Goal: Transaction & Acquisition: Book appointment/travel/reservation

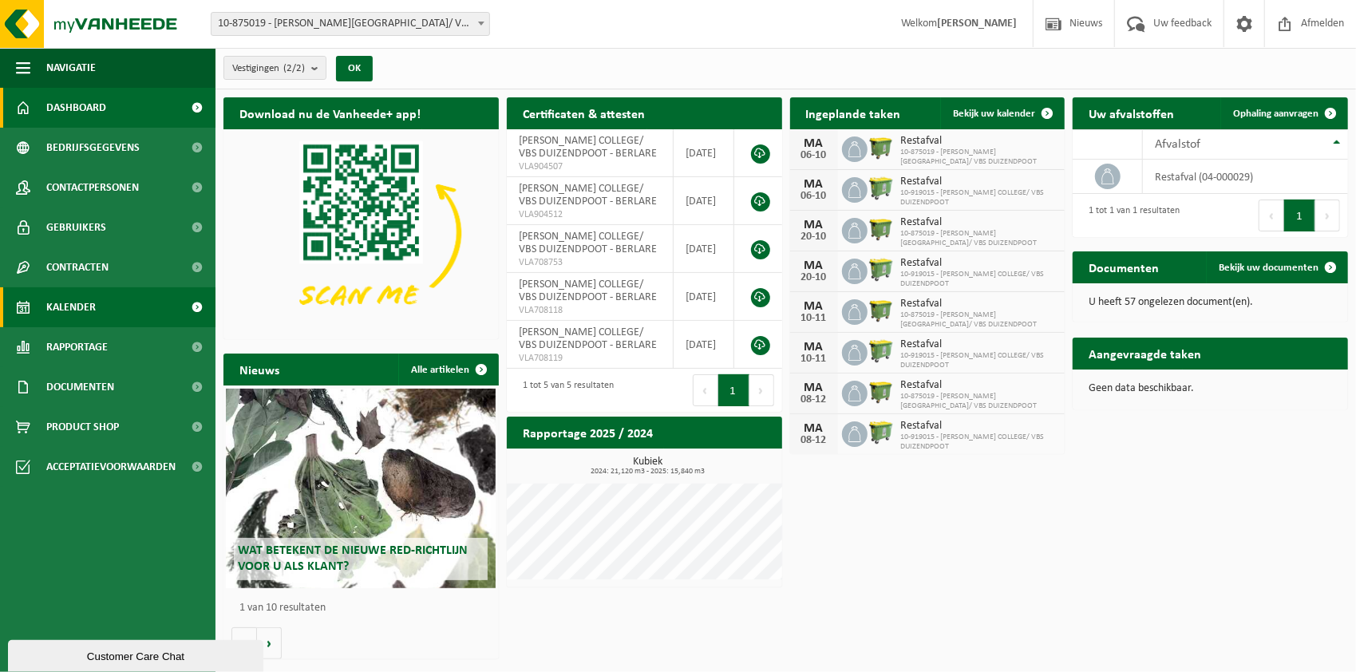
click at [75, 307] on span "Kalender" at bounding box center [70, 307] width 49 height 40
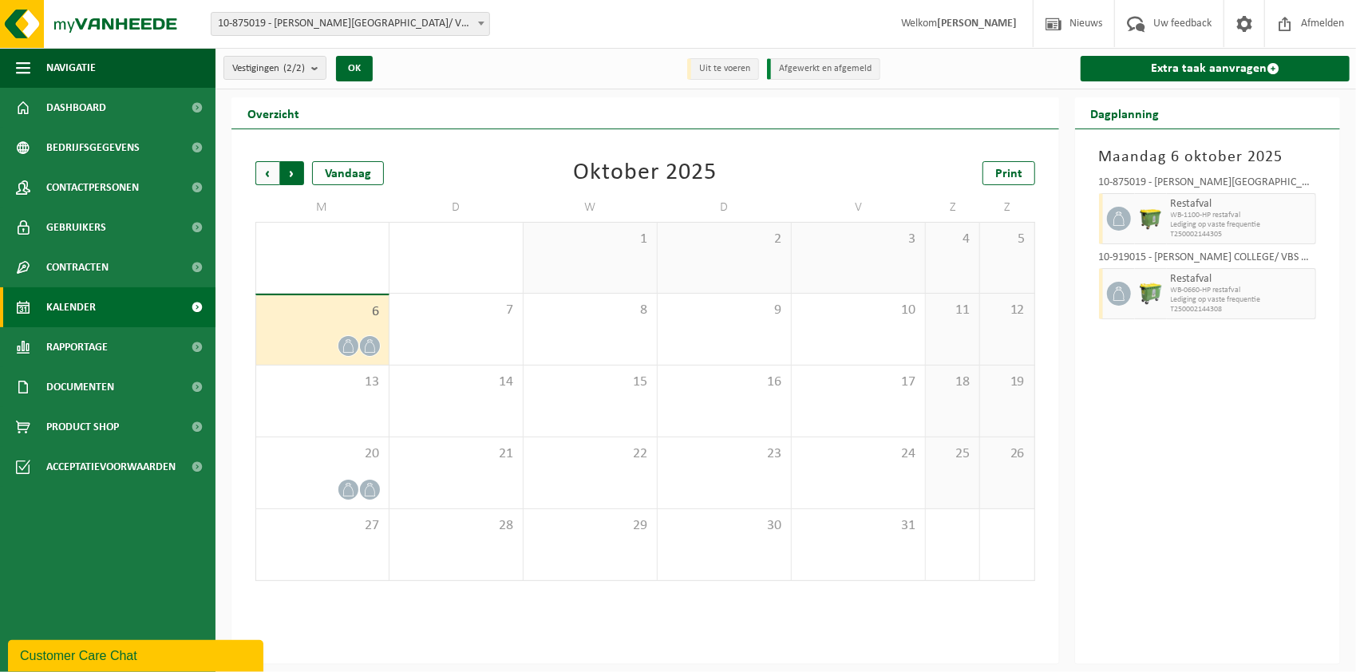
click at [266, 168] on span "Vorige" at bounding box center [267, 173] width 24 height 24
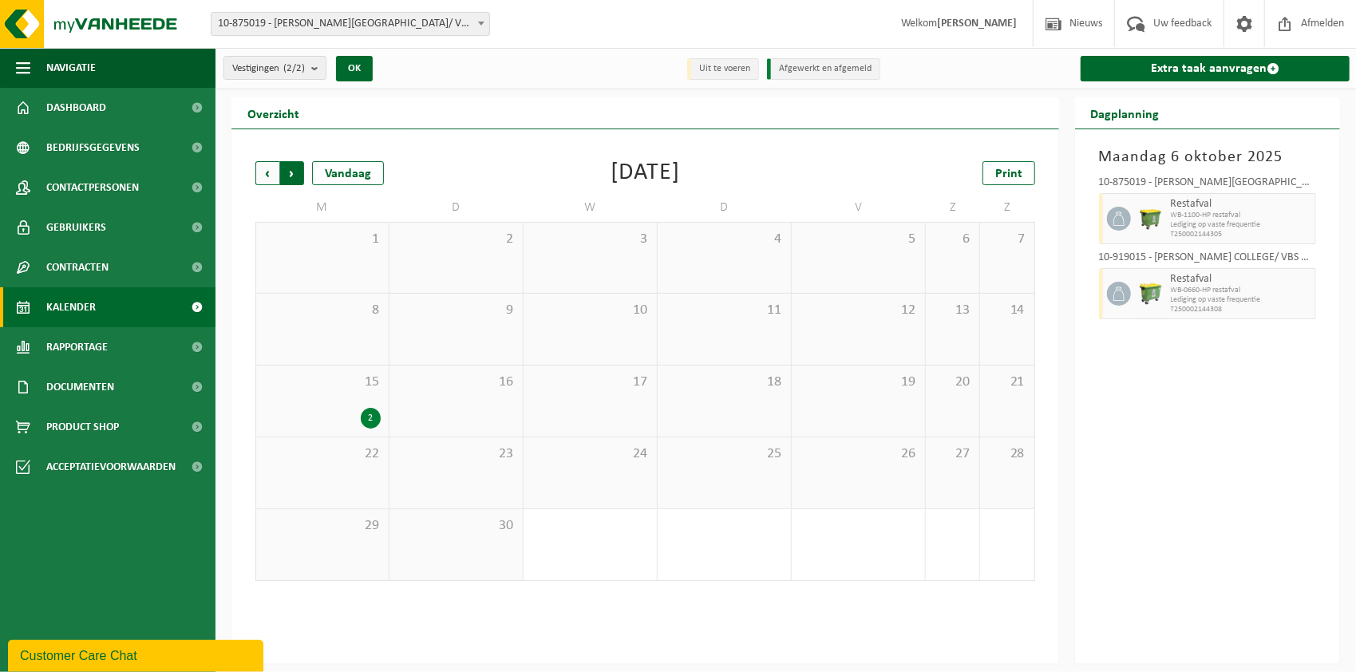
click at [266, 171] on span "Vorige" at bounding box center [267, 173] width 24 height 24
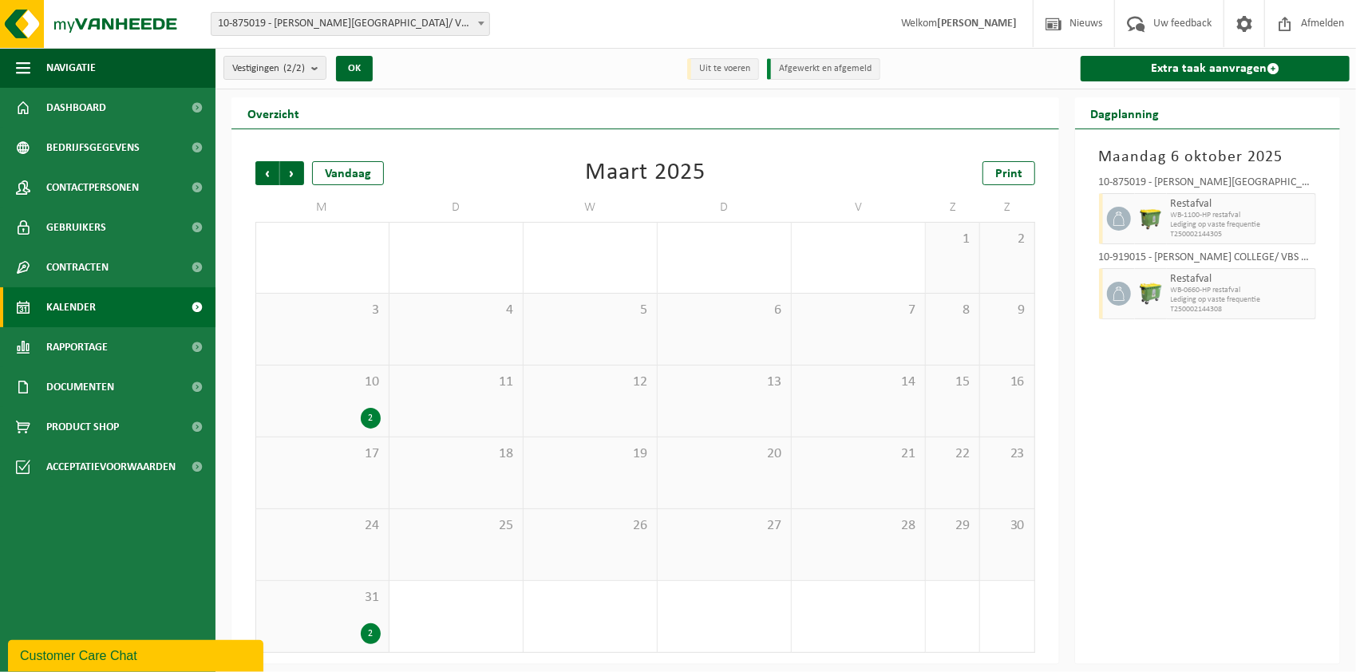
click at [266, 171] on span "Vorige" at bounding box center [267, 173] width 24 height 24
click at [289, 174] on span "Volgende" at bounding box center [292, 173] width 24 height 24
click at [271, 176] on span "Vorige" at bounding box center [267, 173] width 24 height 24
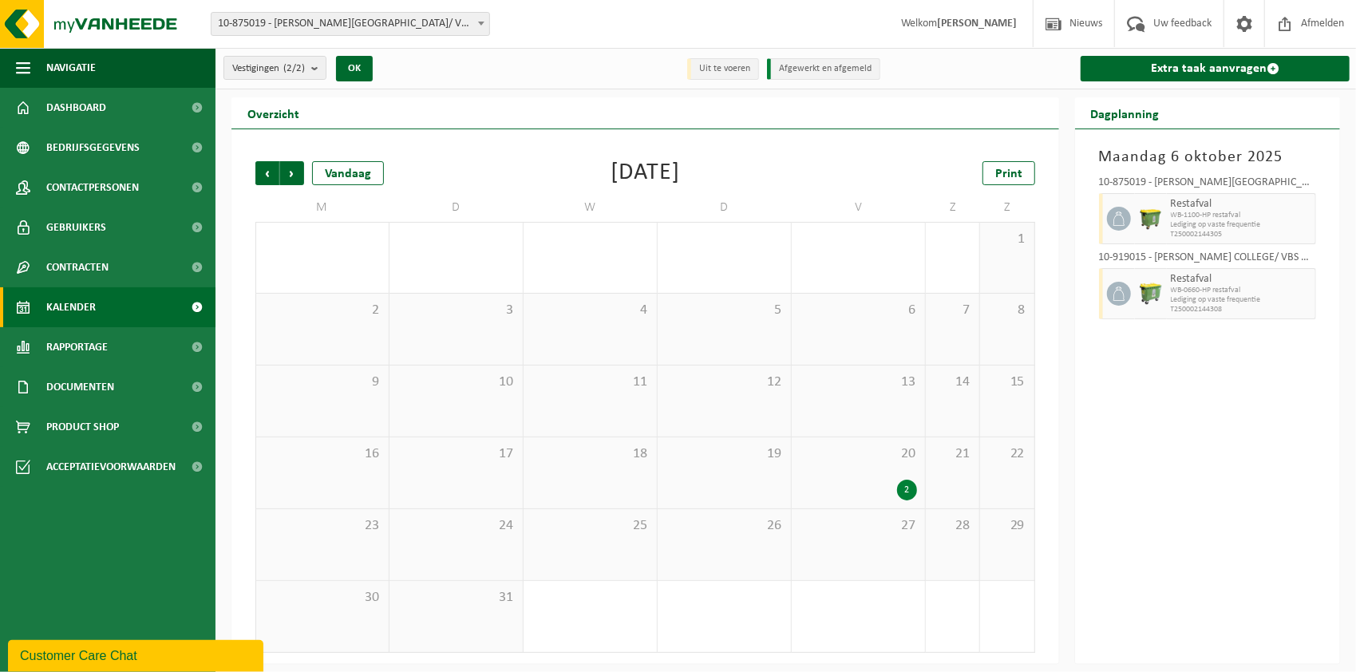
click at [271, 176] on span "Vorige" at bounding box center [267, 173] width 24 height 24
click at [295, 172] on span "Volgende" at bounding box center [292, 173] width 24 height 24
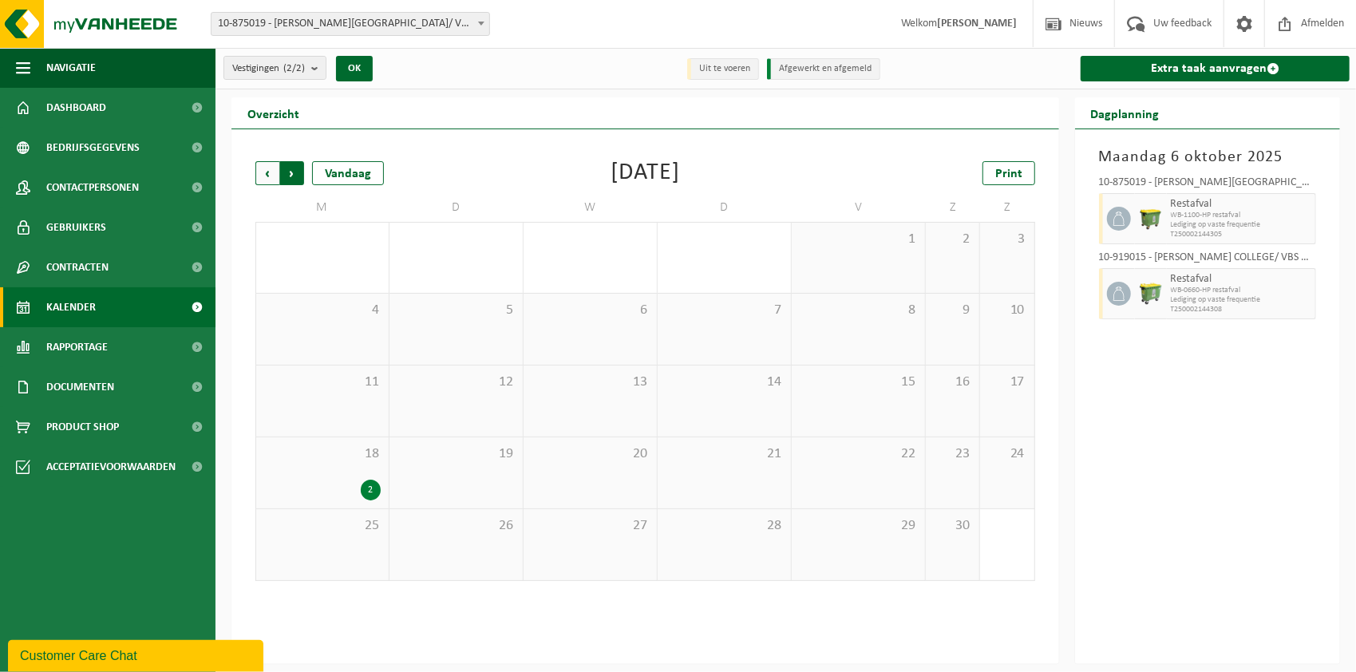
click at [265, 174] on span "Vorige" at bounding box center [267, 173] width 24 height 24
click at [294, 176] on span "Volgende" at bounding box center [292, 173] width 24 height 24
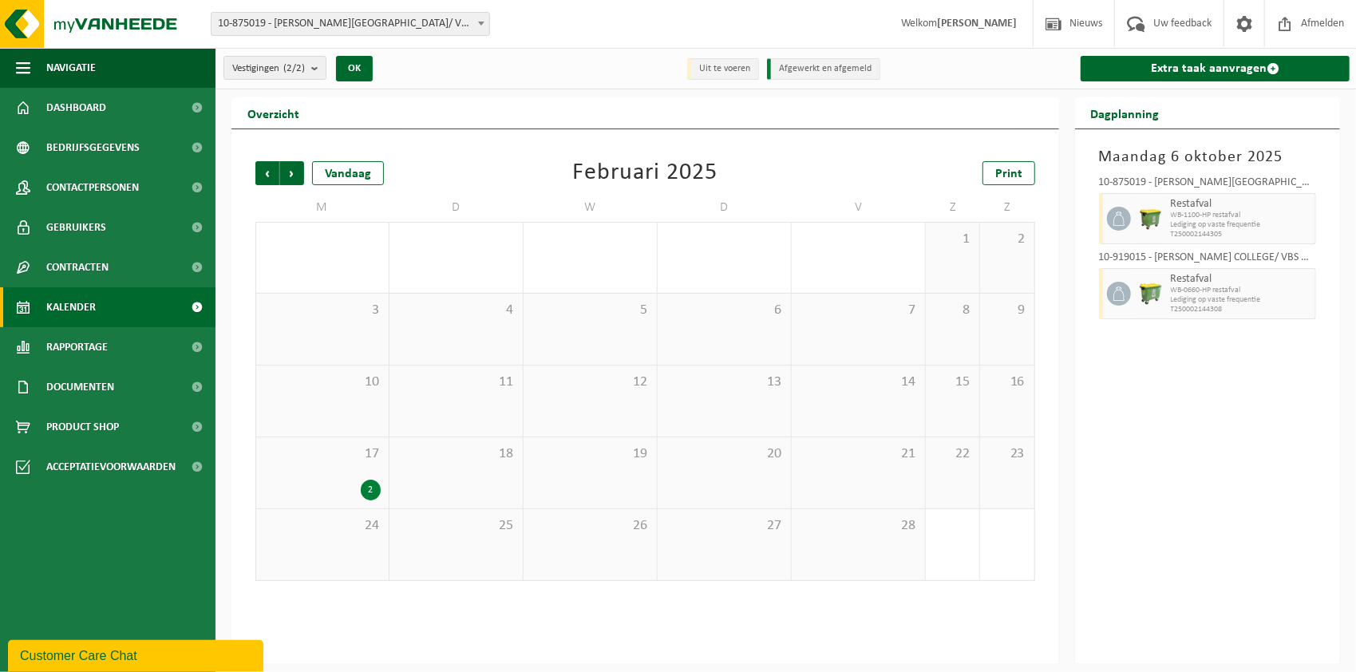
click at [294, 176] on span "Volgende" at bounding box center [292, 173] width 24 height 24
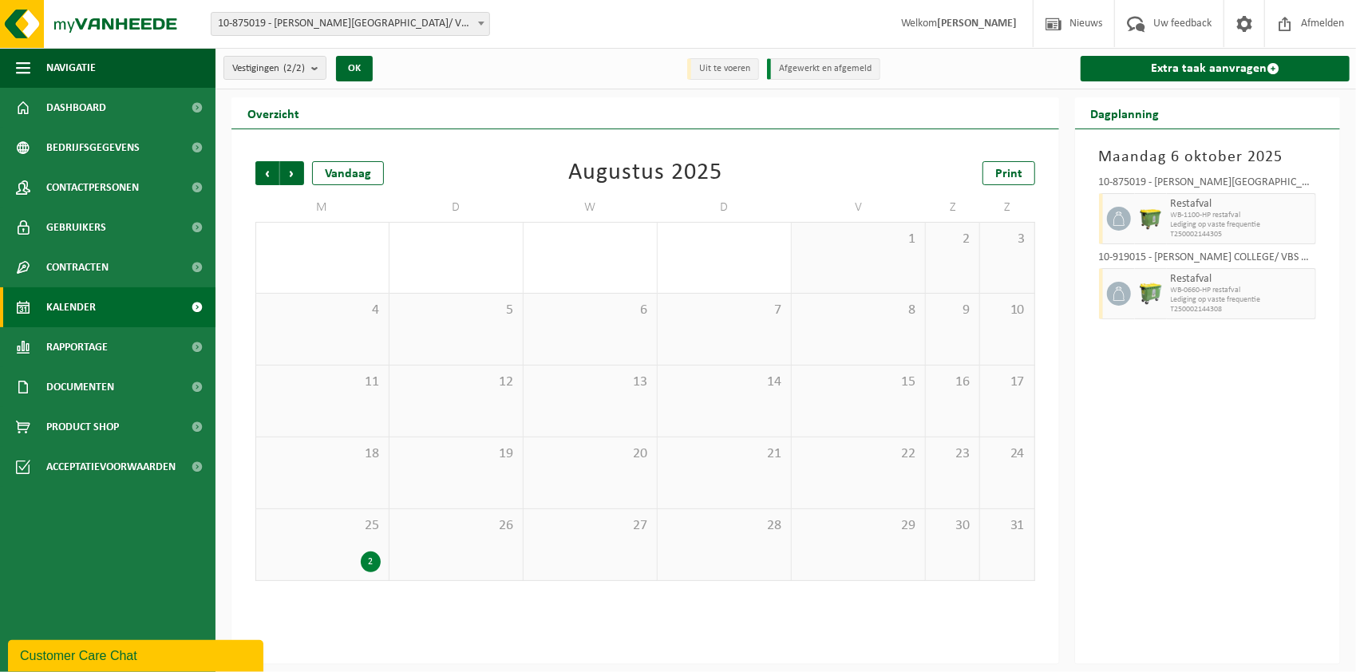
click at [294, 176] on span "Volgende" at bounding box center [292, 173] width 24 height 24
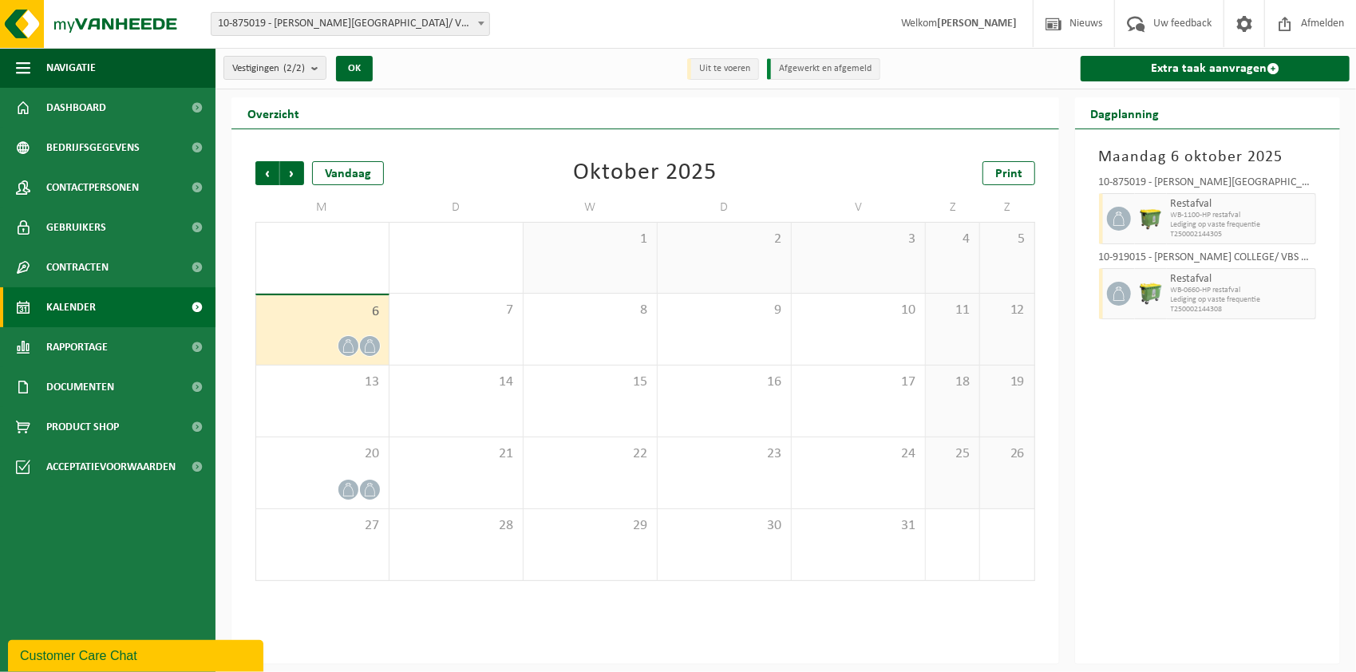
click at [294, 176] on span "Volgende" at bounding box center [292, 173] width 24 height 24
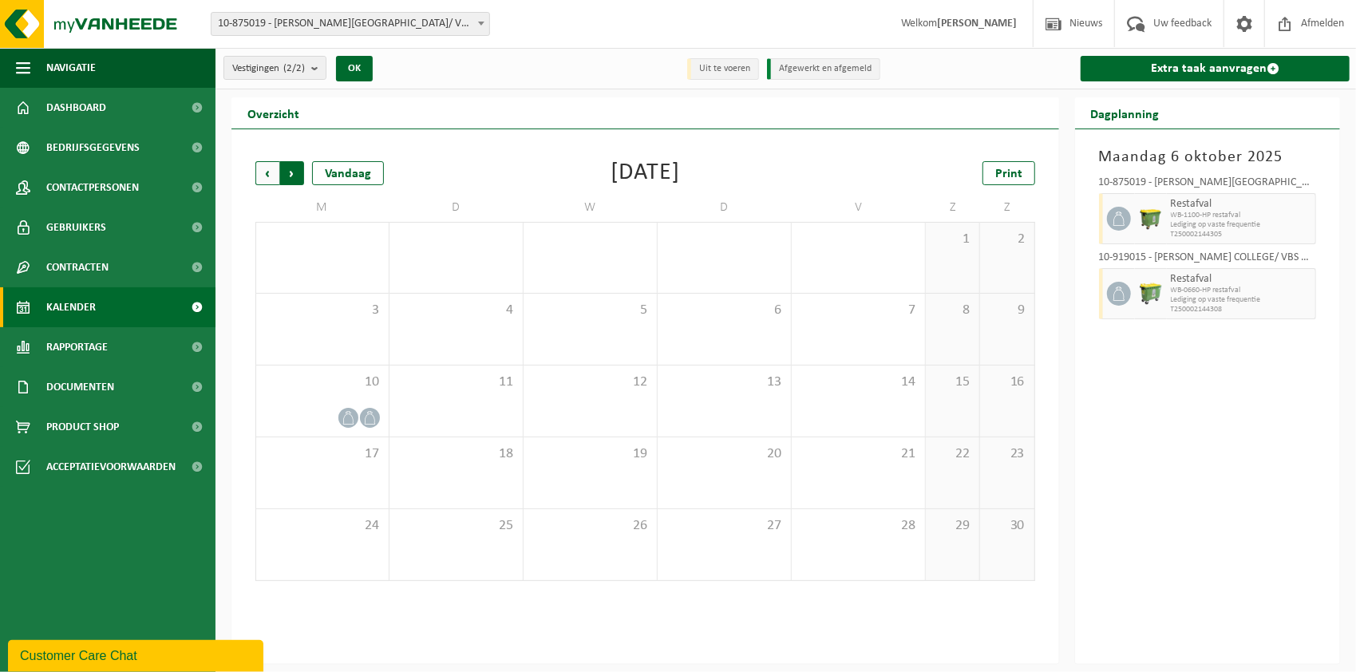
click at [271, 182] on span "Vorige" at bounding box center [267, 173] width 24 height 24
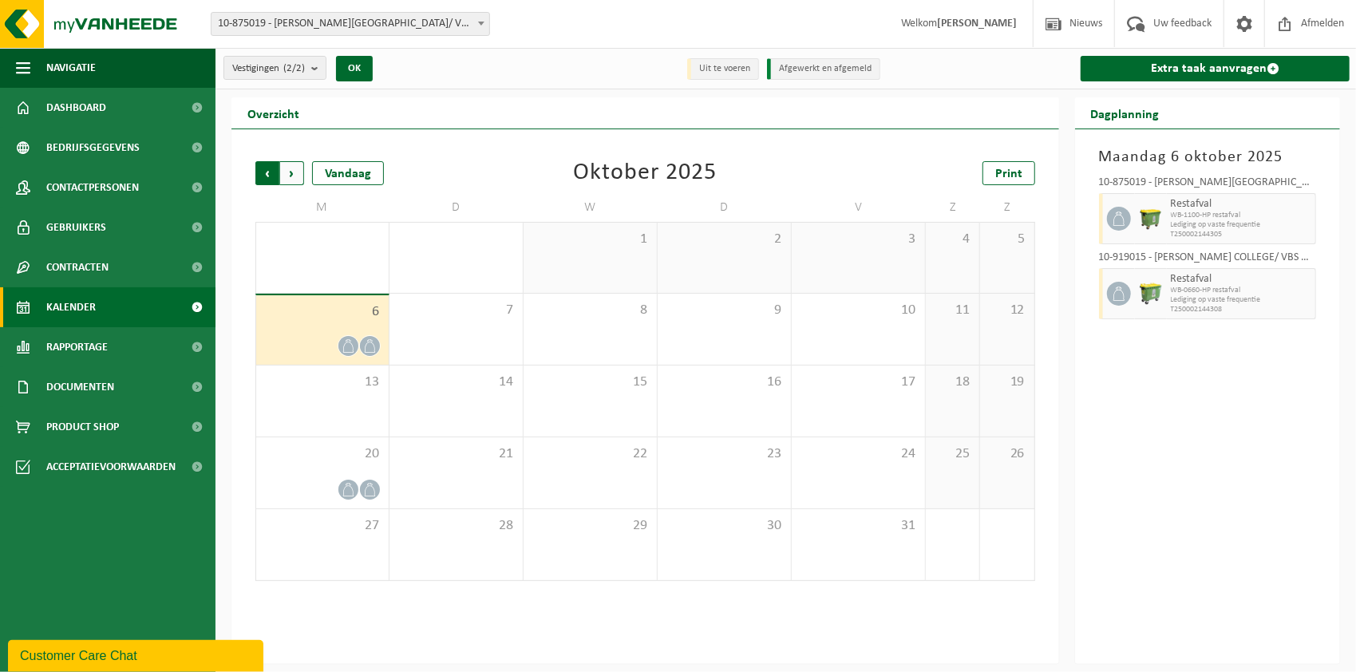
click at [293, 176] on span "Volgende" at bounding box center [292, 173] width 24 height 24
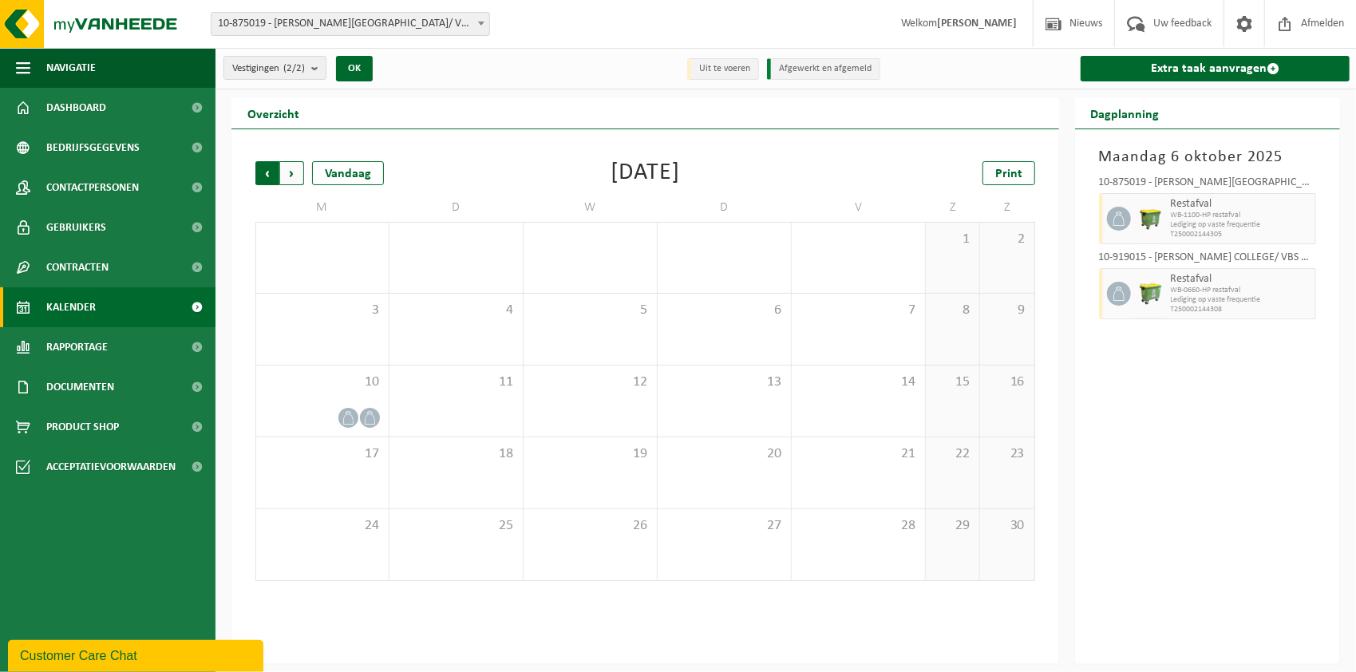
click at [295, 176] on span "Volgende" at bounding box center [292, 173] width 24 height 24
click at [265, 173] on span "Vorige" at bounding box center [267, 173] width 24 height 24
click at [292, 180] on span "Volgende" at bounding box center [292, 173] width 24 height 24
click at [264, 177] on span "Vorige" at bounding box center [267, 173] width 24 height 24
click at [267, 174] on span "Vorige" at bounding box center [267, 173] width 24 height 24
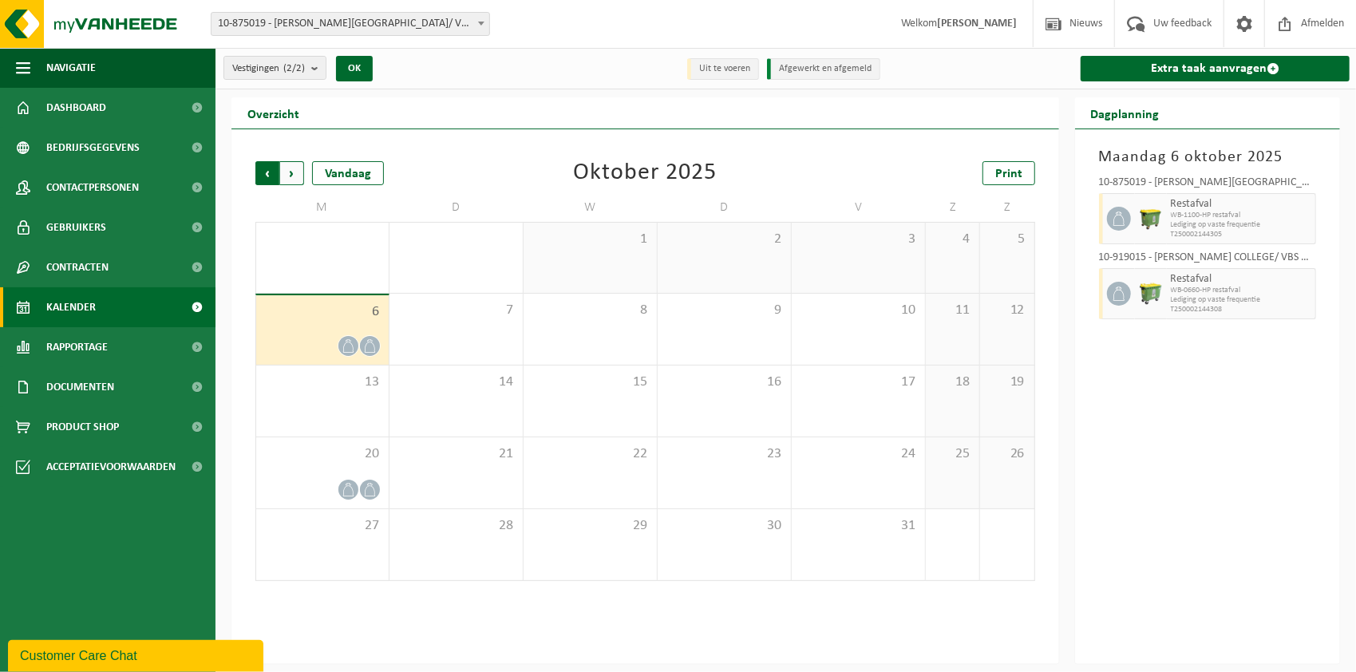
click at [290, 175] on span "Volgende" at bounding box center [292, 173] width 24 height 24
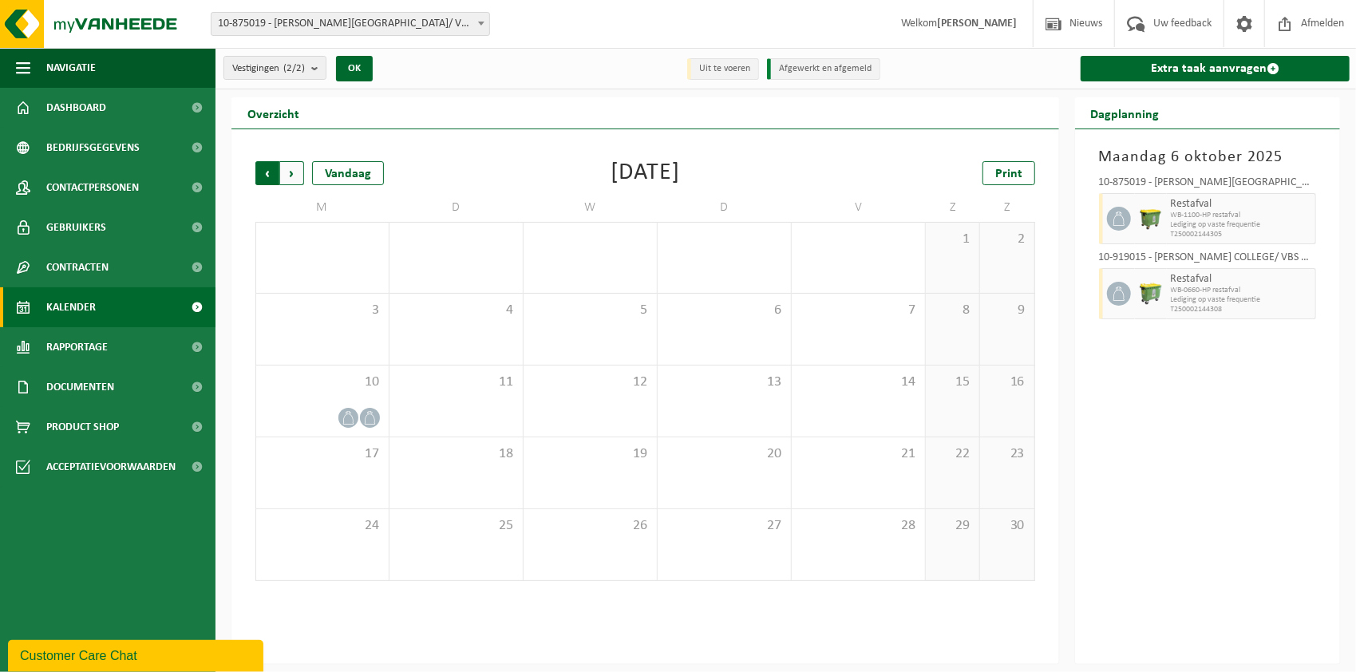
click at [290, 176] on span "Volgende" at bounding box center [292, 173] width 24 height 24
click at [289, 176] on span "Volgende" at bounding box center [292, 173] width 24 height 24
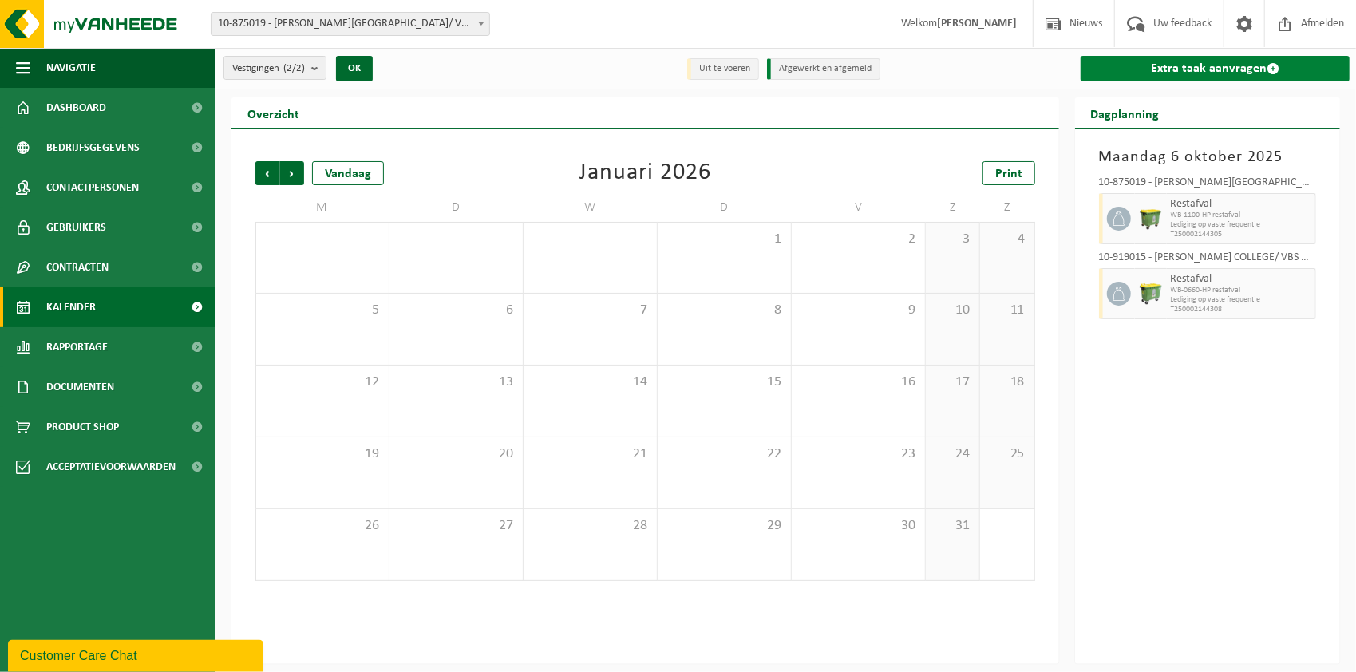
click at [1217, 65] on link "Extra taak aanvragen" at bounding box center [1215, 69] width 269 height 26
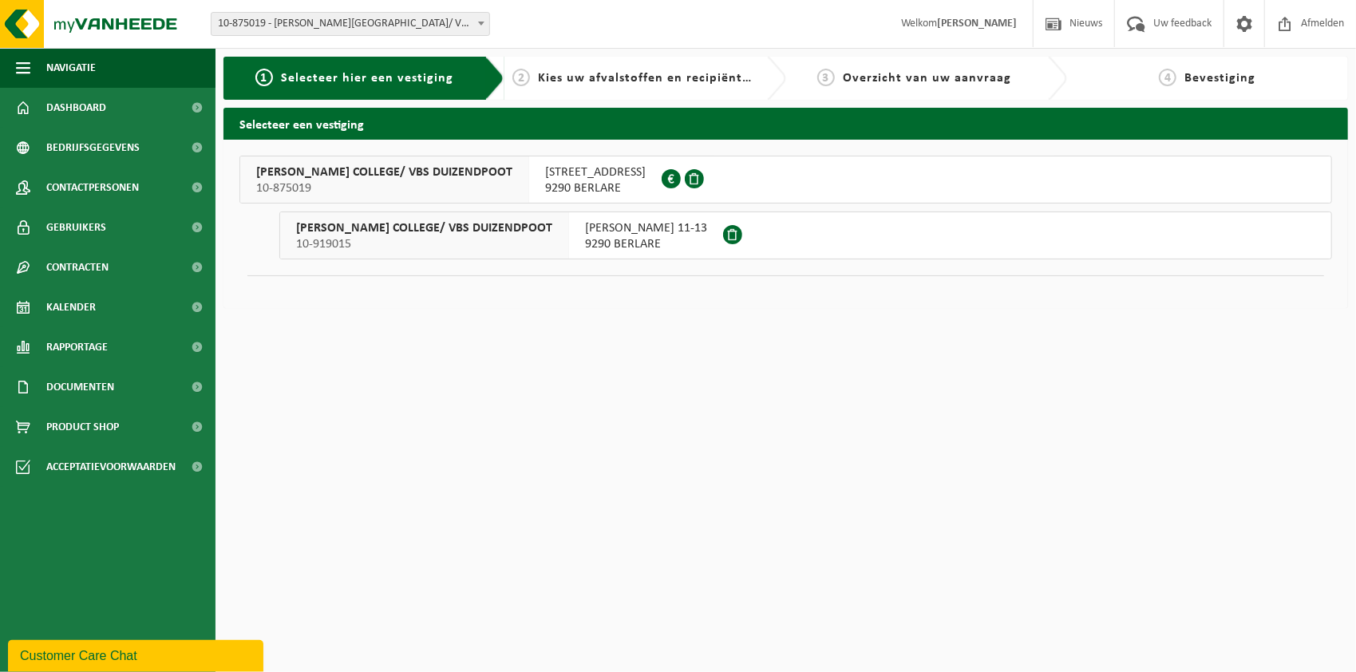
click at [607, 170] on span "NIEUWSTRAAT 8" at bounding box center [595, 172] width 101 height 16
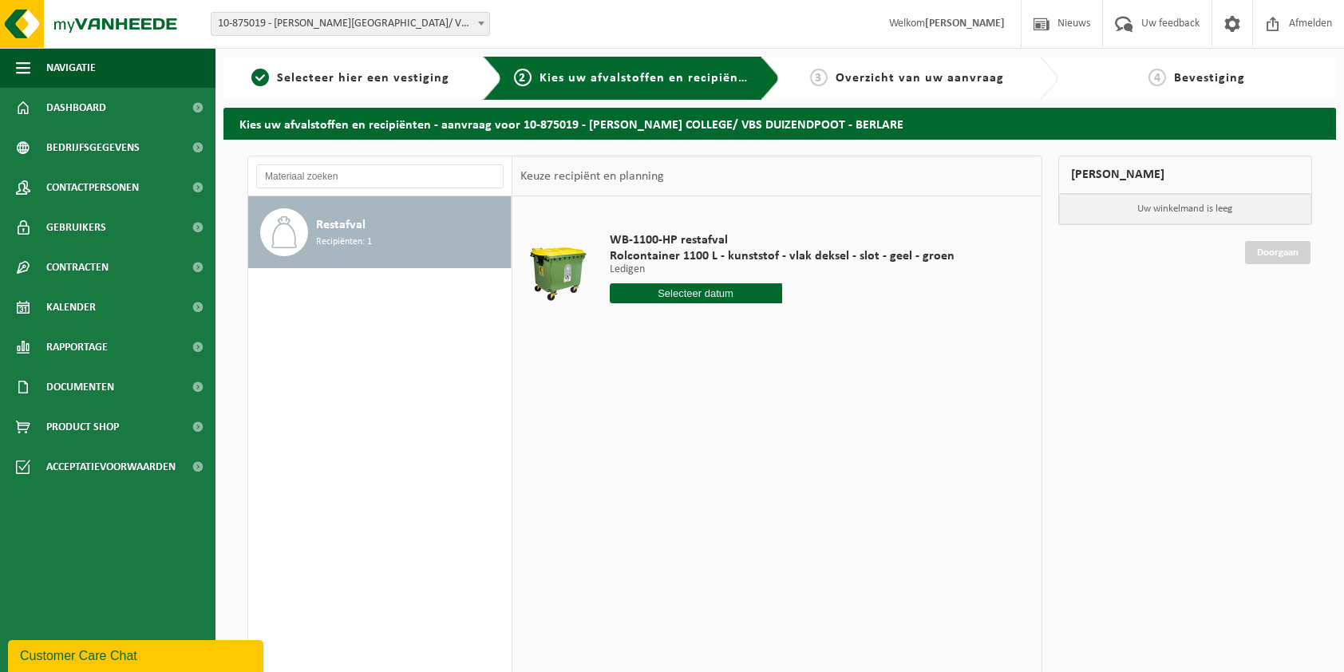
click at [717, 295] on input "text" at bounding box center [696, 293] width 172 height 20
click at [791, 323] on icon at bounding box center [790, 329] width 26 height 26
click at [791, 323] on nav "December, 2025" at bounding box center [708, 329] width 196 height 33
click at [795, 332] on nav "December, 2025" at bounding box center [708, 329] width 196 height 33
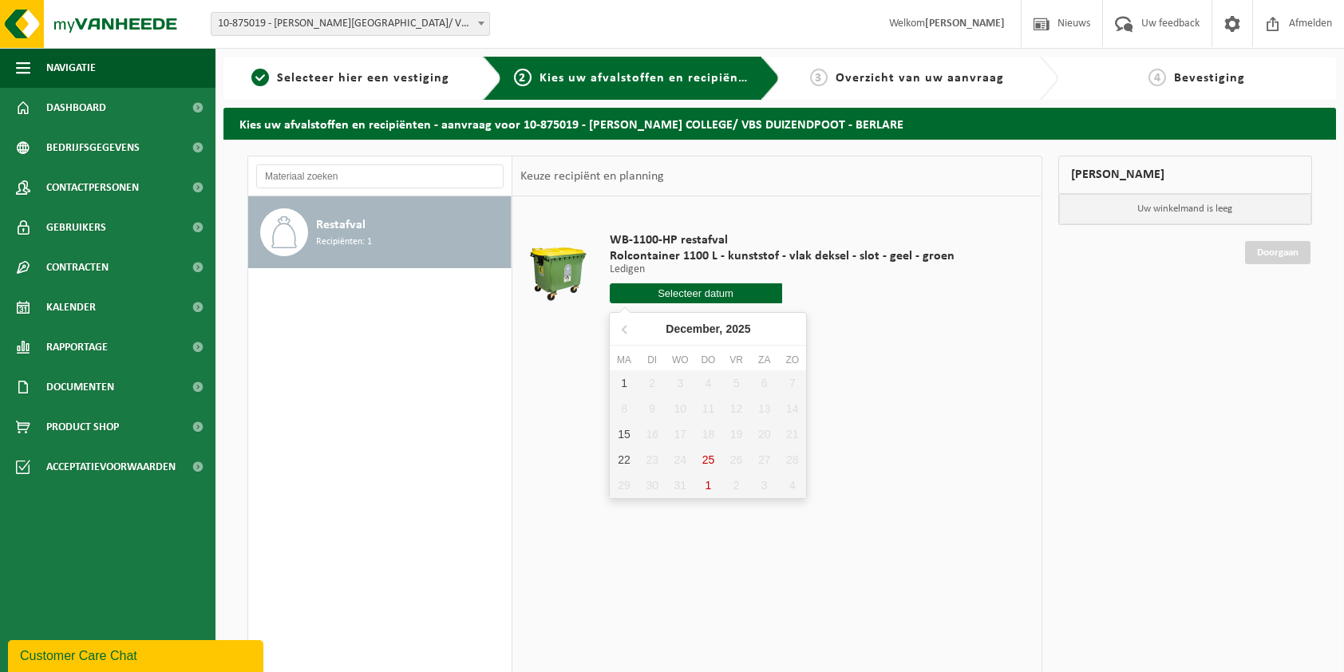
click at [868, 350] on table "WB-1100-HP restafval Rolcontainer 1100 L - kunststof - vlak deksel - slot - gee…" at bounding box center [776, 275] width 528 height 159
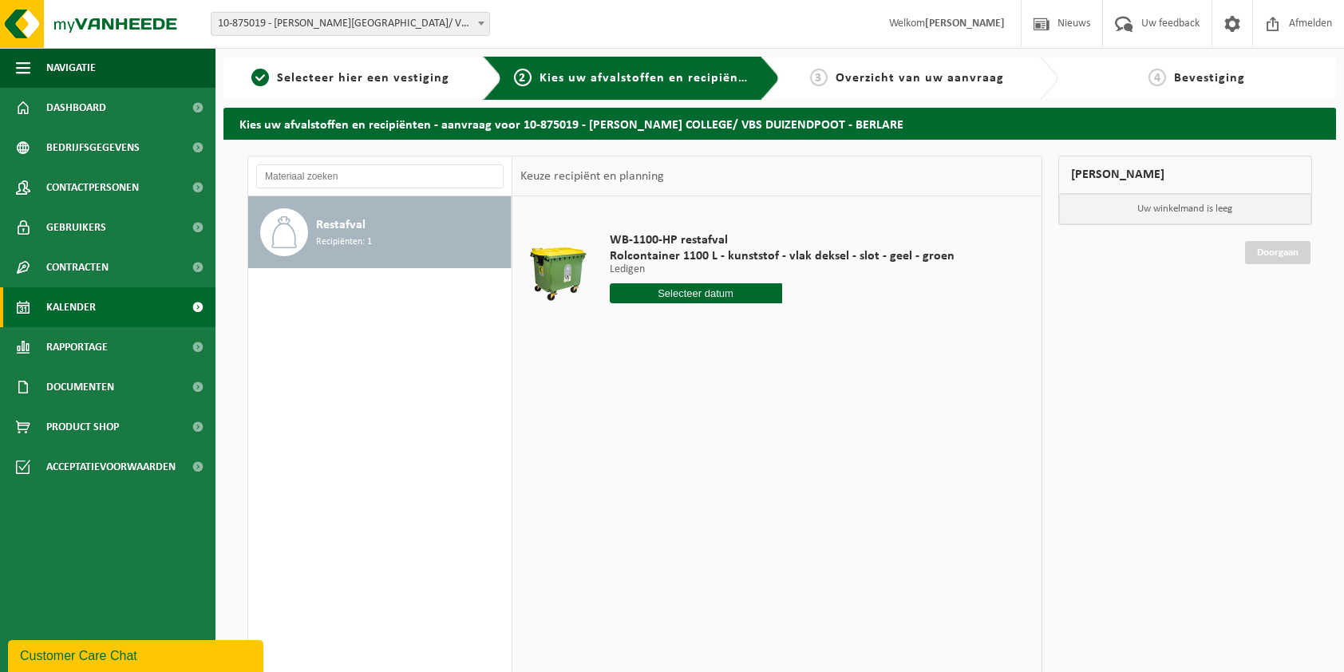
click at [68, 312] on span "Kalender" at bounding box center [70, 307] width 49 height 40
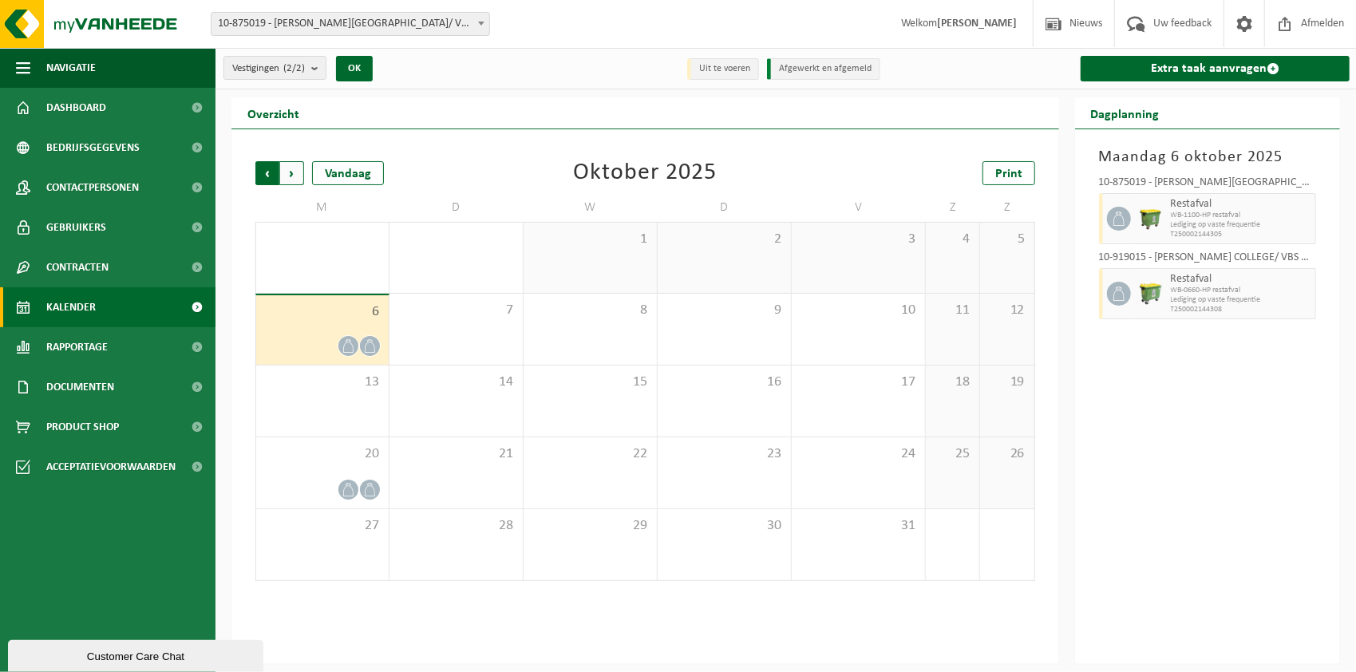
click at [294, 177] on span "Volgende" at bounding box center [292, 173] width 24 height 24
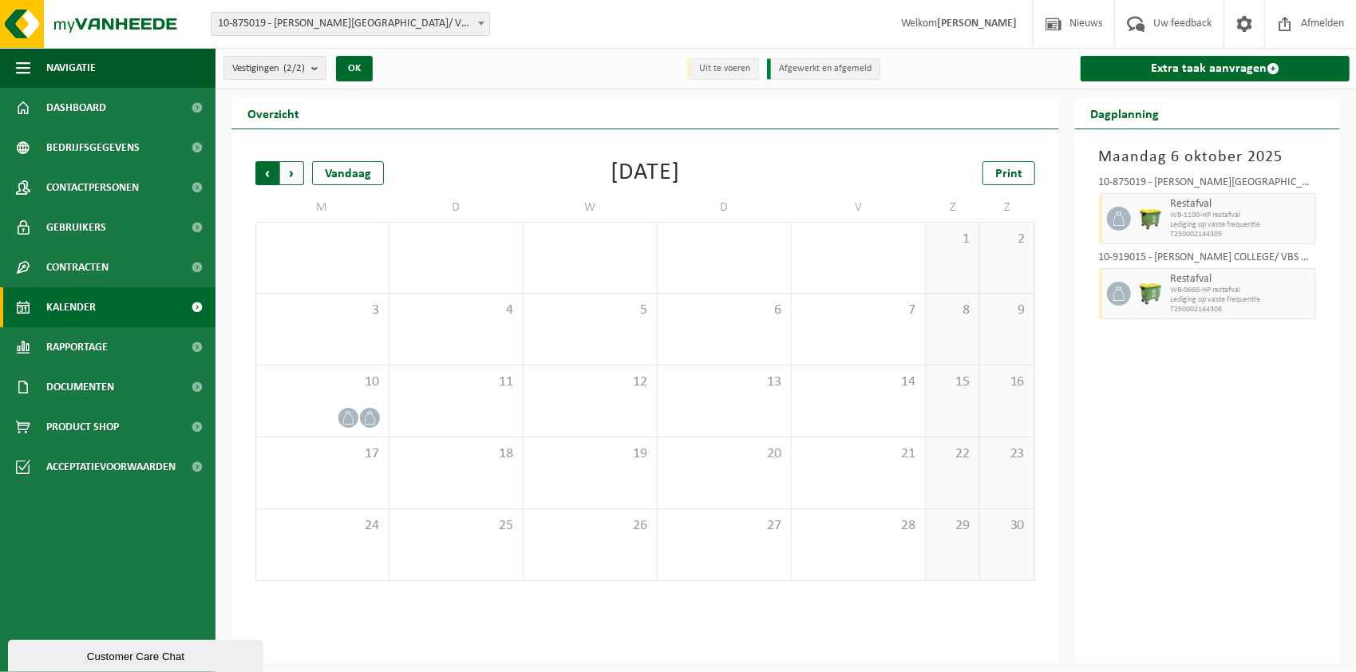
click at [293, 177] on span "Volgende" at bounding box center [292, 173] width 24 height 24
click at [357, 343] on span at bounding box center [348, 346] width 20 height 20
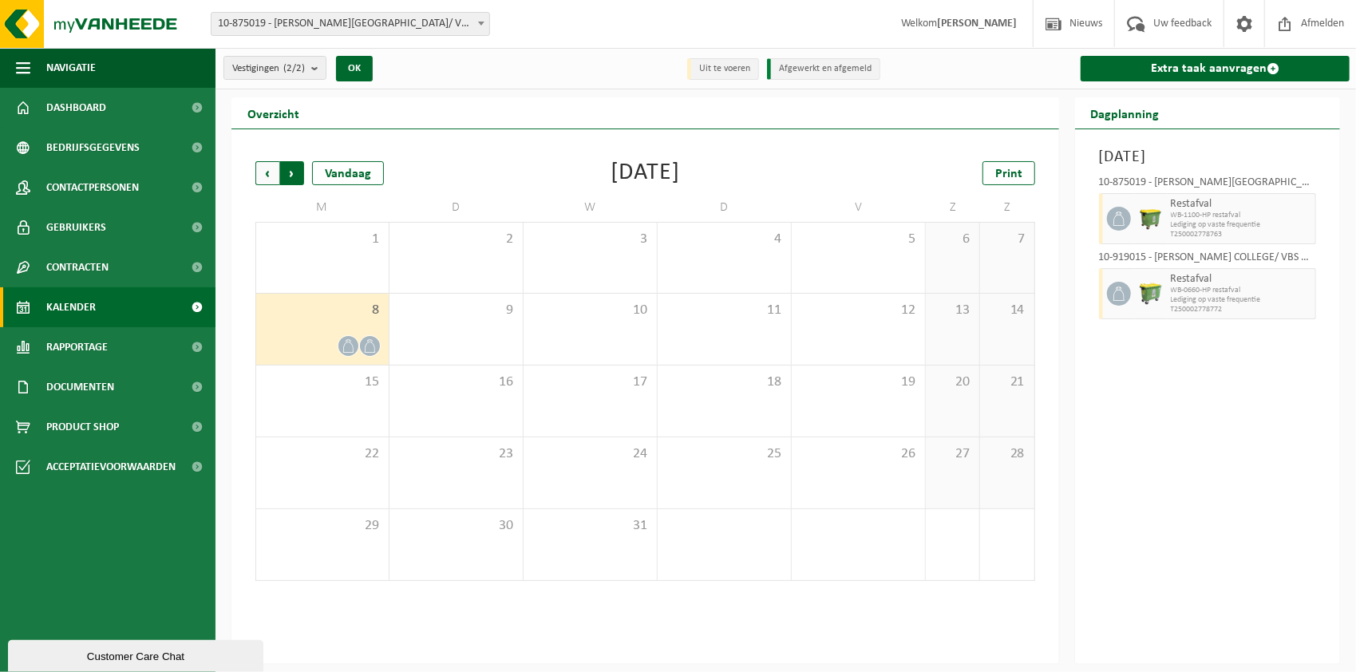
click at [269, 169] on span "Vorige" at bounding box center [267, 173] width 24 height 24
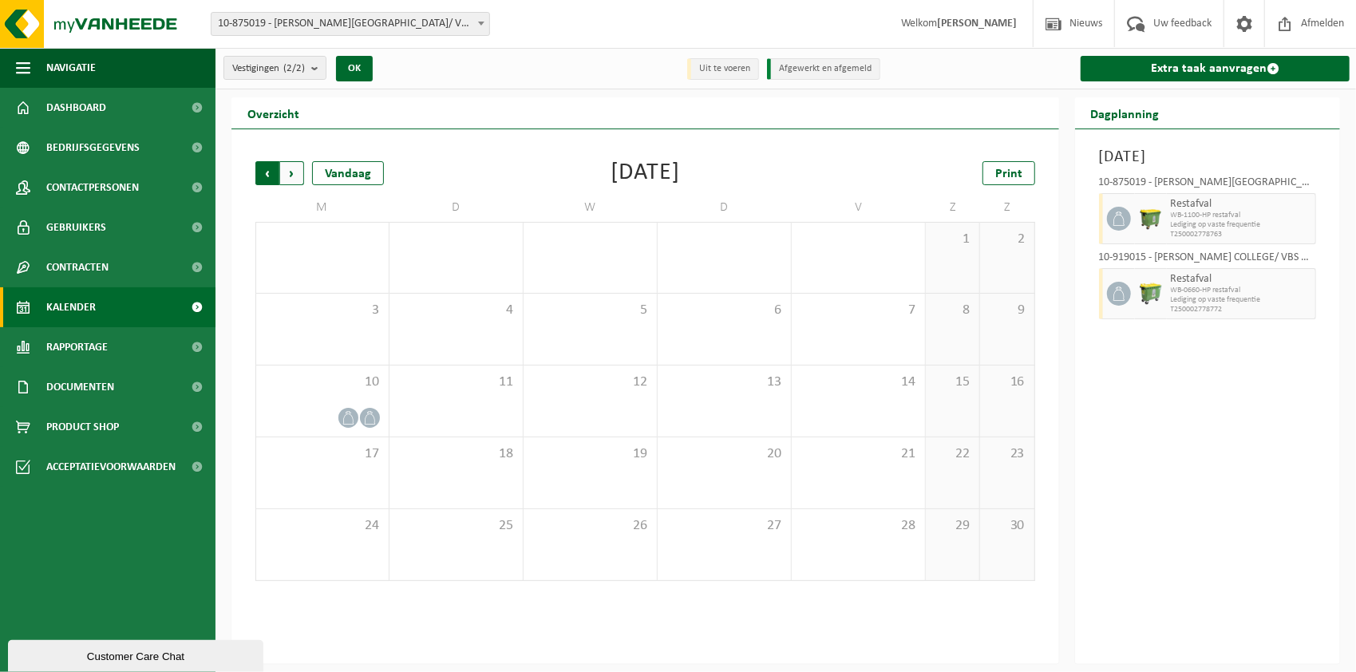
click at [294, 172] on span "Volgende" at bounding box center [292, 173] width 24 height 24
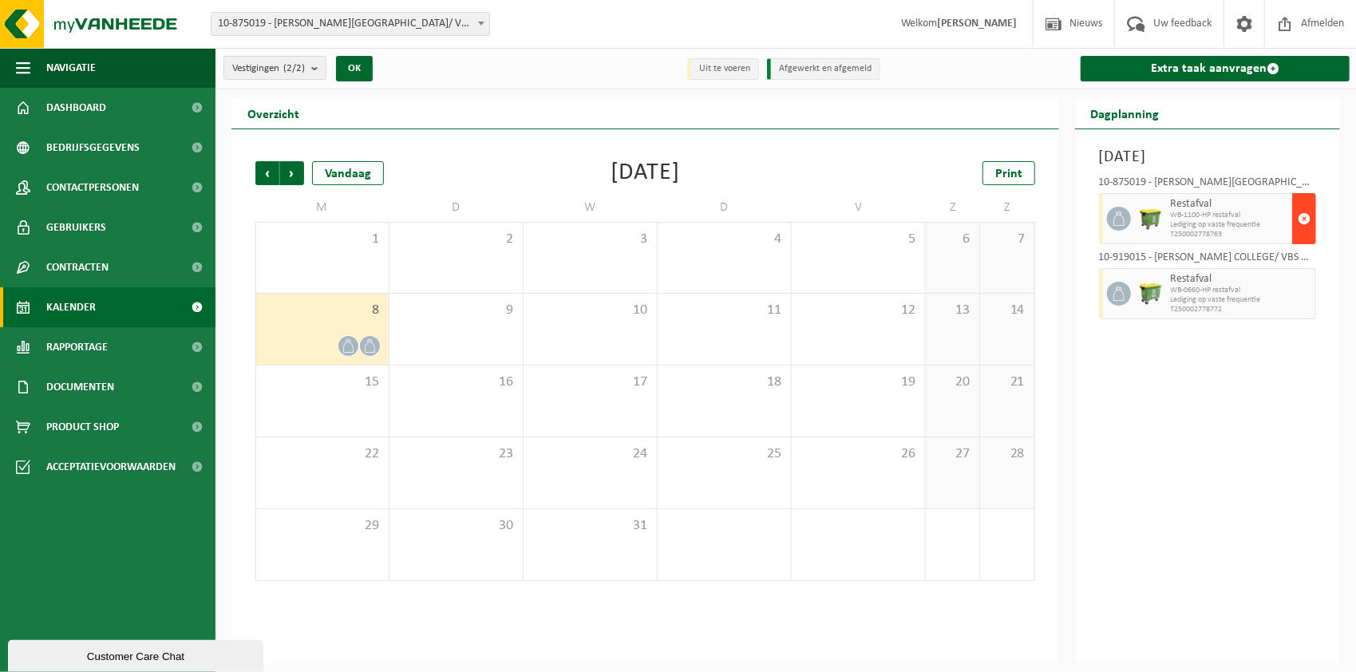
click at [1309, 215] on span "button" at bounding box center [1304, 219] width 13 height 32
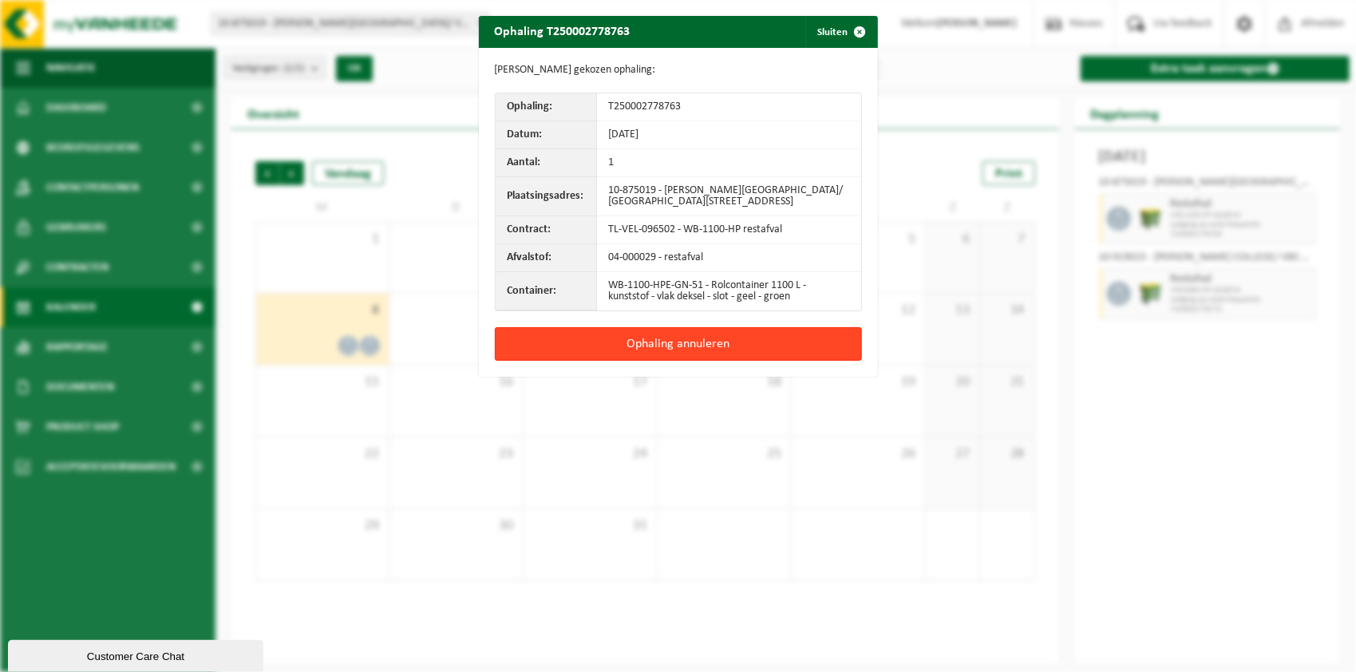
click at [697, 345] on button "Ophaling annuleren" at bounding box center [678, 344] width 367 height 34
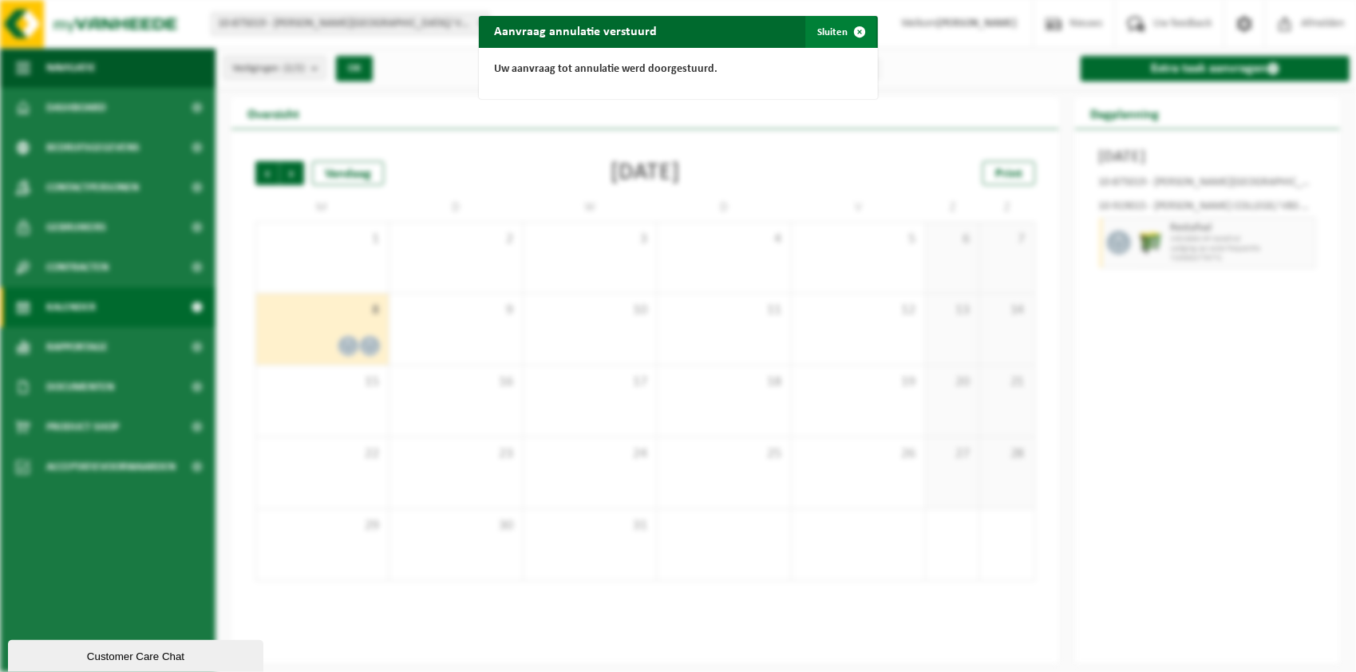
click at [850, 28] on span "button" at bounding box center [860, 32] width 32 height 32
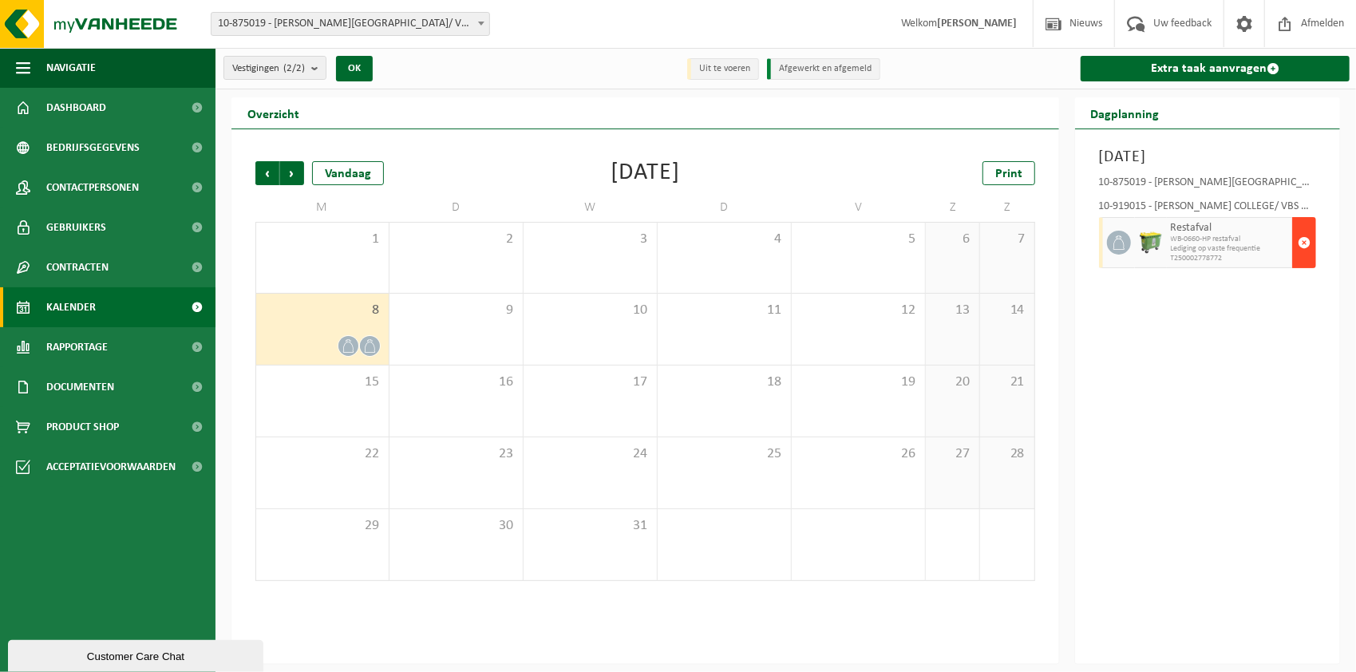
click at [1304, 238] on span "button" at bounding box center [1304, 243] width 13 height 32
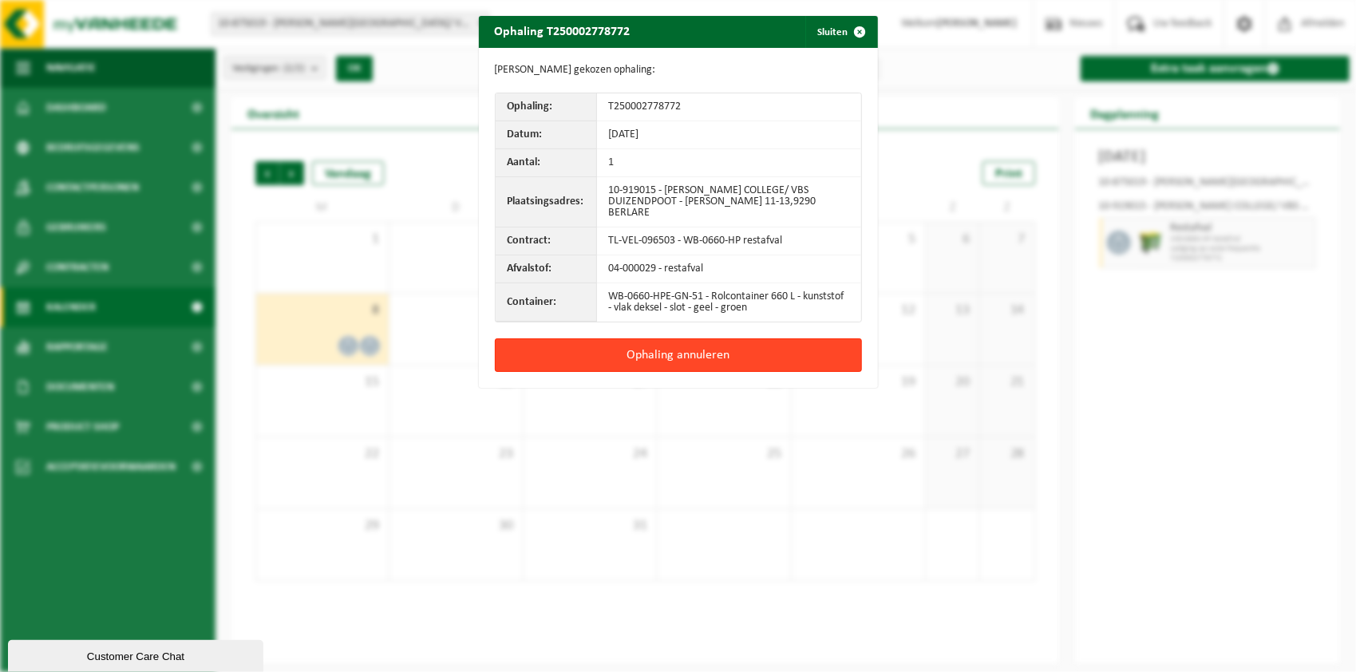
click at [662, 351] on button "Ophaling annuleren" at bounding box center [678, 355] width 367 height 34
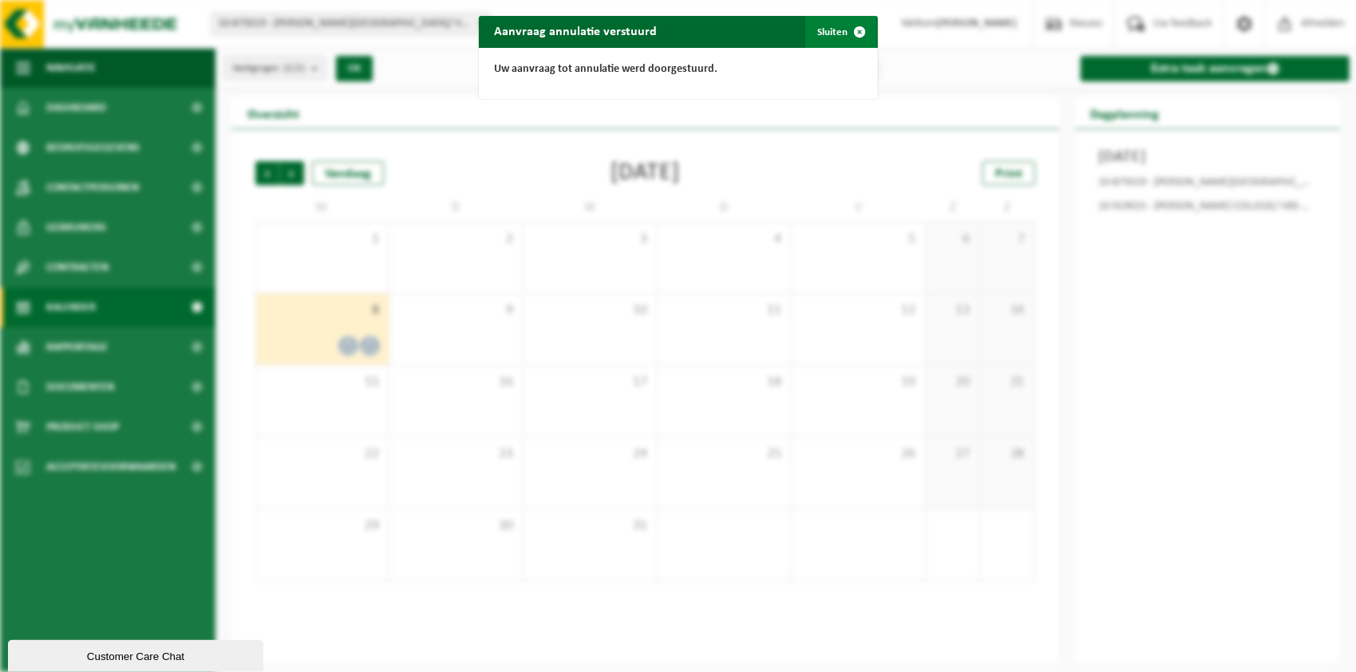
click at [853, 34] on span "button" at bounding box center [860, 32] width 32 height 32
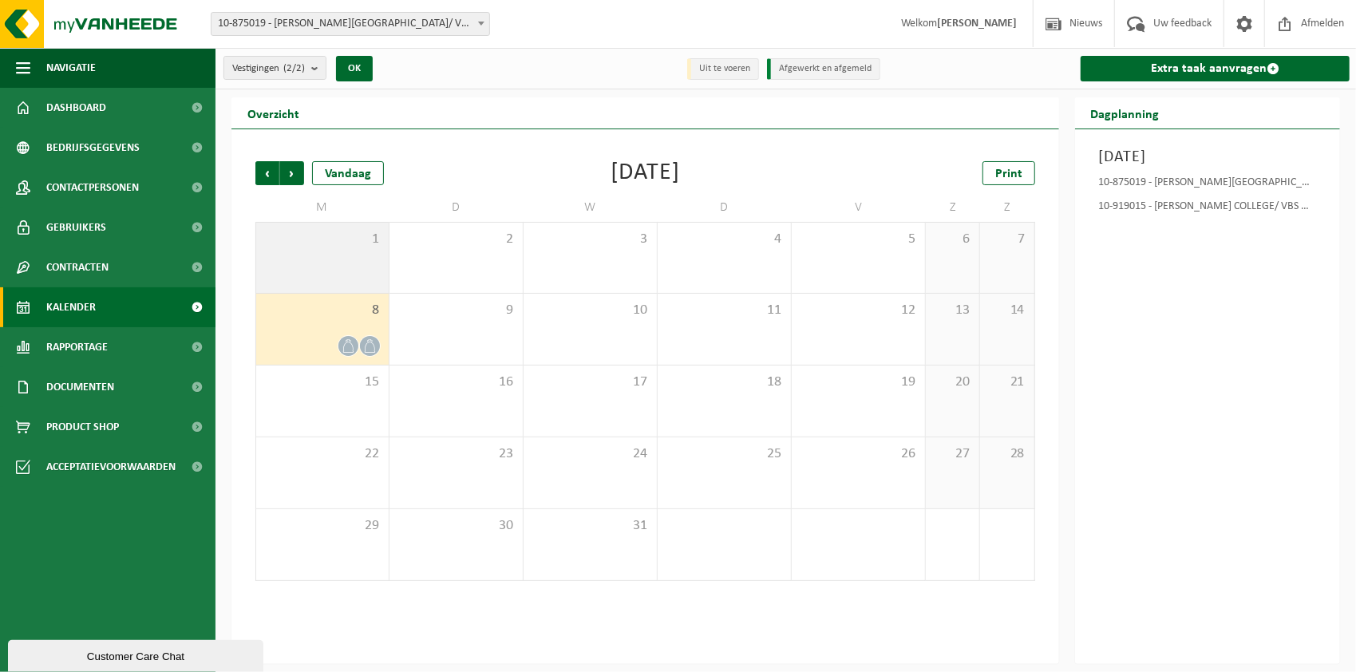
click at [345, 254] on div "1" at bounding box center [322, 258] width 132 height 70
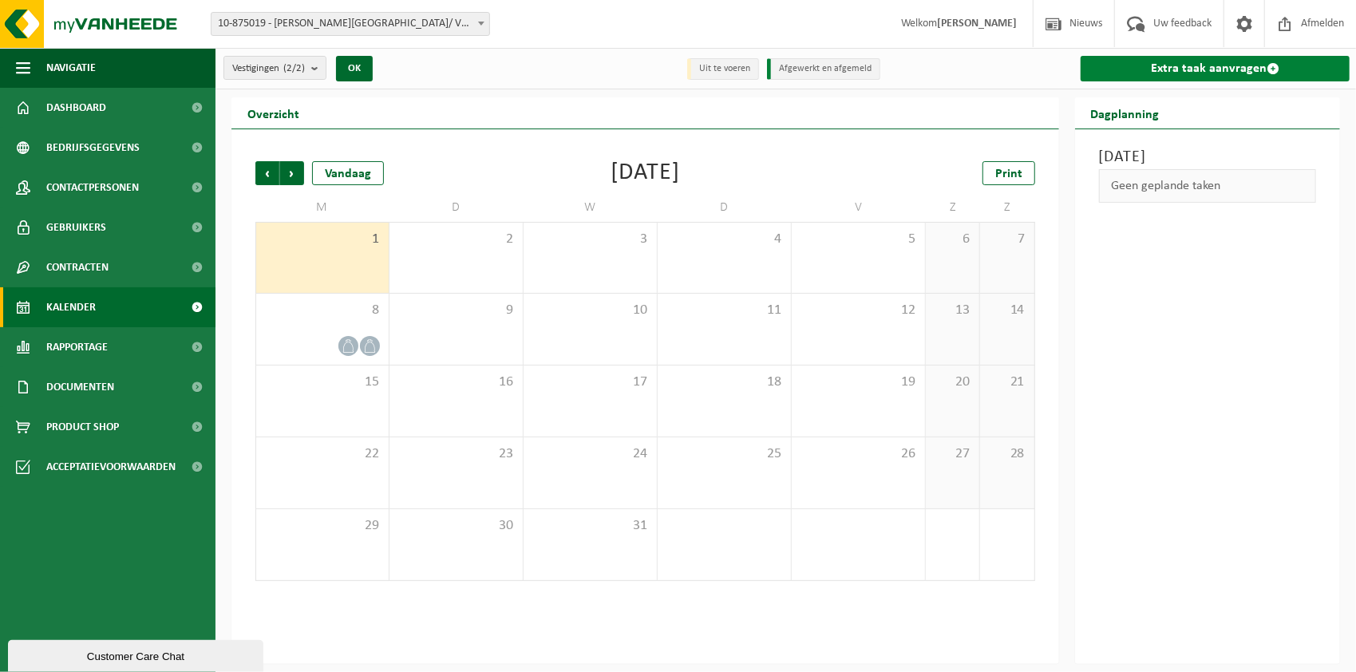
click at [1216, 66] on link "Extra taak aanvragen" at bounding box center [1215, 69] width 269 height 26
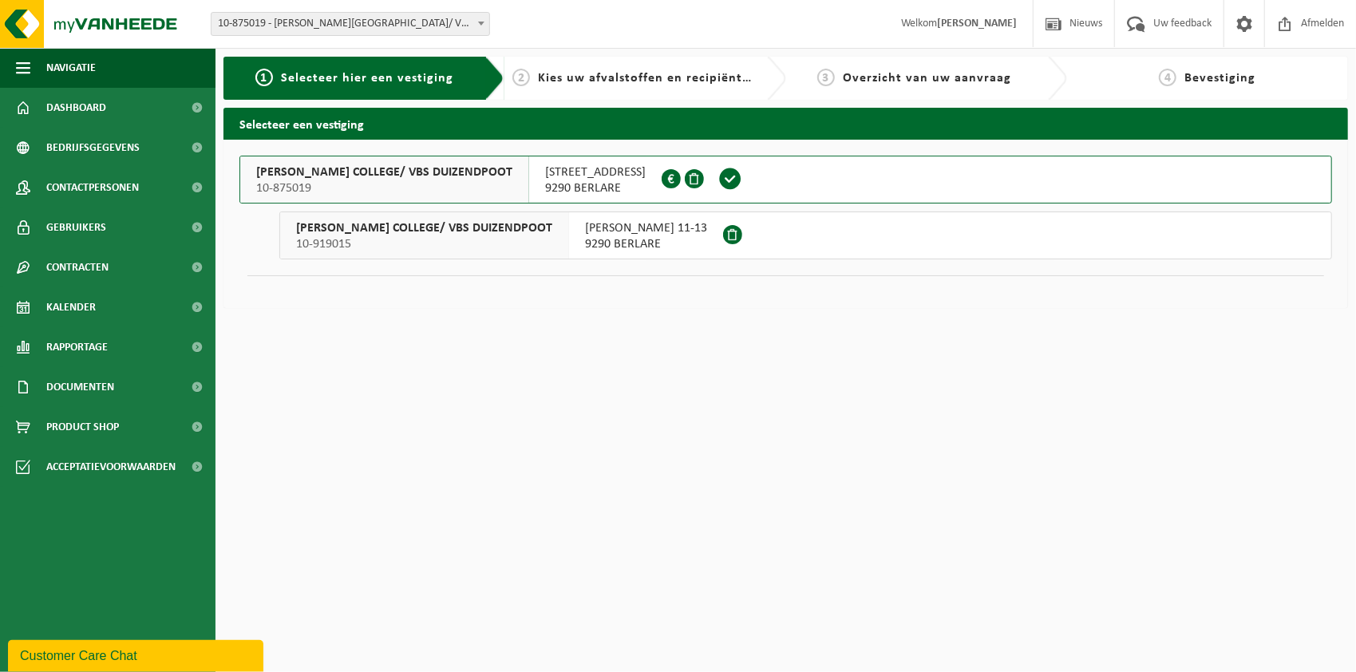
click at [597, 173] on span "[STREET_ADDRESS]" at bounding box center [595, 172] width 101 height 16
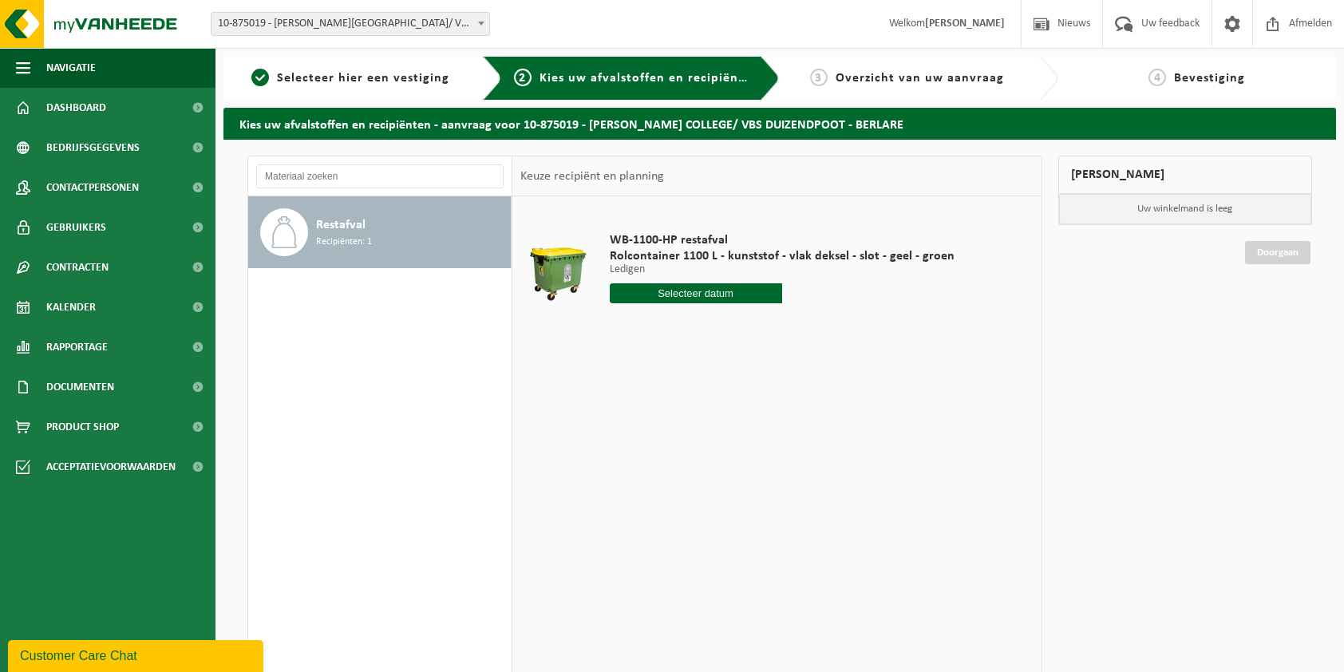
click at [701, 302] on input "text" at bounding box center [696, 293] width 172 height 20
click at [791, 330] on icon at bounding box center [790, 330] width 4 height 8
click at [622, 384] on div "1" at bounding box center [624, 383] width 28 height 26
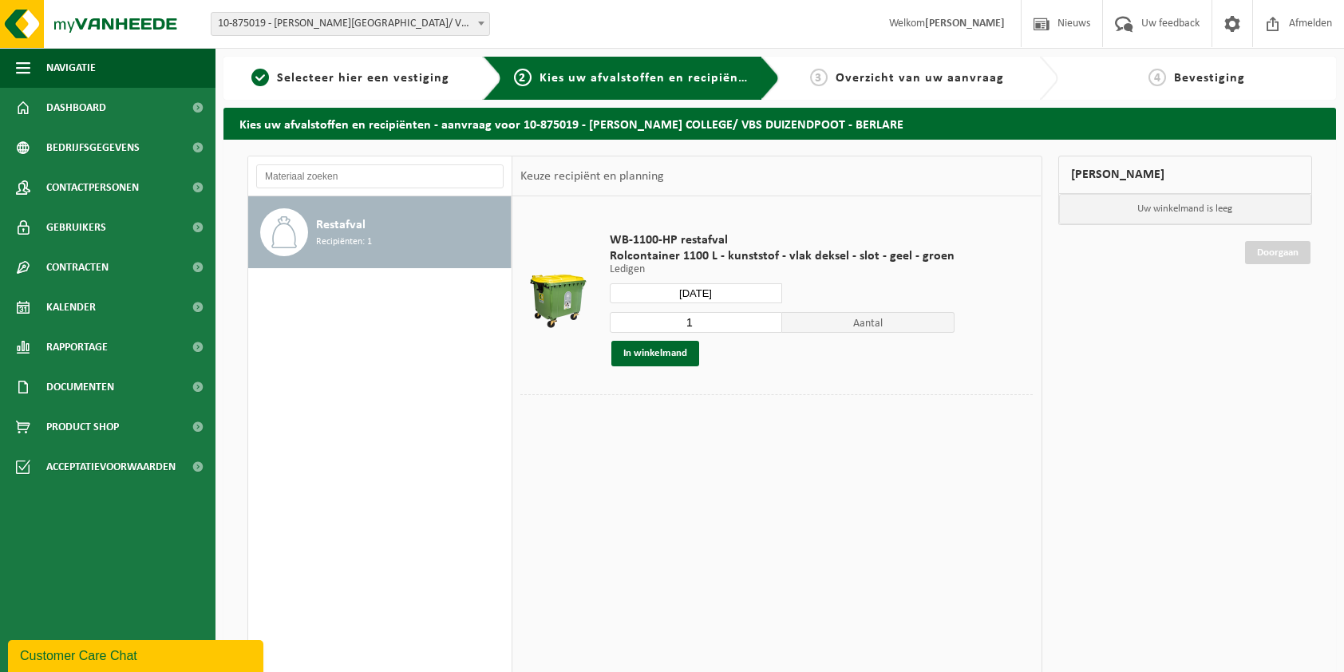
type input "Van [DATE]"
click at [664, 350] on button "In winkelmand" at bounding box center [655, 354] width 88 height 26
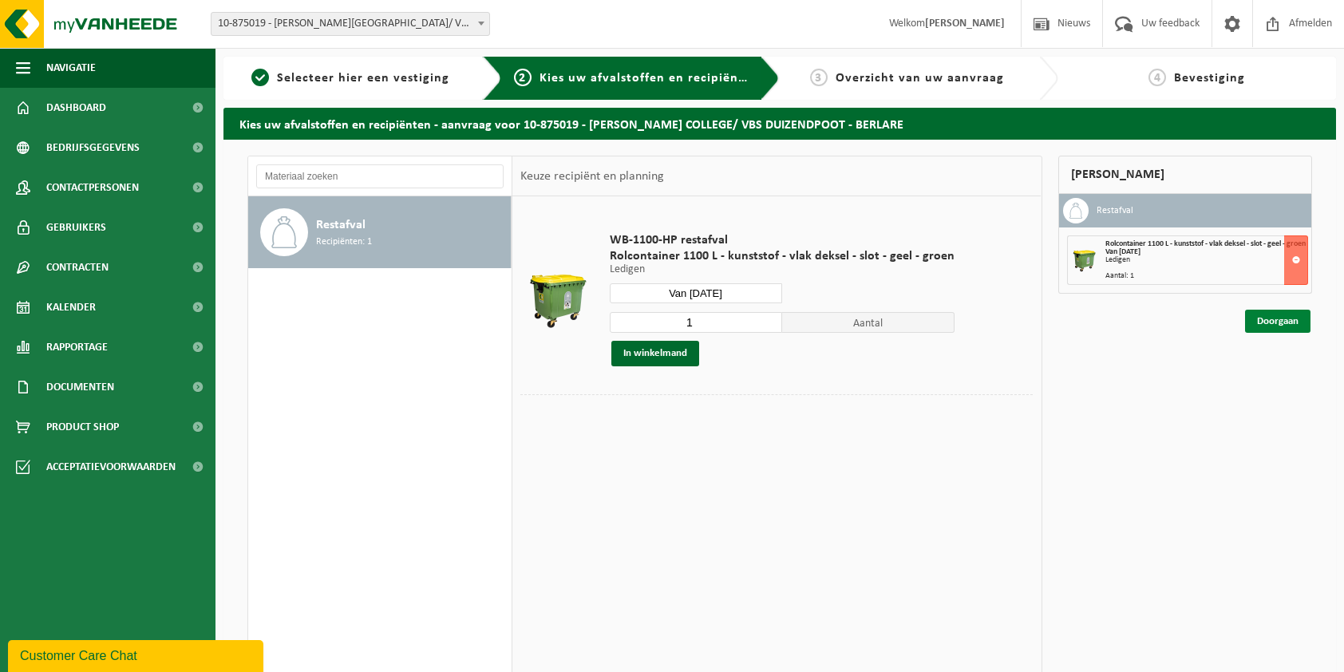
click at [1286, 320] on link "Doorgaan" at bounding box center [1277, 321] width 65 height 23
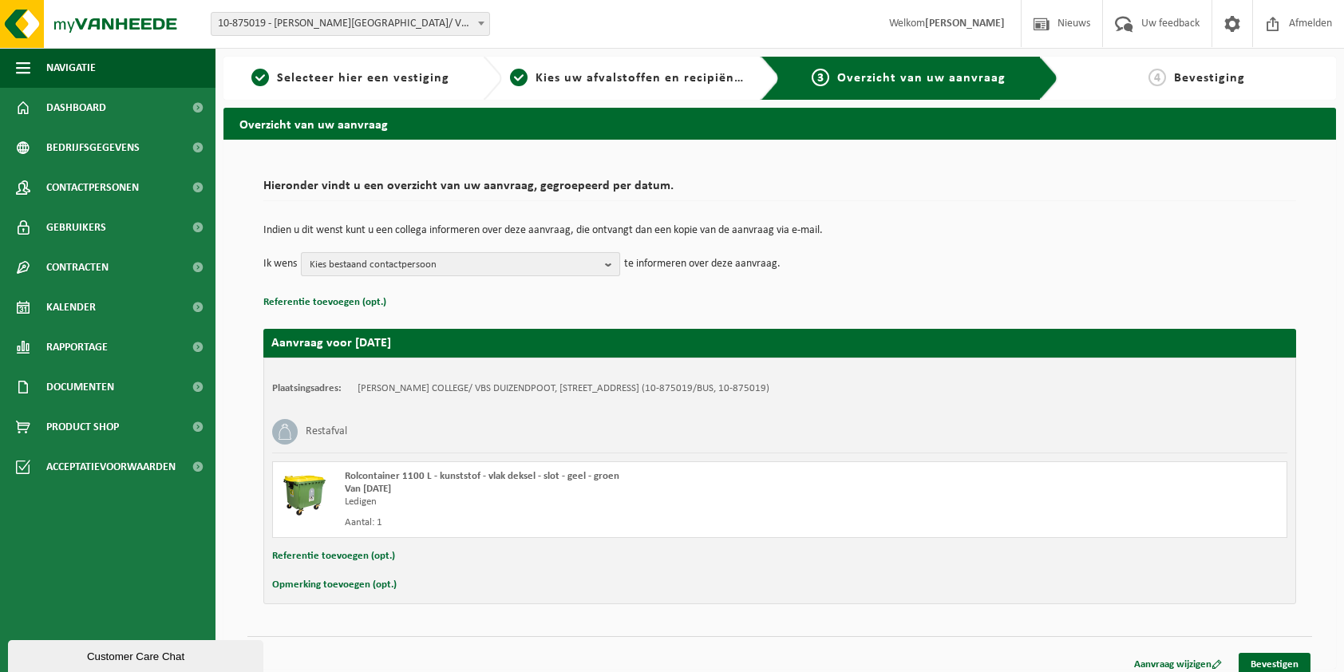
click at [608, 267] on b "button" at bounding box center [612, 264] width 14 height 22
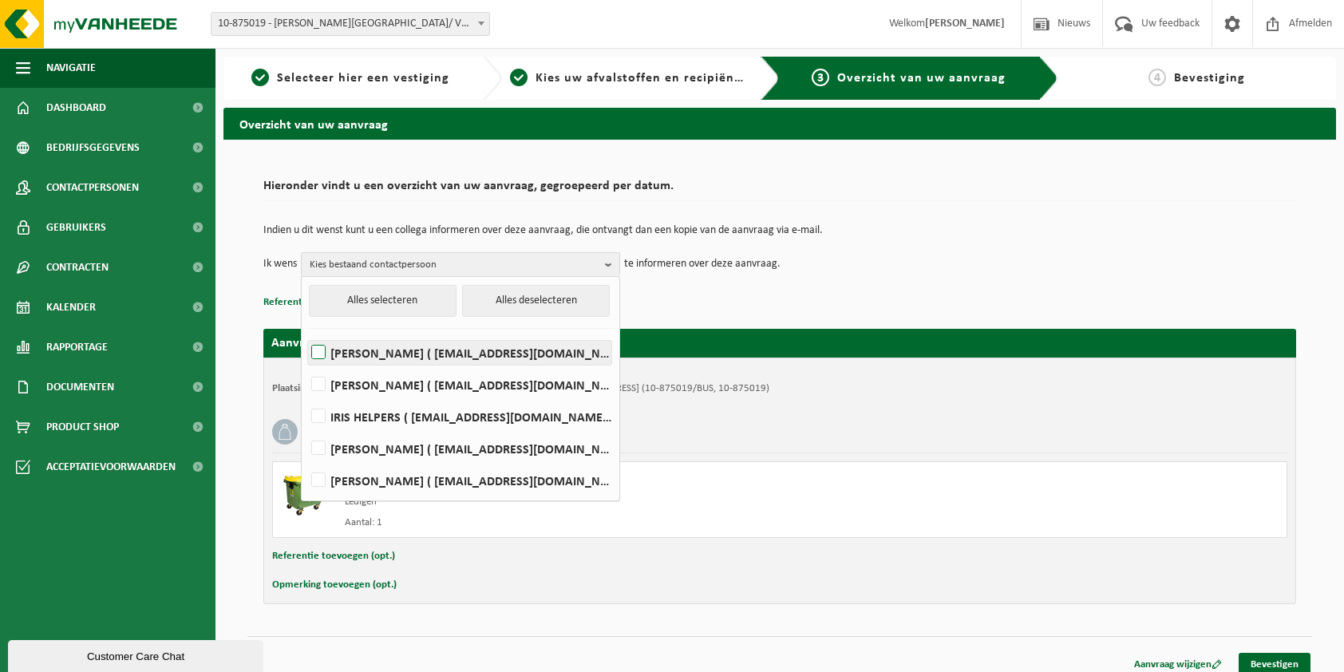
click at [423, 351] on label "KRISTIEN DE SMEDT ( kristien.desmedt@duizendpootberlare.be )" at bounding box center [459, 353] width 303 height 24
click at [306, 333] on input "KRISTIEN DE SMEDT ( kristien.desmedt@duizendpootberlare.be )" at bounding box center [305, 332] width 1 height 1
checkbox input "true"
click at [721, 289] on div "Indien u dit wenst kunt u een collega informeren over deze aanvraag, die ontvan…" at bounding box center [779, 250] width 1033 height 83
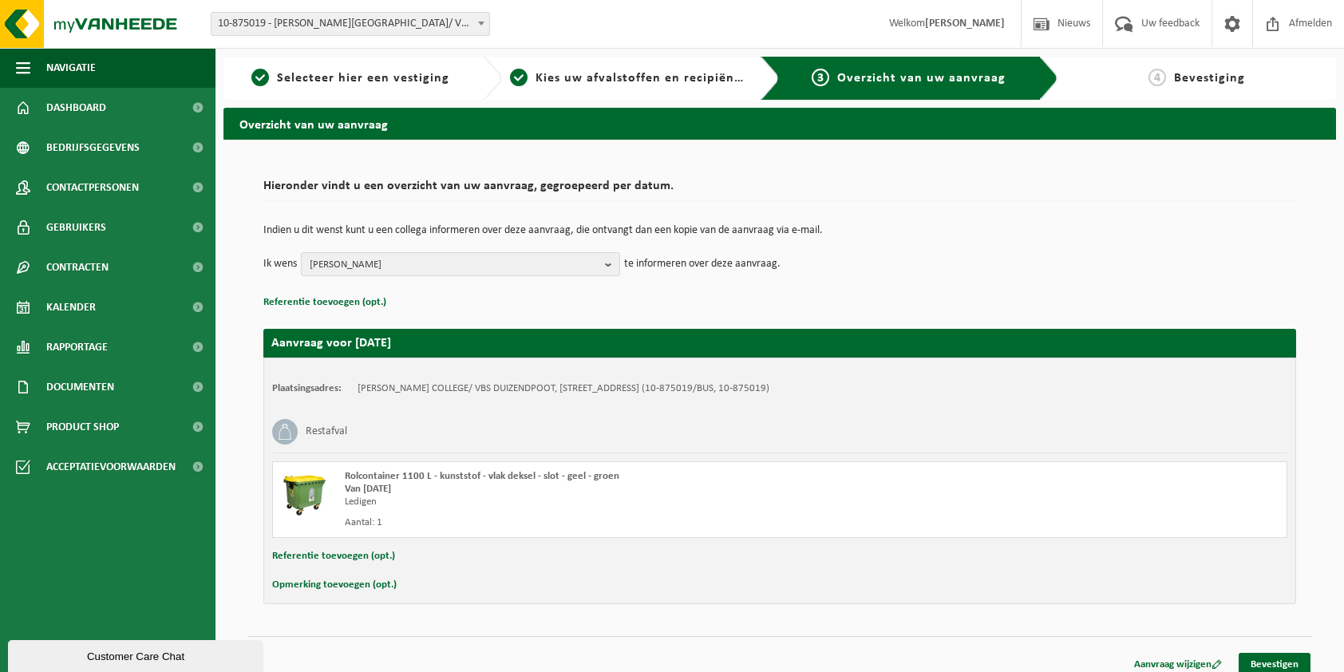
scroll to position [10, 0]
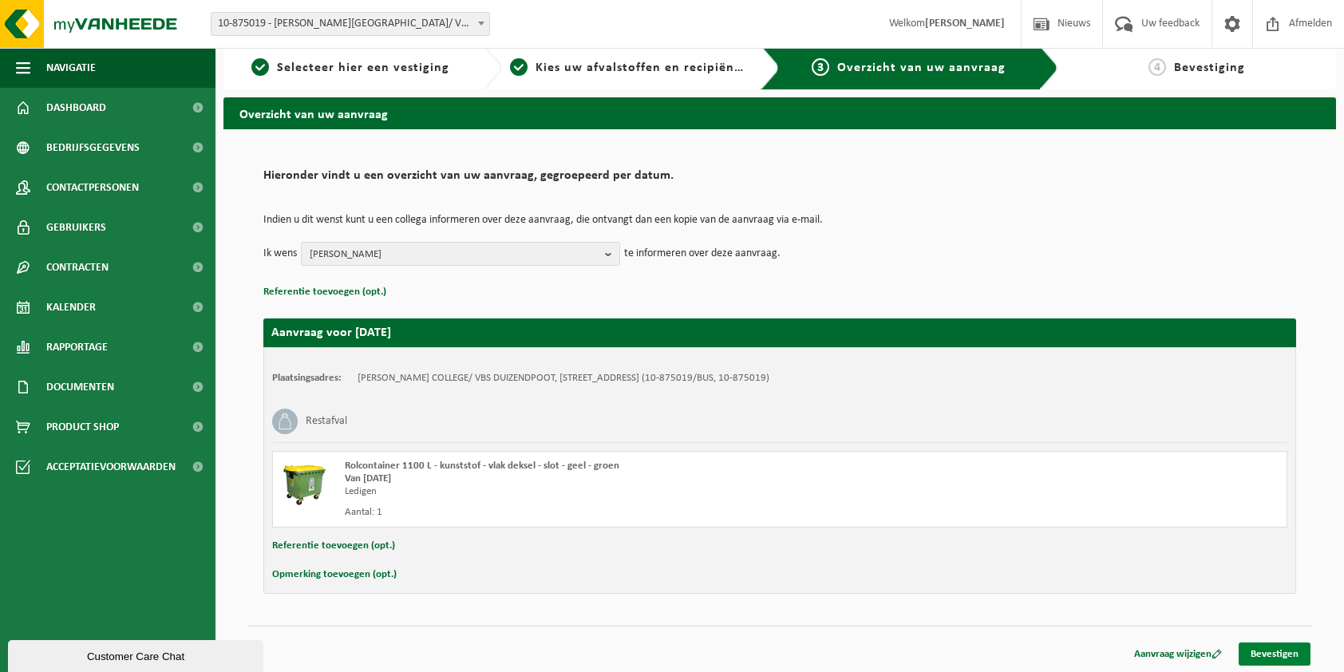
click at [1290, 654] on link "Bevestigen" at bounding box center [1275, 653] width 72 height 23
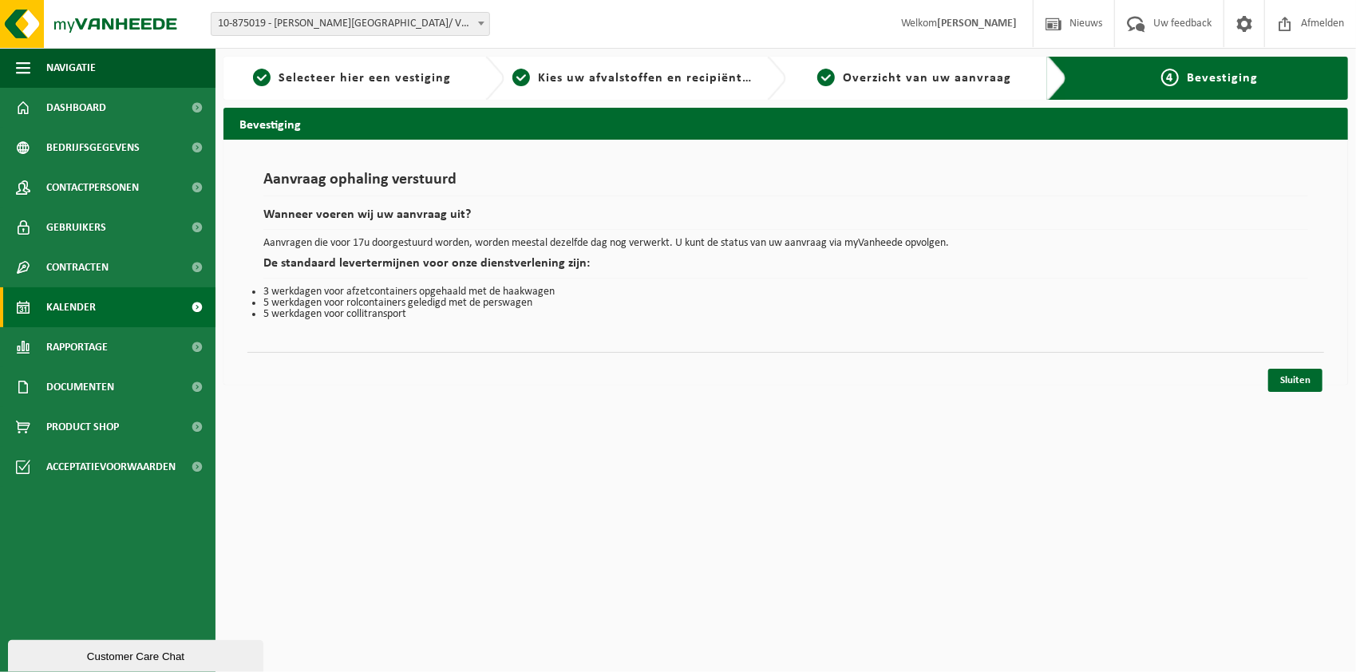
click at [85, 302] on span "Kalender" at bounding box center [70, 307] width 49 height 40
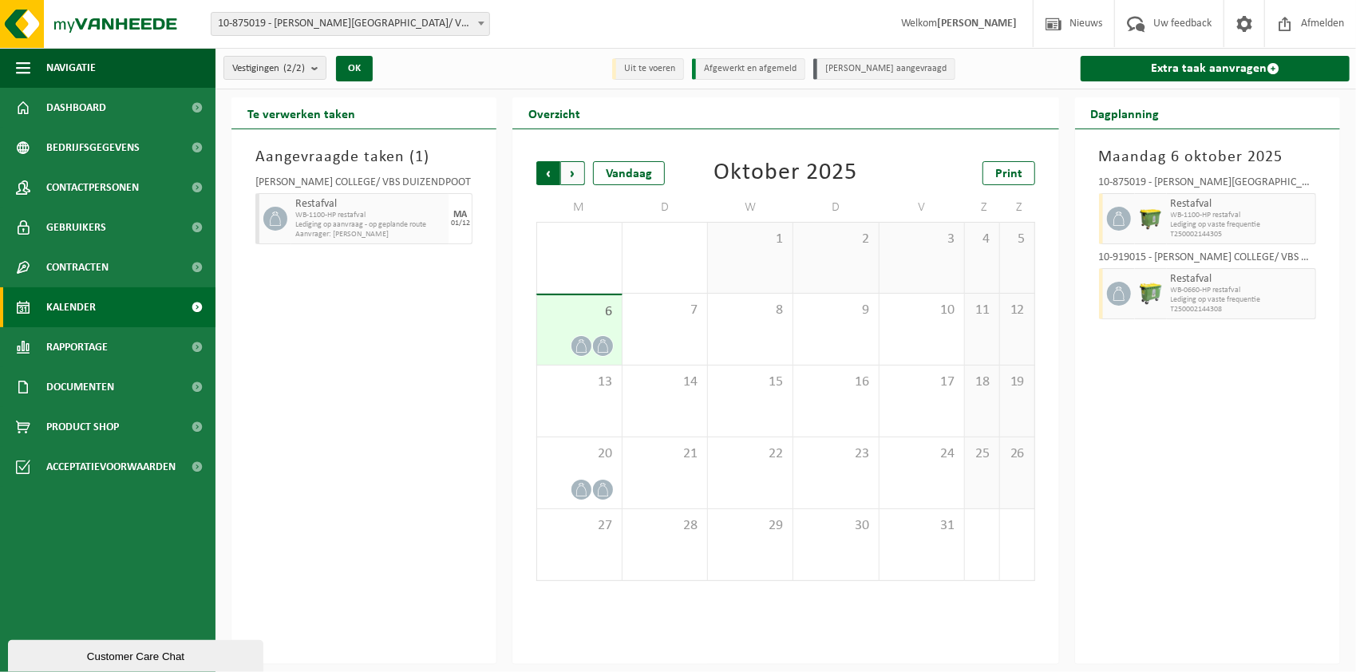
click at [575, 173] on span "Volgende" at bounding box center [573, 173] width 24 height 24
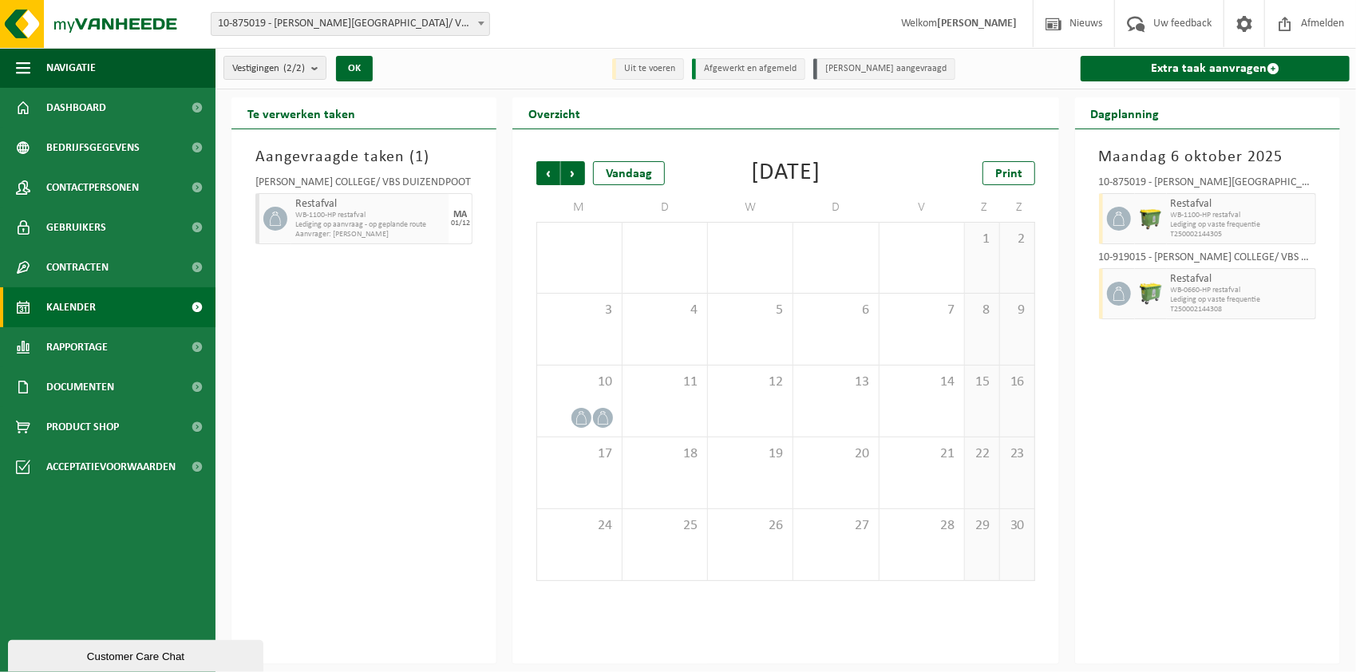
click at [575, 173] on span "Volgende" at bounding box center [573, 173] width 24 height 24
click at [589, 253] on div "1" at bounding box center [579, 258] width 84 height 70
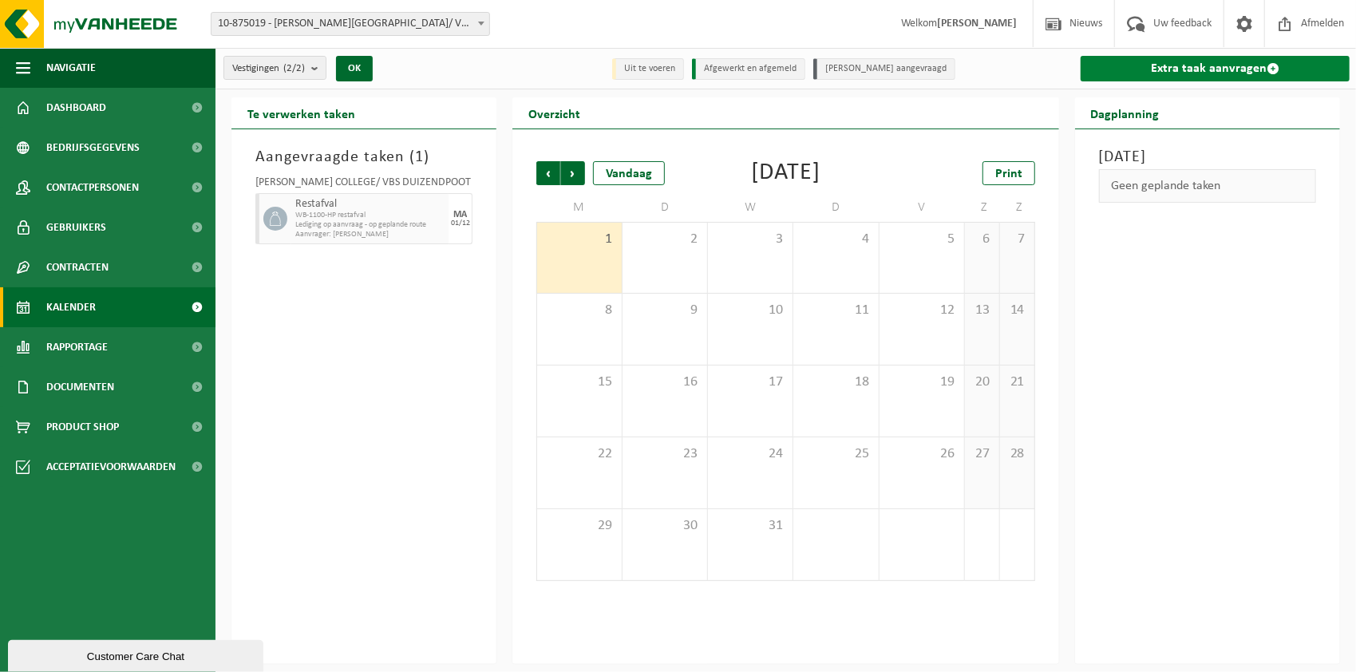
click at [1240, 66] on link "Extra taak aanvragen" at bounding box center [1215, 69] width 269 height 26
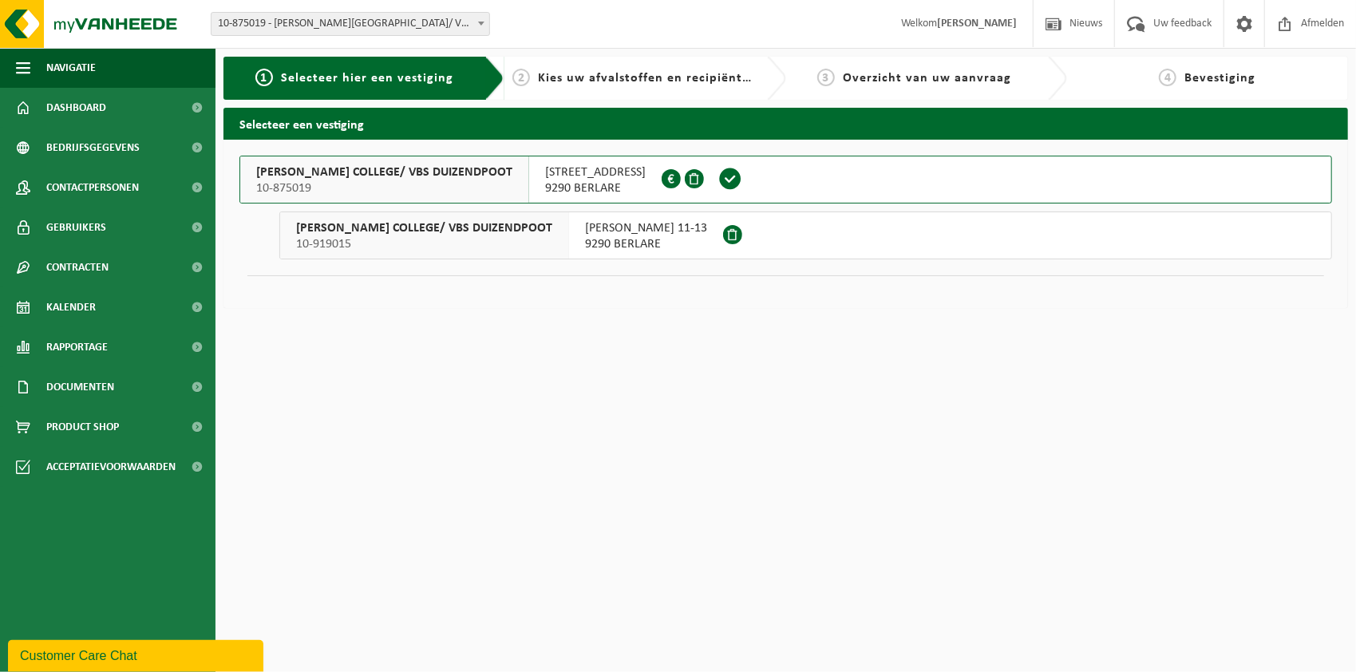
click at [686, 239] on span "9290 BERLARE" at bounding box center [646, 244] width 122 height 16
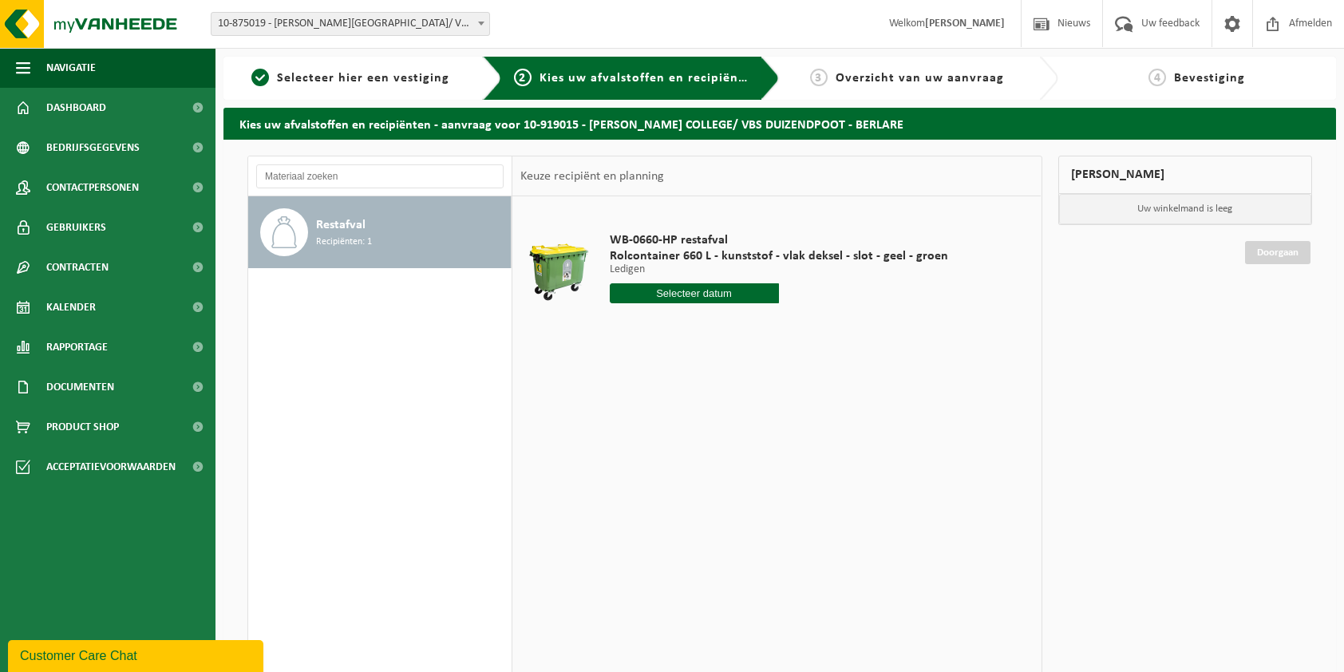
click at [699, 295] on input "text" at bounding box center [694, 293] width 169 height 20
click at [795, 332] on icon at bounding box center [790, 329] width 26 height 26
click at [794, 326] on icon at bounding box center [790, 329] width 26 height 26
click at [629, 381] on div "1" at bounding box center [624, 383] width 28 height 26
type input "Van [DATE]"
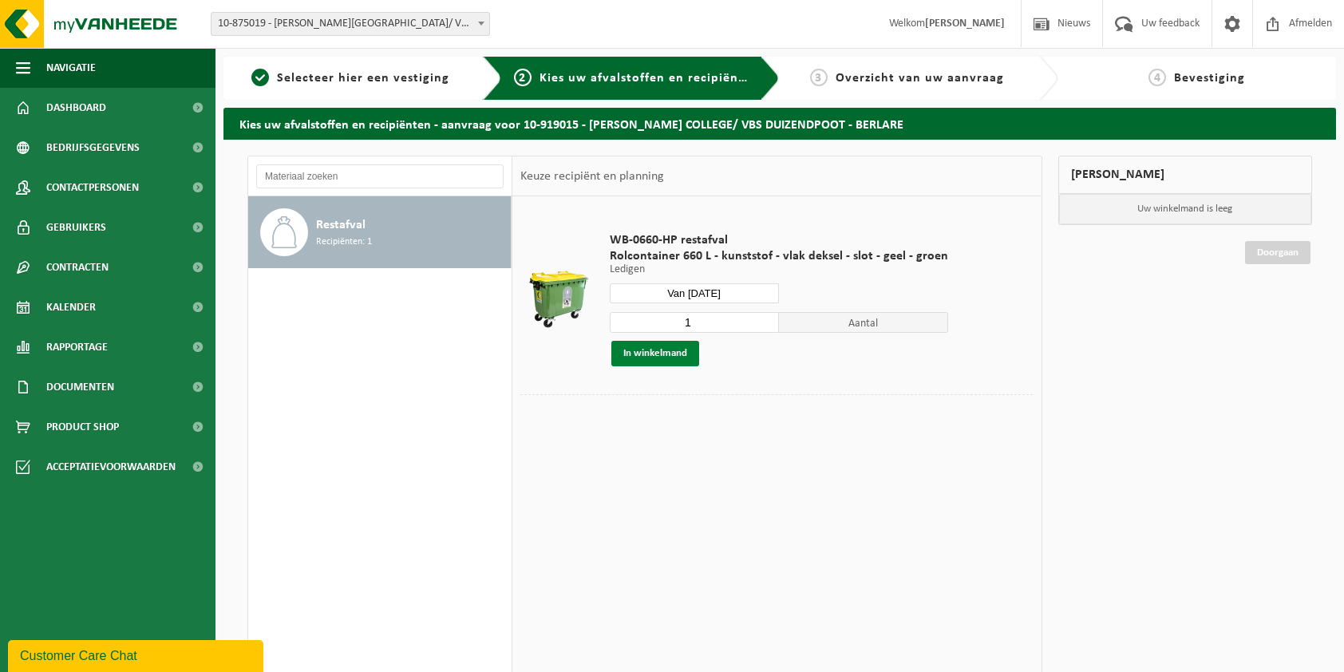
click at [661, 350] on button "In winkelmand" at bounding box center [655, 354] width 88 height 26
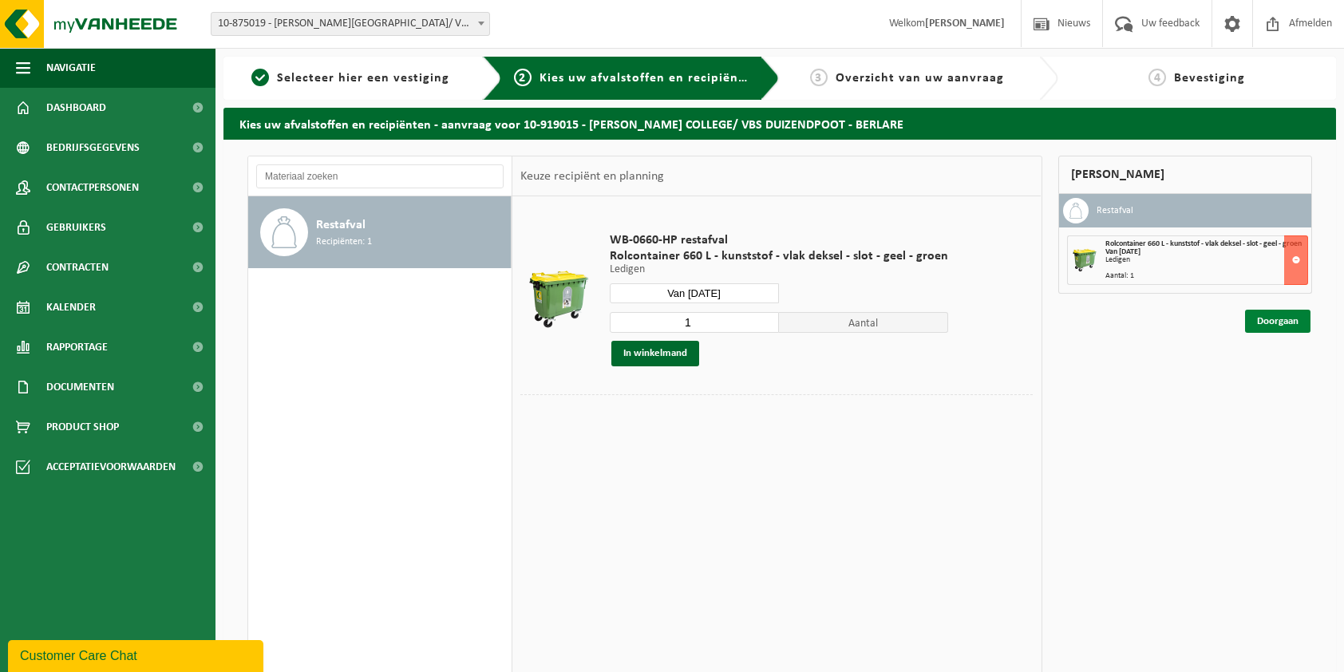
click at [1279, 328] on link "Doorgaan" at bounding box center [1277, 321] width 65 height 23
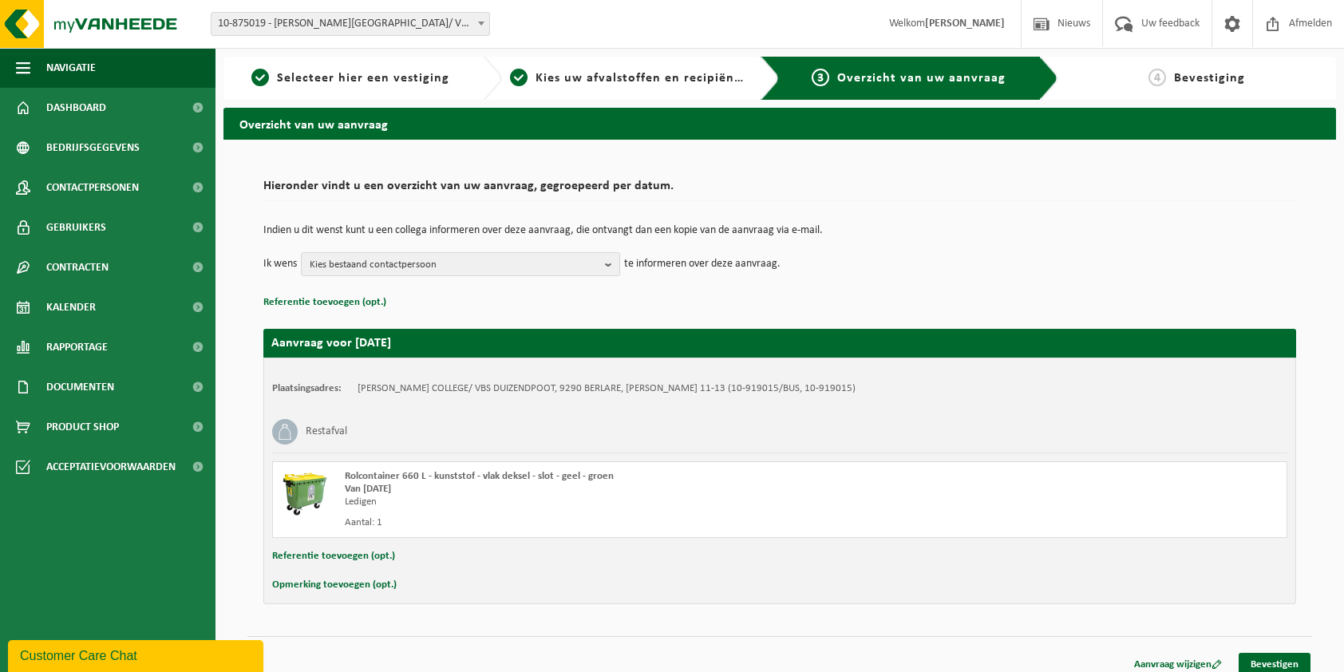
scroll to position [10, 0]
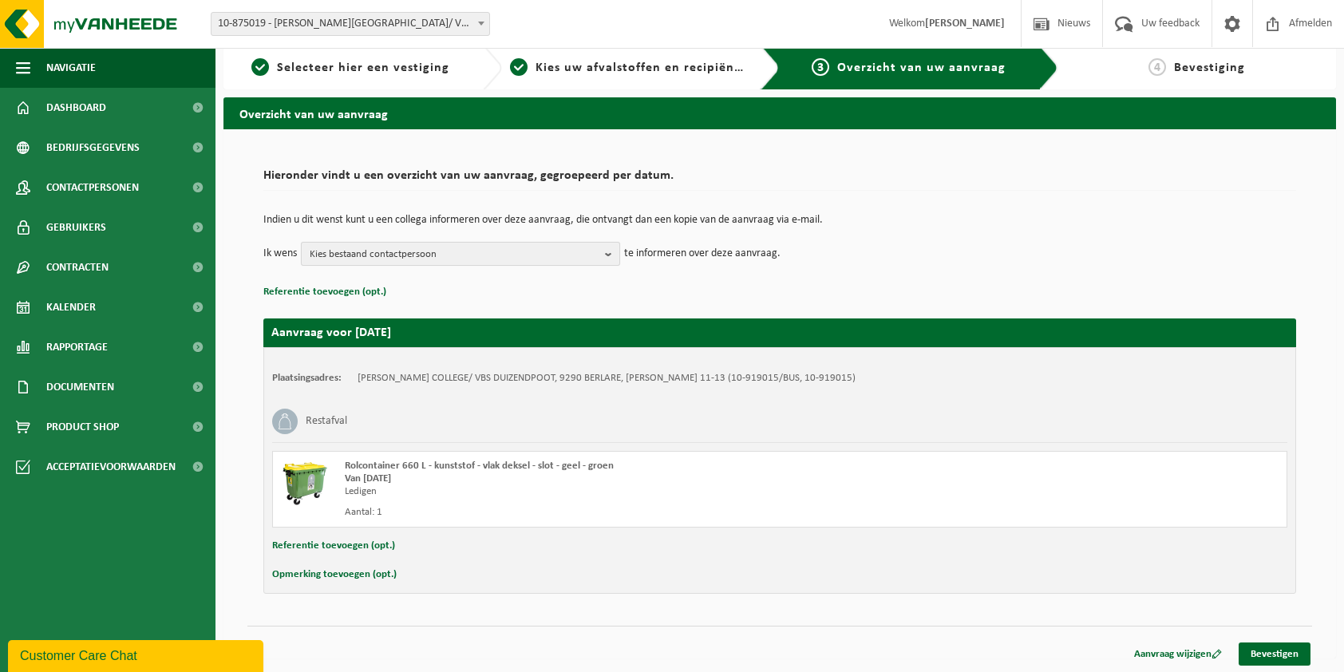
click at [612, 247] on b "button" at bounding box center [612, 254] width 14 height 22
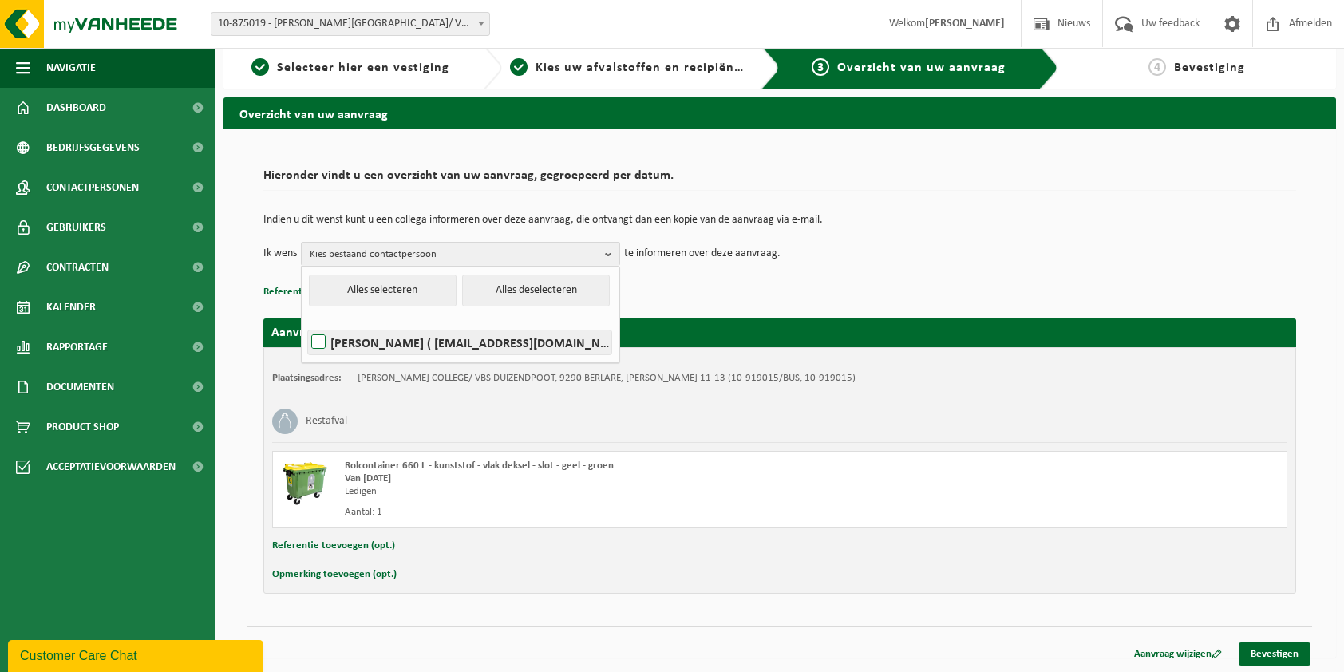
click at [393, 342] on label "KRISTIEN DE SMEDT ( kristien.desmedt@duizendpootberlare.be )" at bounding box center [459, 342] width 303 height 24
click at [306, 322] on input "KRISTIEN DE SMEDT ( kristien.desmedt@duizendpootberlare.be )" at bounding box center [305, 322] width 1 height 1
checkbox input "true"
click at [687, 285] on p "Referentie toevoegen (opt.)" at bounding box center [779, 292] width 1033 height 21
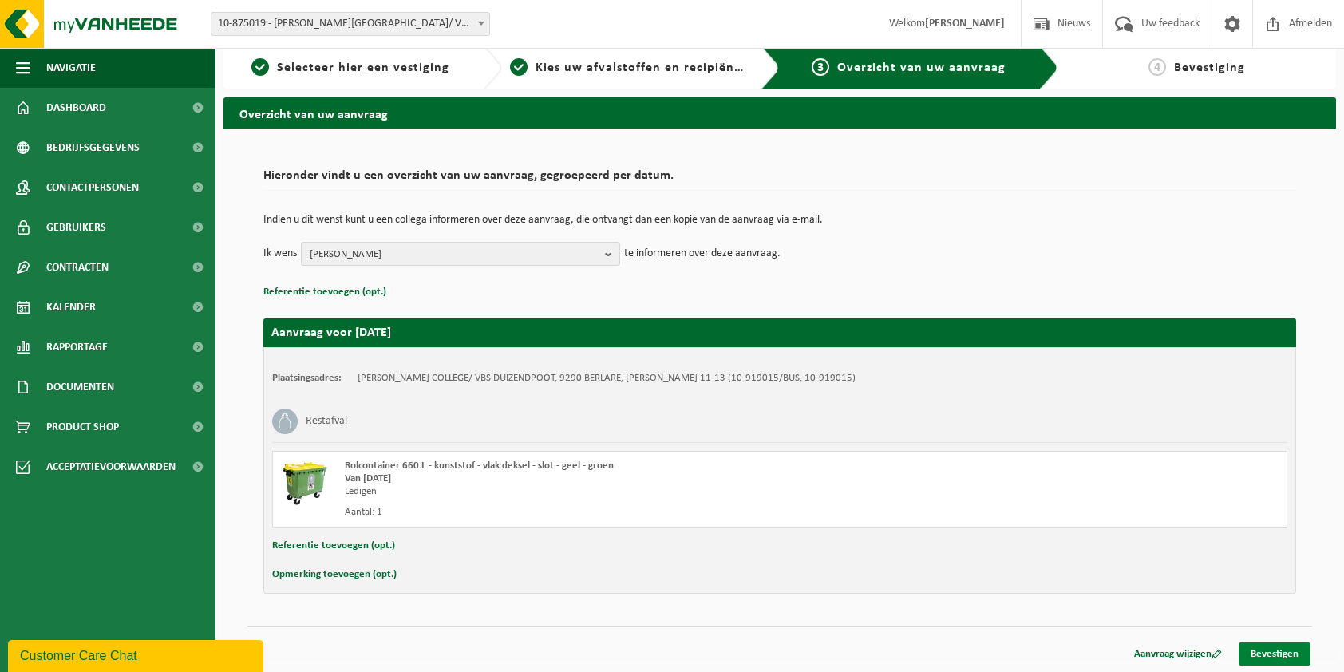
click at [1278, 654] on link "Bevestigen" at bounding box center [1275, 653] width 72 height 23
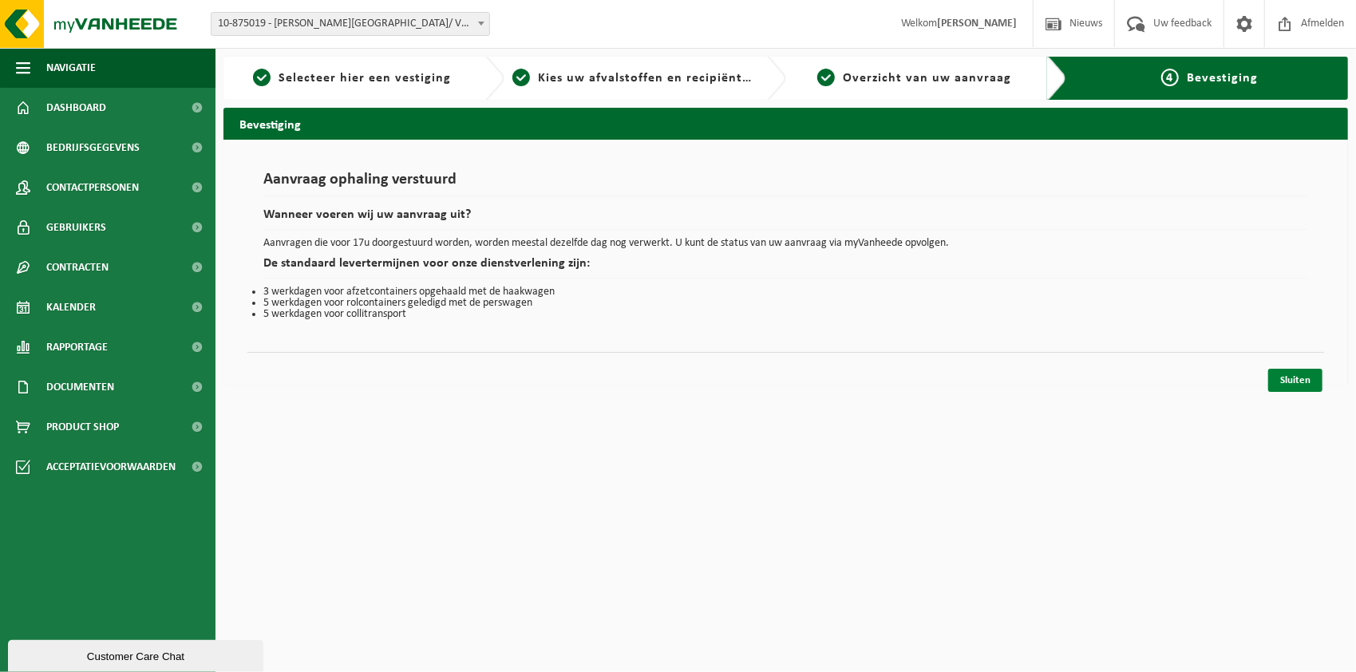
click at [1299, 379] on link "Sluiten" at bounding box center [1295, 380] width 54 height 23
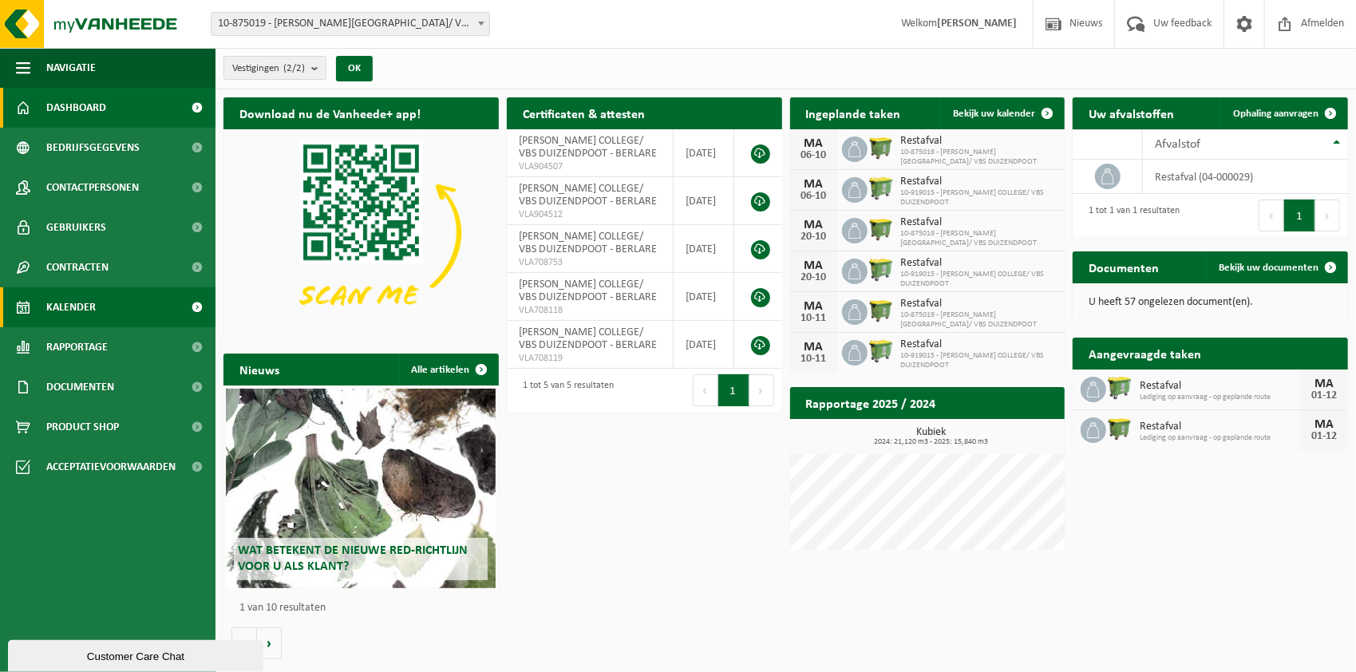
click at [64, 306] on span "Kalender" at bounding box center [70, 307] width 49 height 40
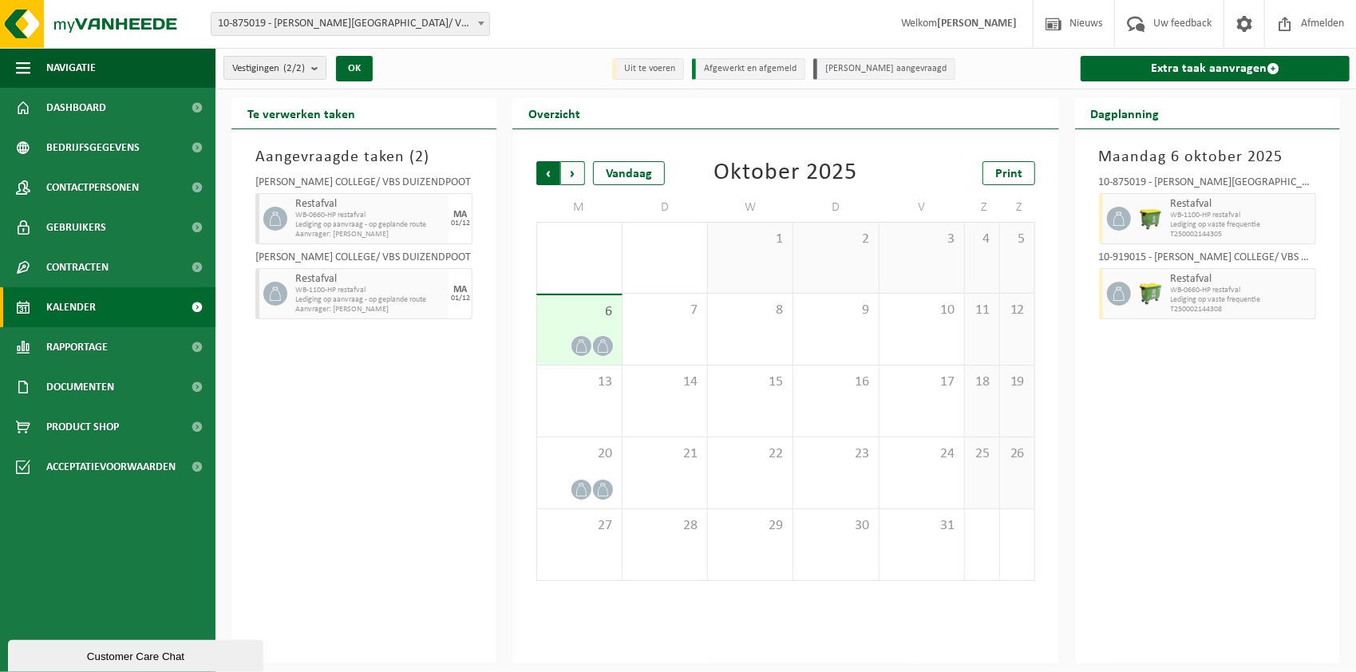
click at [571, 180] on span "Volgende" at bounding box center [573, 173] width 24 height 24
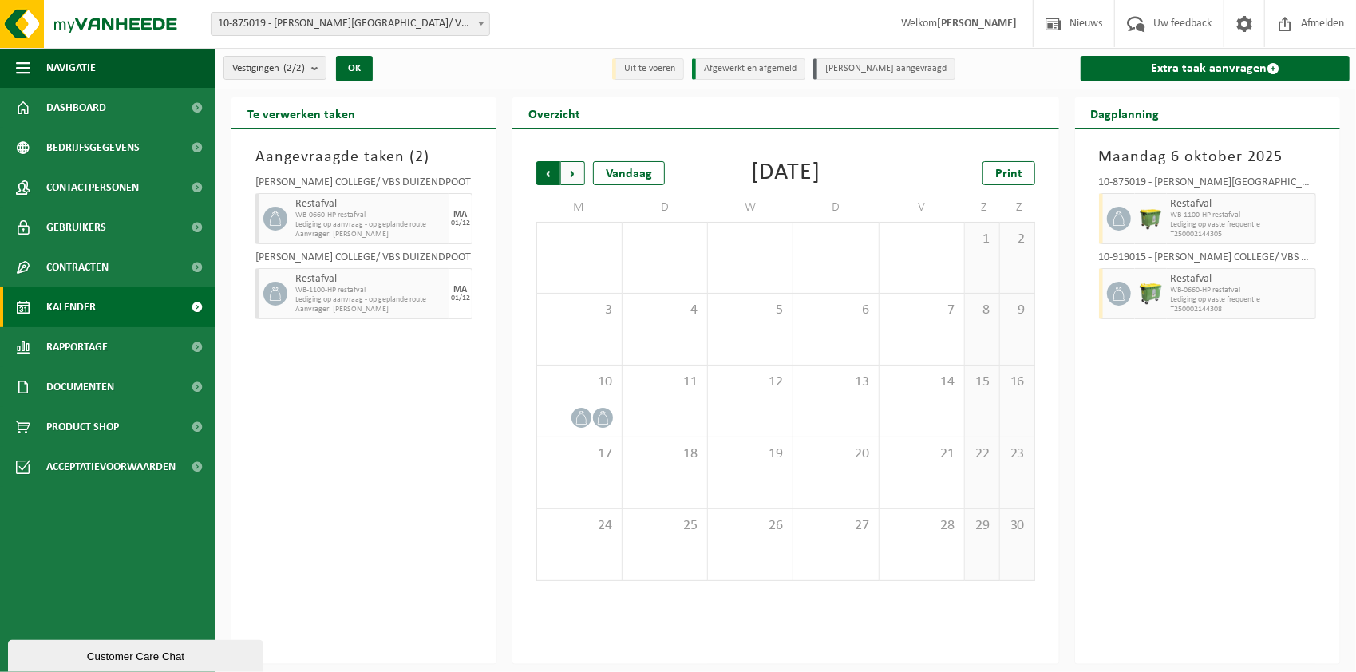
click at [576, 180] on span "Volgende" at bounding box center [573, 173] width 24 height 24
click at [595, 391] on div "15" at bounding box center [579, 401] width 84 height 71
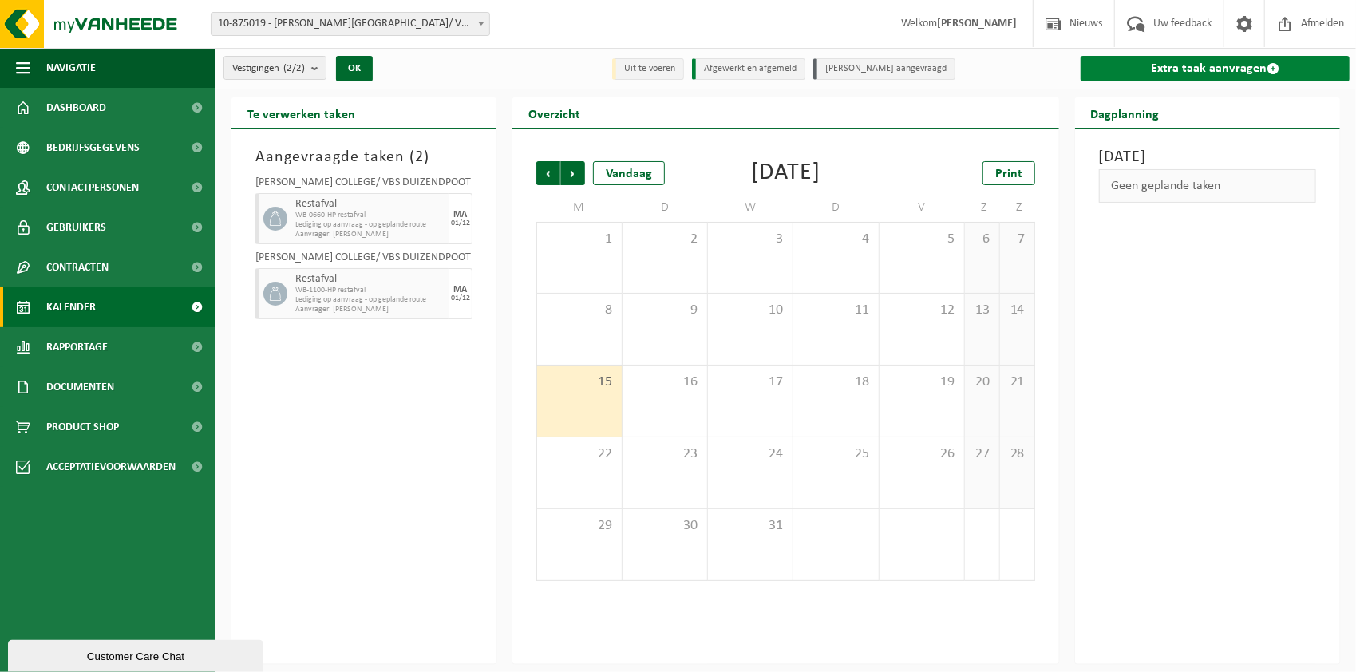
click at [1228, 70] on link "Extra taak aanvragen" at bounding box center [1215, 69] width 269 height 26
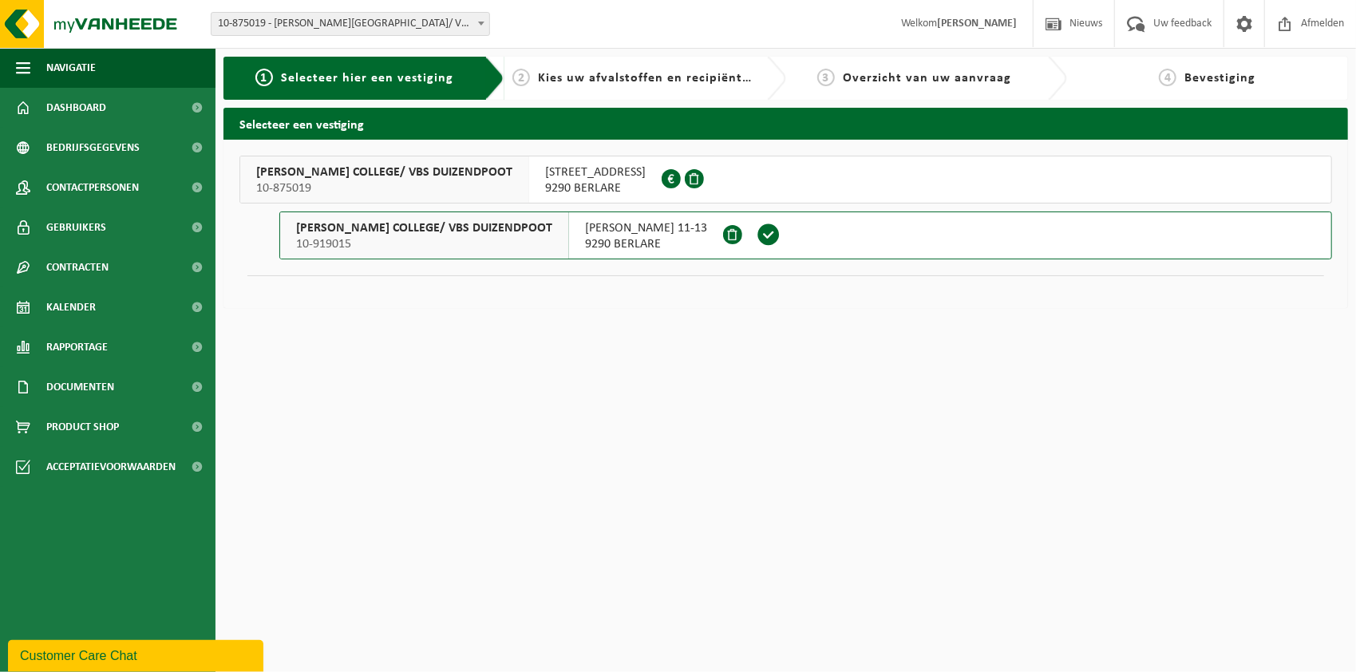
click at [579, 169] on span "NIEUWSTRAAT 8" at bounding box center [595, 172] width 101 height 16
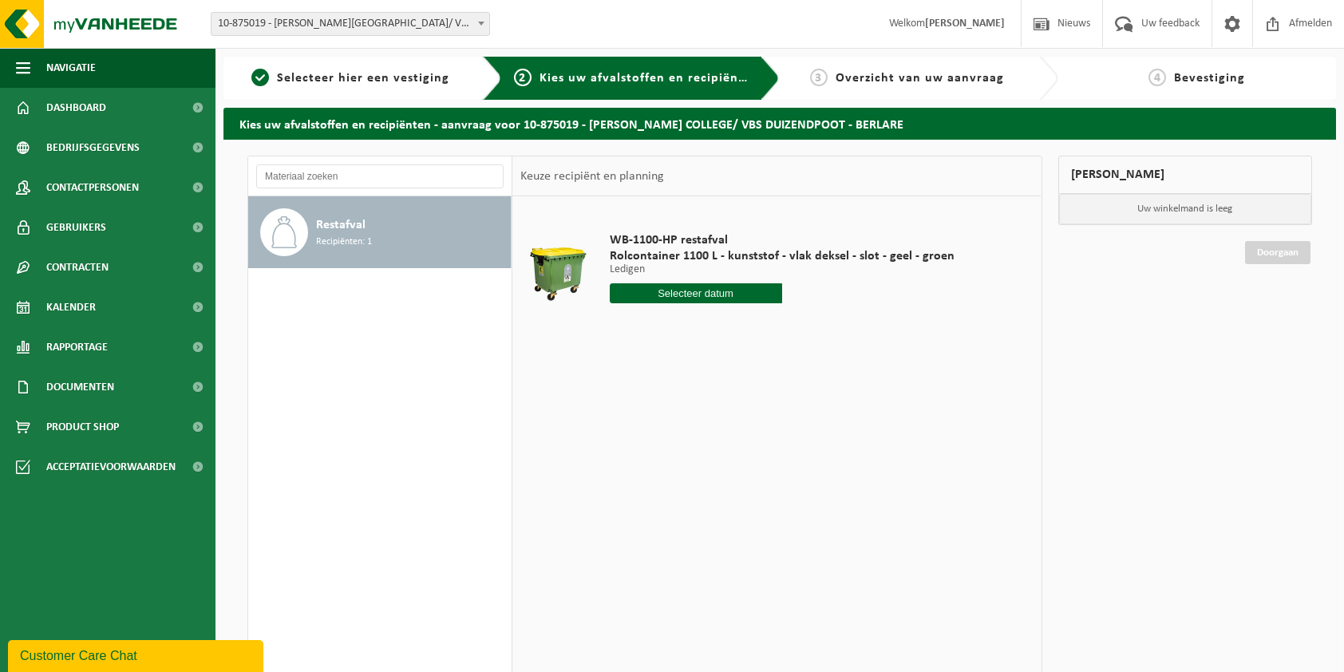
click at [697, 295] on input "text" at bounding box center [696, 293] width 172 height 20
click at [790, 329] on icon at bounding box center [790, 329] width 26 height 26
click at [627, 431] on div "15" at bounding box center [624, 434] width 28 height 26
type input "Van [DATE]"
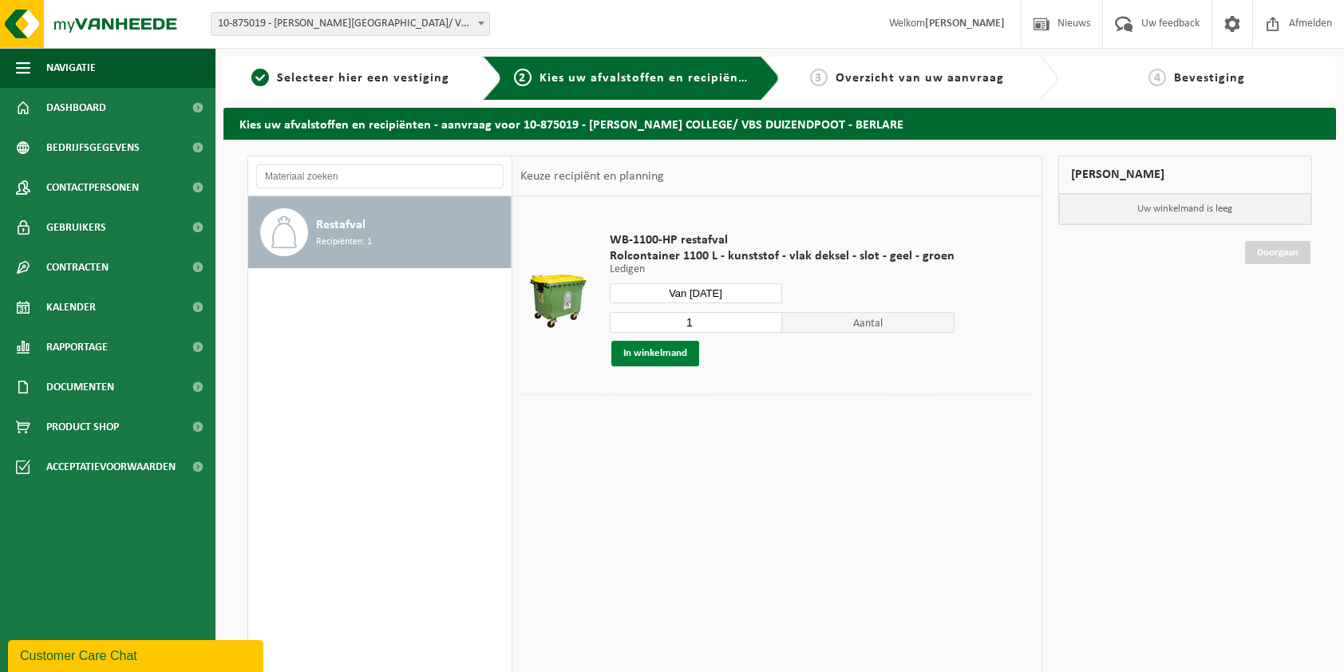
click at [659, 350] on button "In winkelmand" at bounding box center [655, 354] width 88 height 26
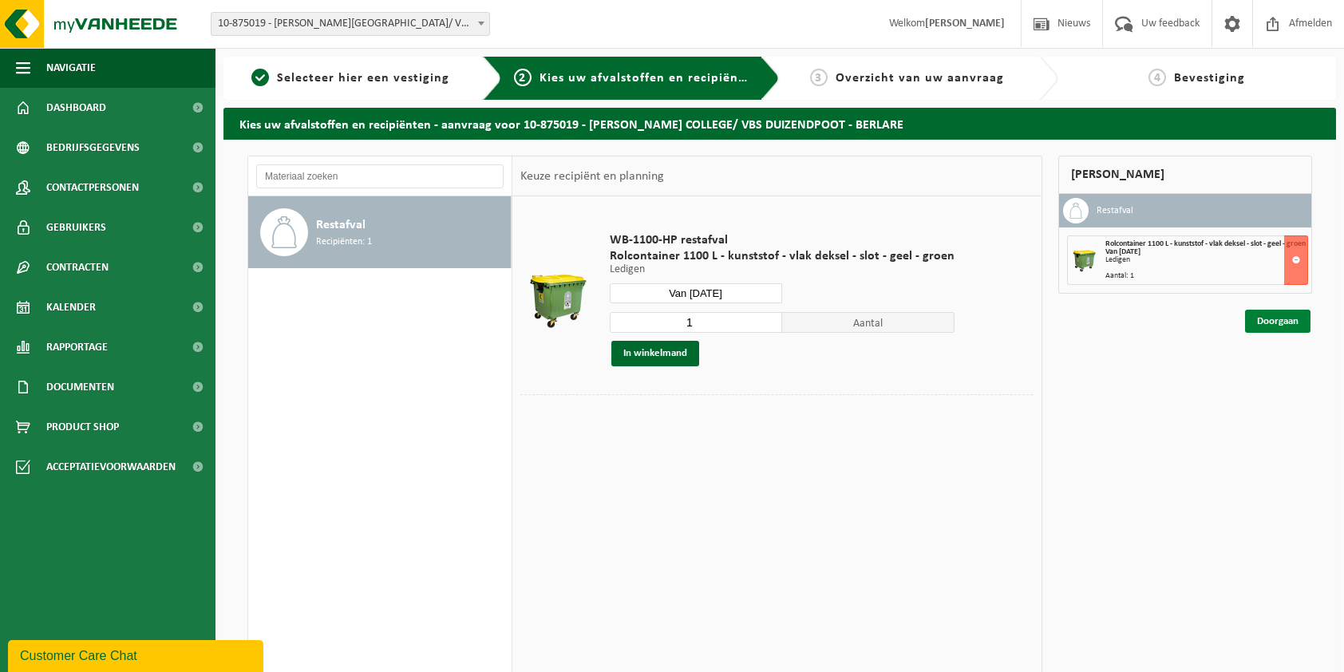
click at [1278, 329] on link "Doorgaan" at bounding box center [1277, 321] width 65 height 23
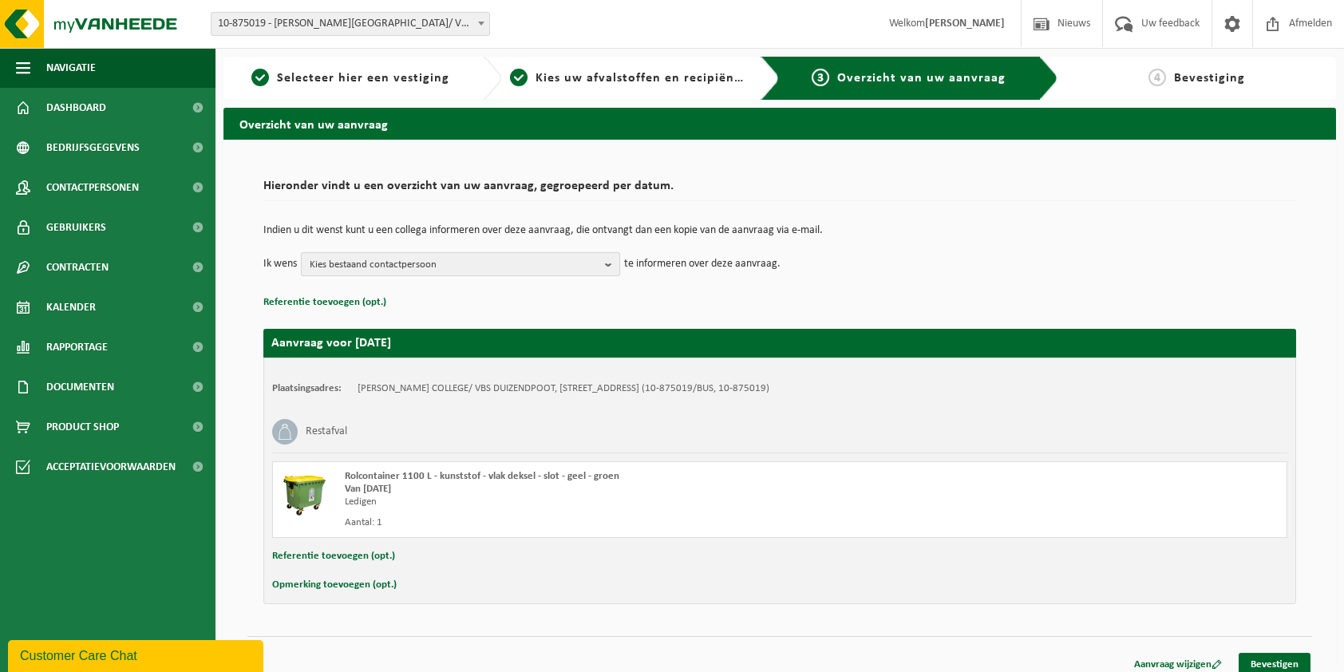
click at [614, 267] on b "button" at bounding box center [612, 264] width 14 height 22
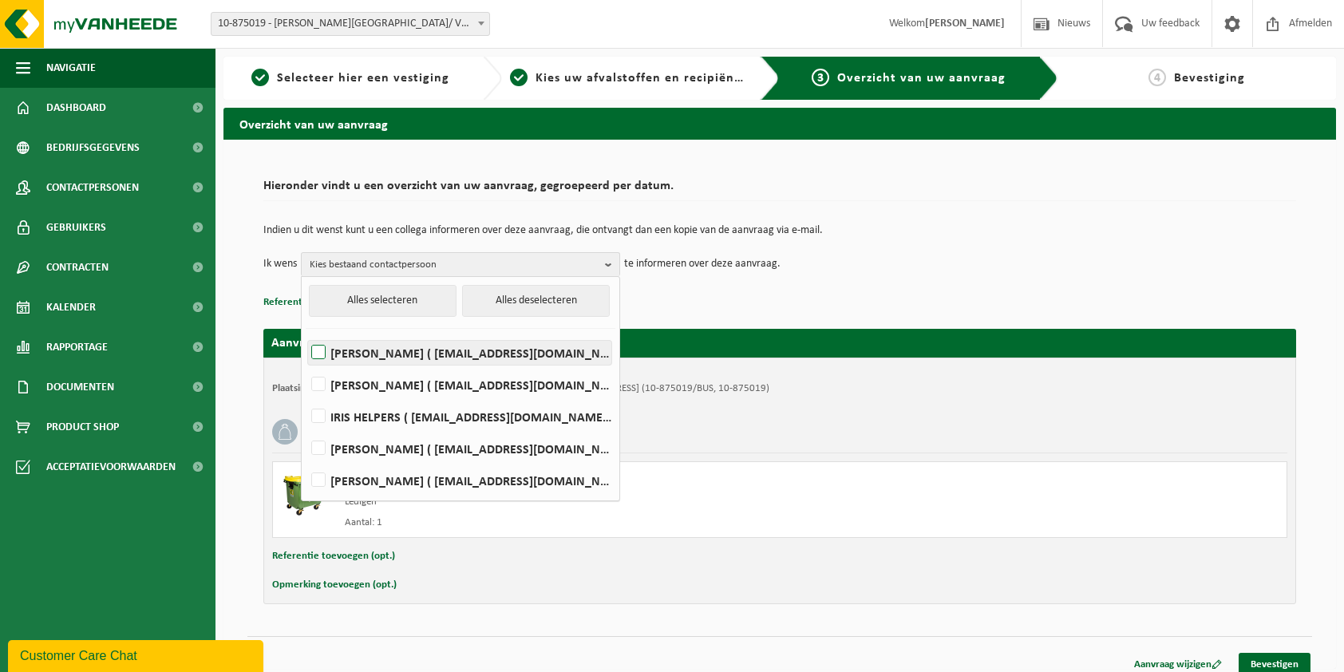
click at [433, 350] on label "[PERSON_NAME] ( [EMAIL_ADDRESS][DOMAIN_NAME] )" at bounding box center [459, 353] width 303 height 24
click at [306, 333] on input "[PERSON_NAME] ( [EMAIL_ADDRESS][DOMAIN_NAME] )" at bounding box center [305, 332] width 1 height 1
checkbox input "true"
click at [777, 294] on p "Referentie toevoegen (opt.)" at bounding box center [779, 302] width 1033 height 21
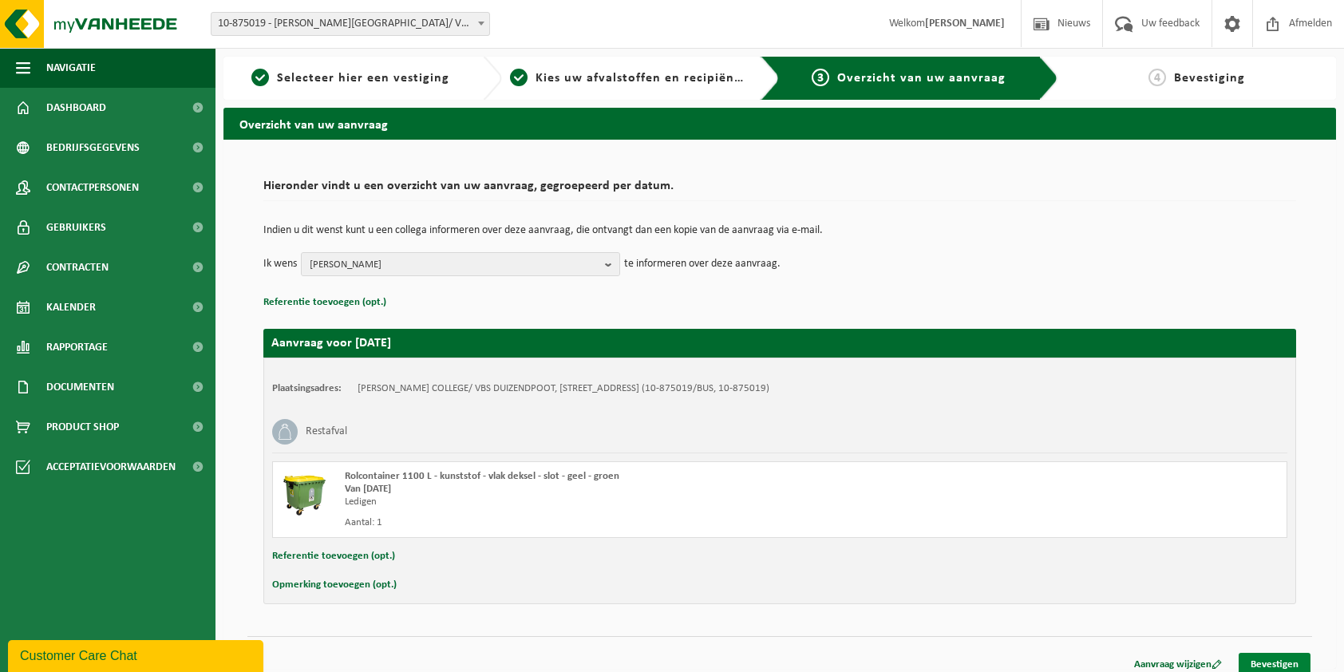
click at [1274, 658] on link "Bevestigen" at bounding box center [1275, 664] width 72 height 23
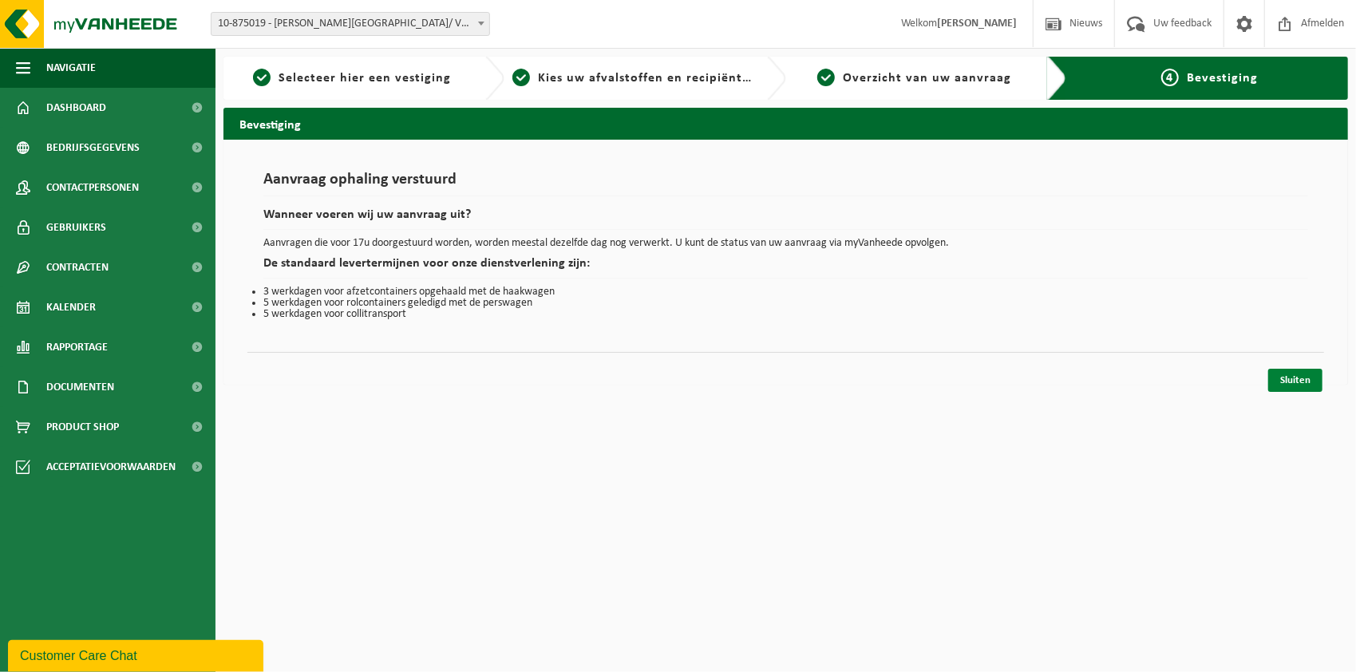
click at [1299, 378] on link "Sluiten" at bounding box center [1295, 380] width 54 height 23
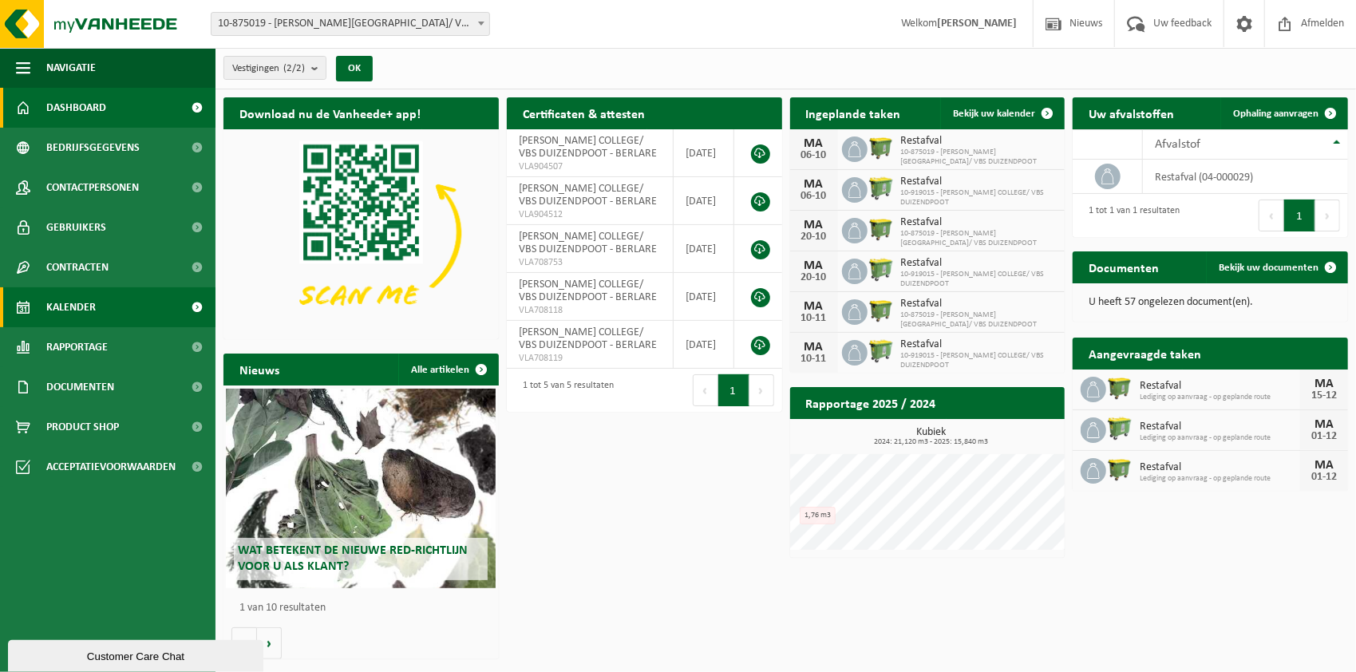
click at [81, 306] on span "Kalender" at bounding box center [70, 307] width 49 height 40
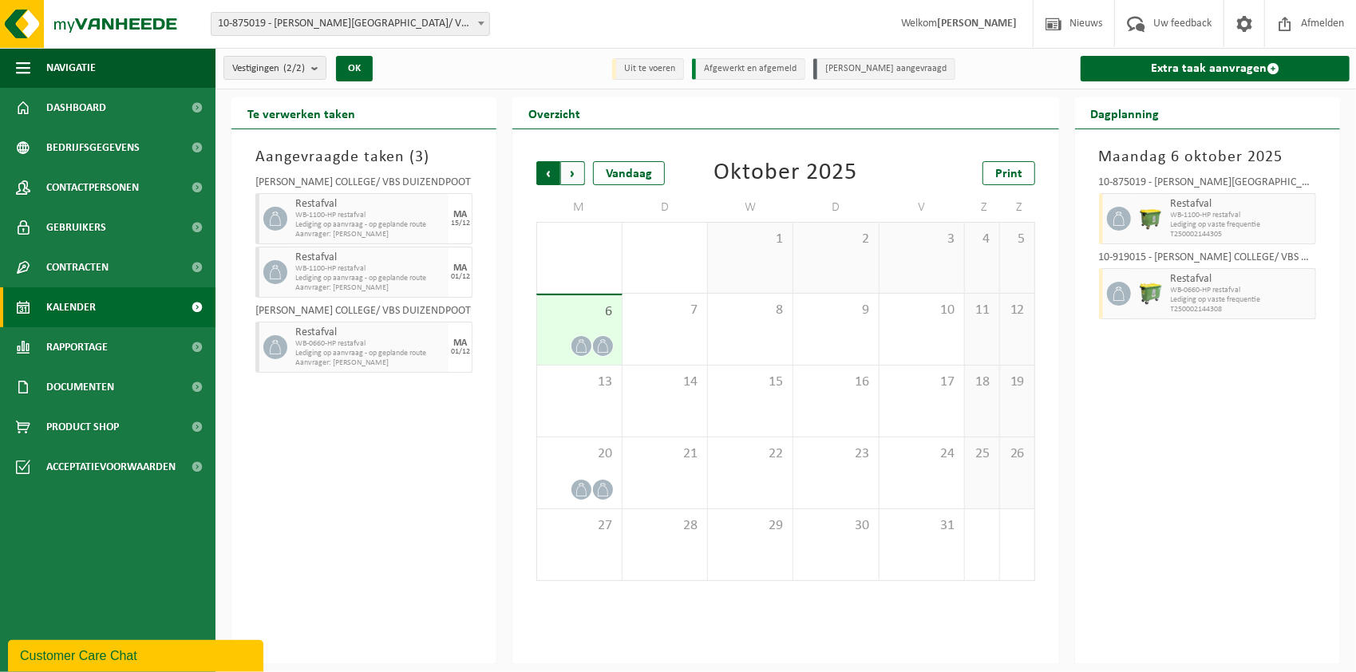
click at [574, 168] on span "Volgende" at bounding box center [573, 173] width 24 height 24
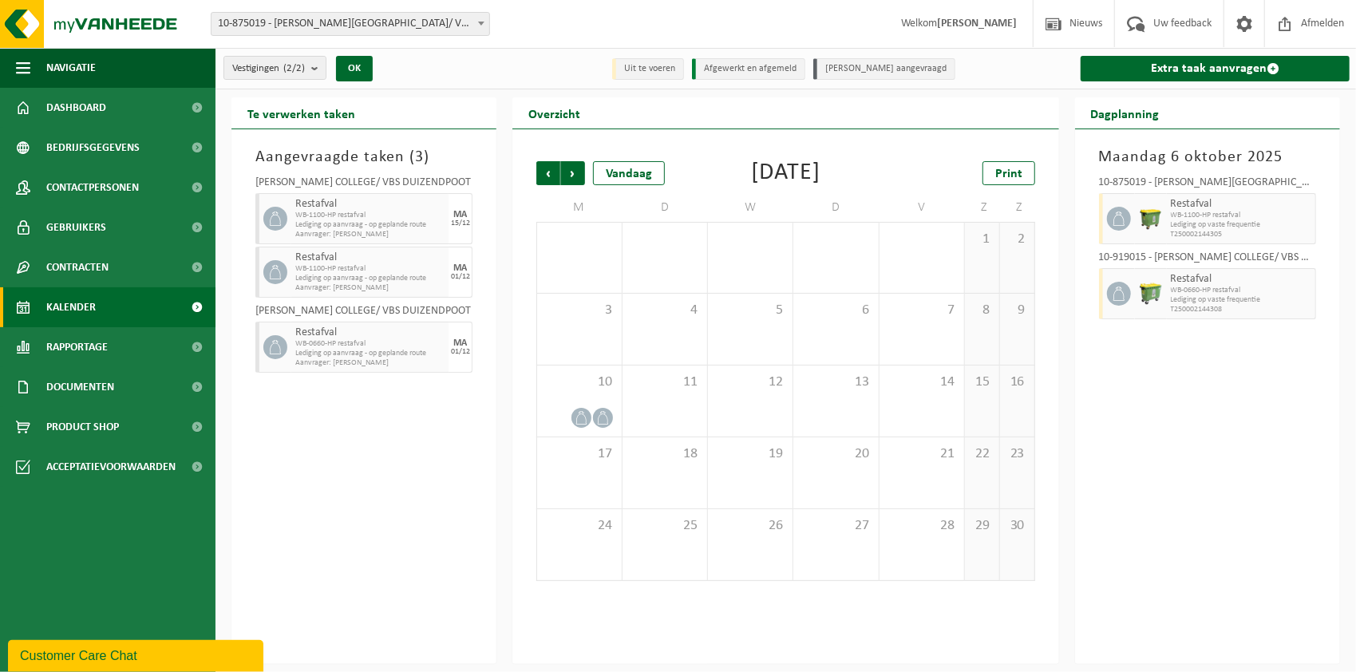
click at [573, 168] on span "Volgende" at bounding box center [573, 173] width 24 height 24
click at [541, 169] on span "Vorige" at bounding box center [548, 173] width 24 height 24
click at [593, 394] on div "15" at bounding box center [579, 401] width 84 height 71
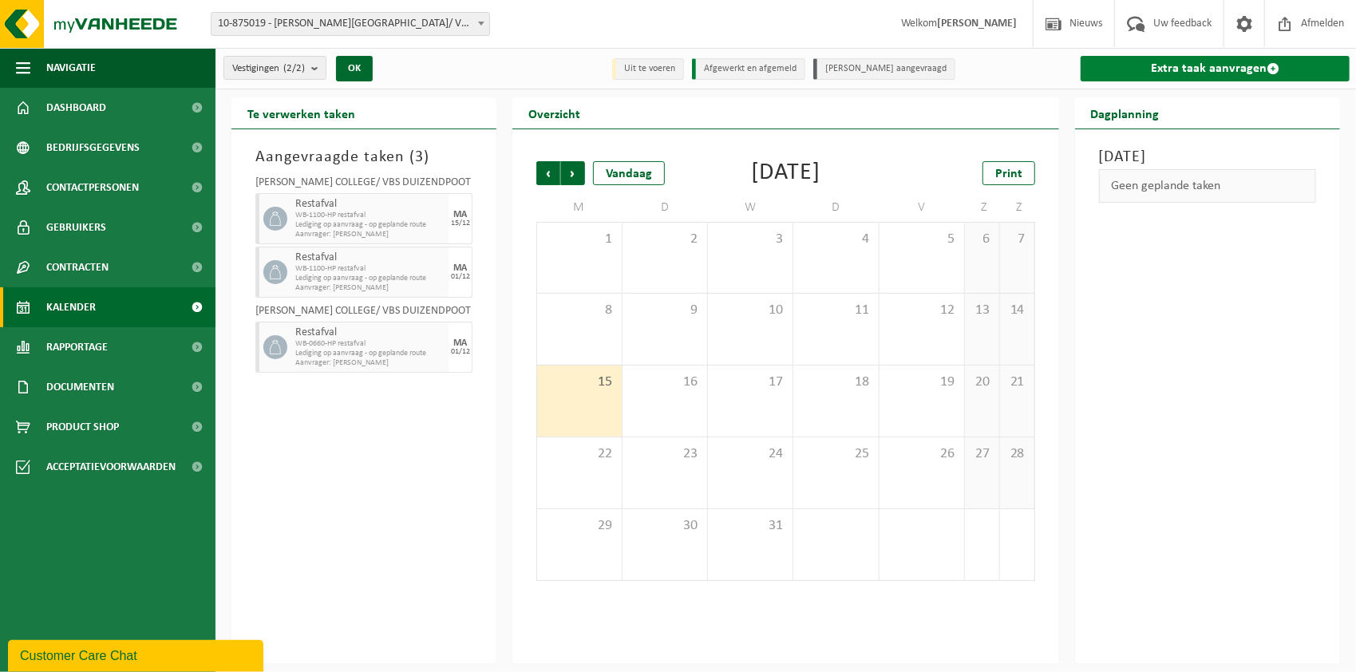
click at [1223, 64] on link "Extra taak aanvragen" at bounding box center [1215, 69] width 269 height 26
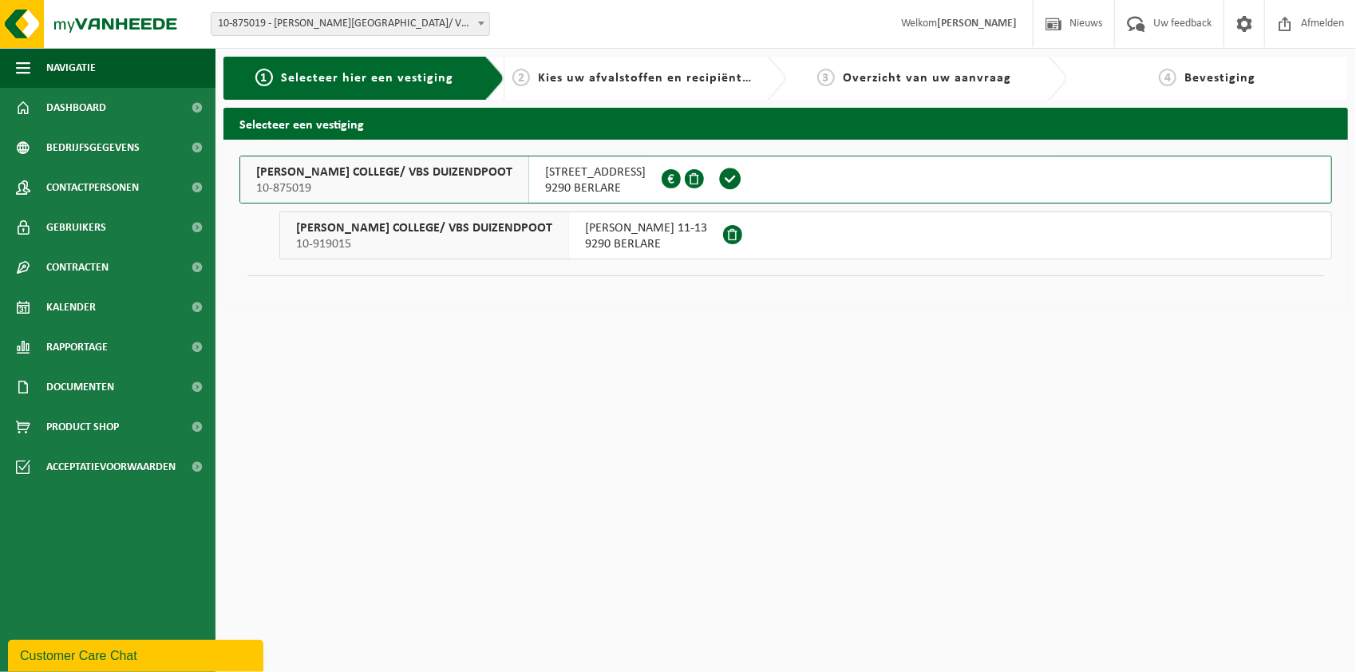
click at [662, 235] on span "[PERSON_NAME] 11-13" at bounding box center [646, 228] width 122 height 16
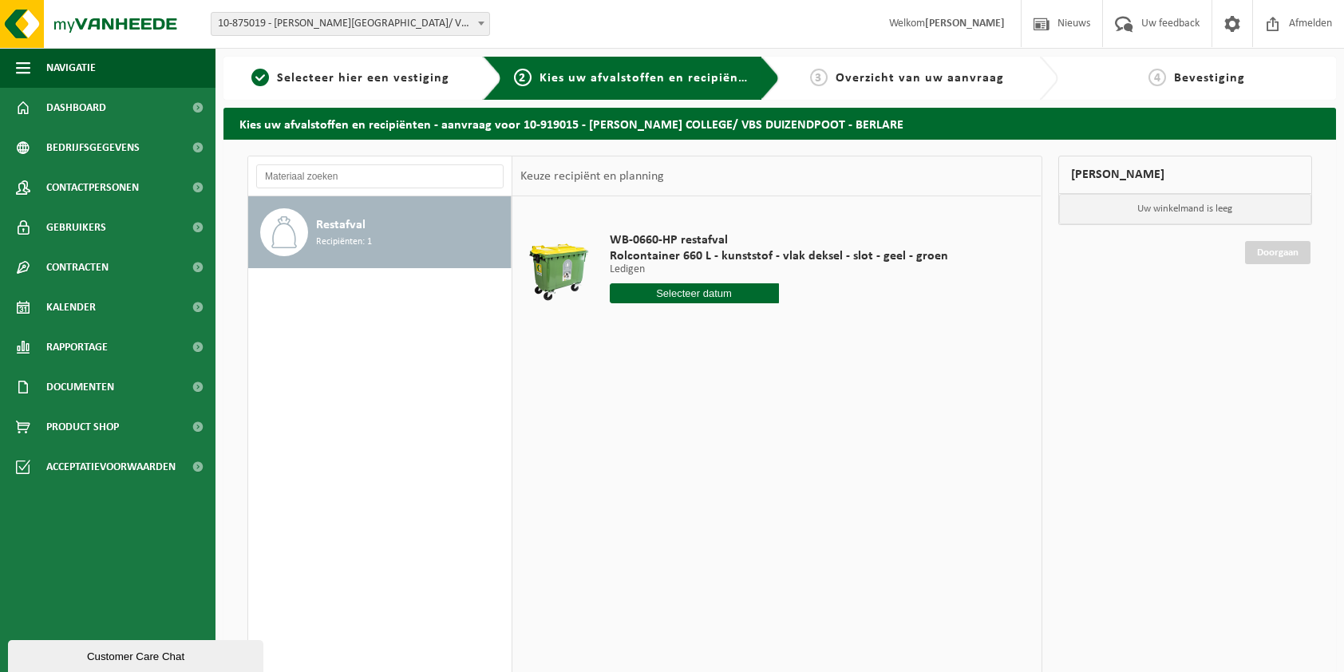
click at [729, 294] on input "text" at bounding box center [694, 293] width 169 height 20
click at [792, 330] on icon at bounding box center [790, 330] width 4 height 8
click at [792, 326] on icon at bounding box center [790, 329] width 26 height 26
click at [630, 437] on div "15" at bounding box center [624, 434] width 28 height 26
type input "Van [DATE]"
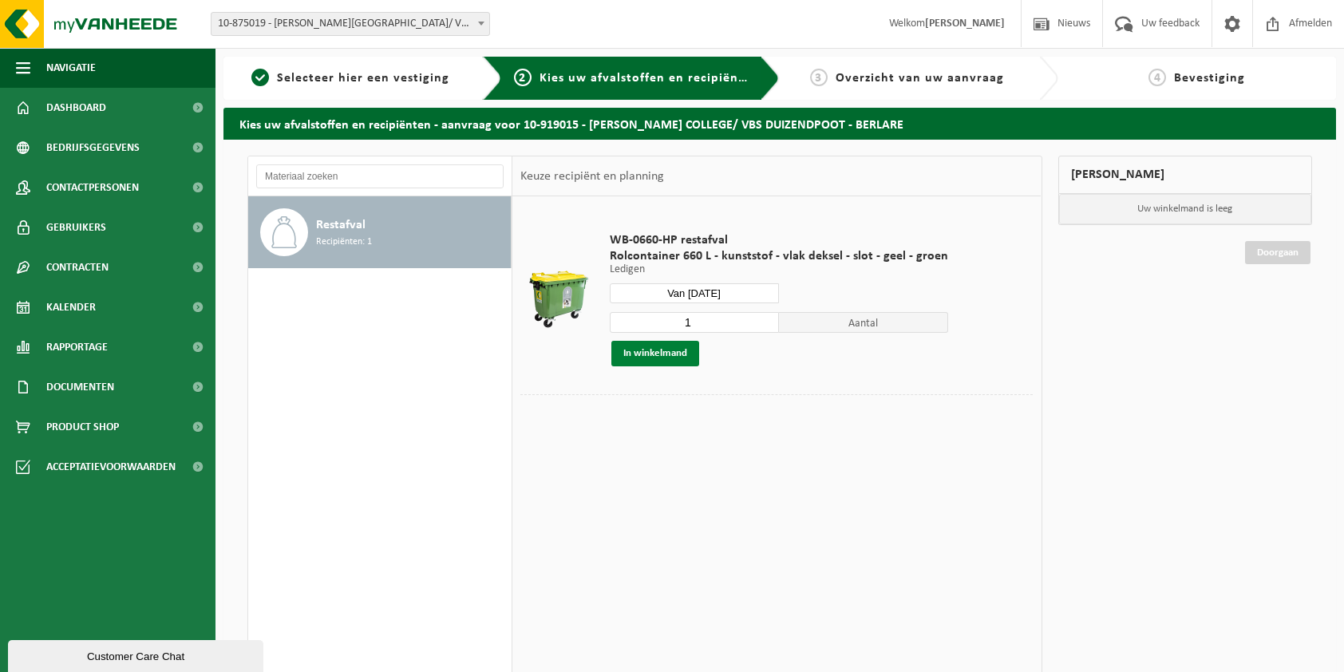
click at [654, 350] on button "In winkelmand" at bounding box center [655, 354] width 88 height 26
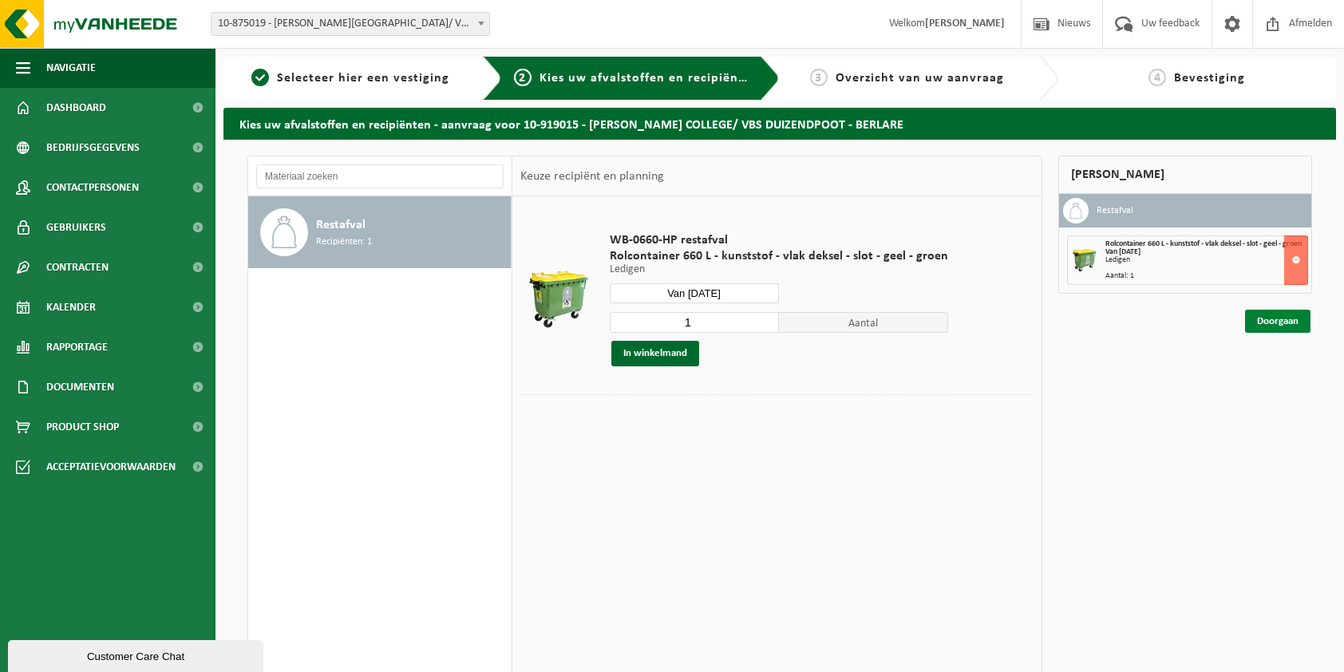
click at [1277, 324] on link "Doorgaan" at bounding box center [1277, 321] width 65 height 23
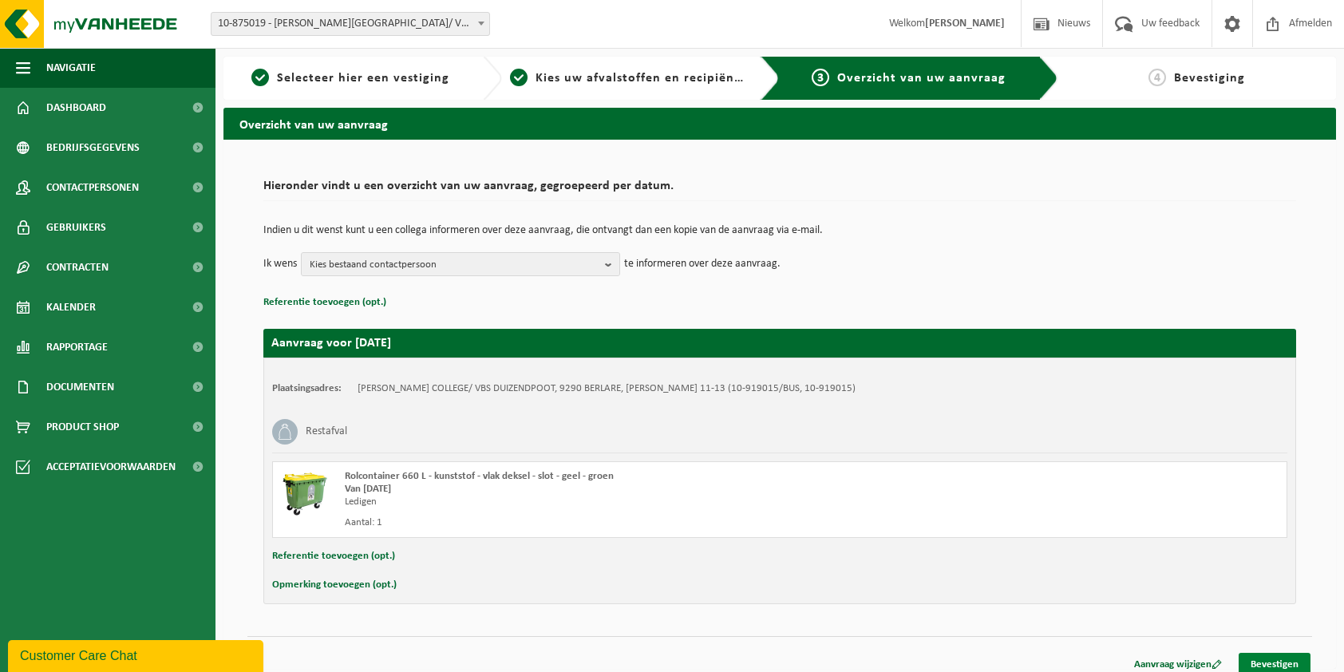
click at [1285, 661] on link "Bevestigen" at bounding box center [1275, 664] width 72 height 23
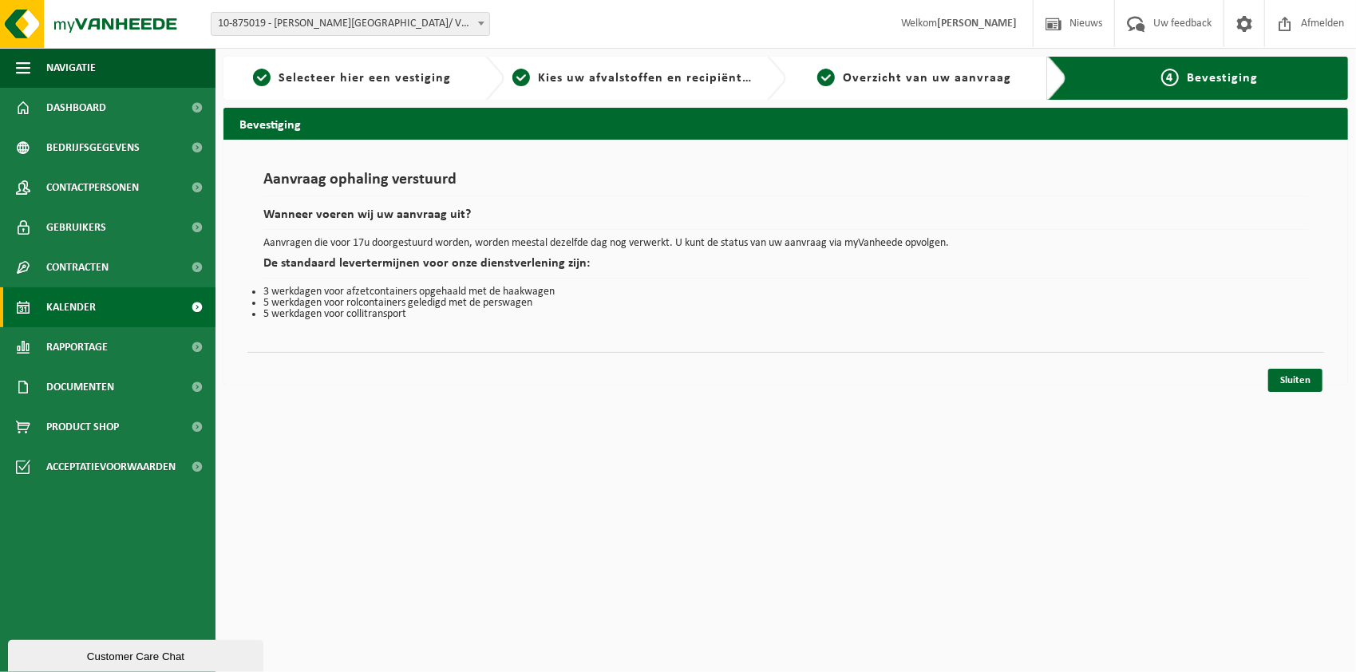
click at [79, 306] on span "Kalender" at bounding box center [70, 307] width 49 height 40
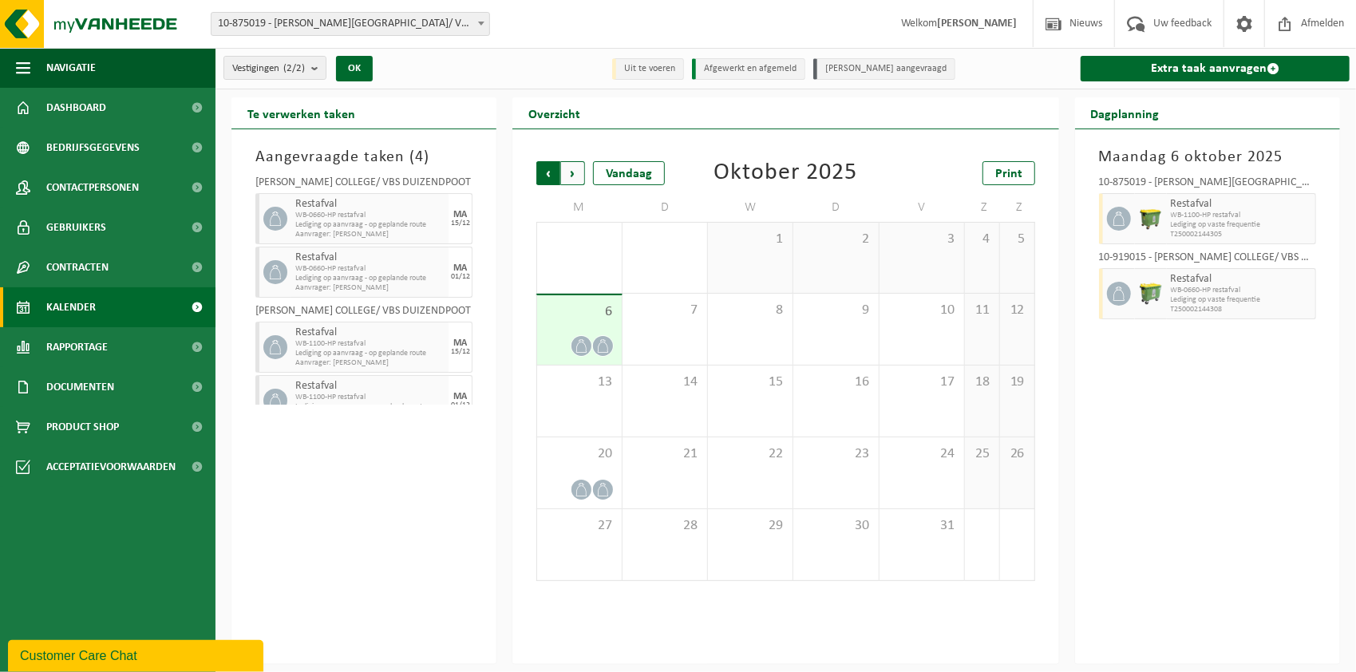
click at [576, 173] on span "Volgende" at bounding box center [573, 173] width 24 height 24
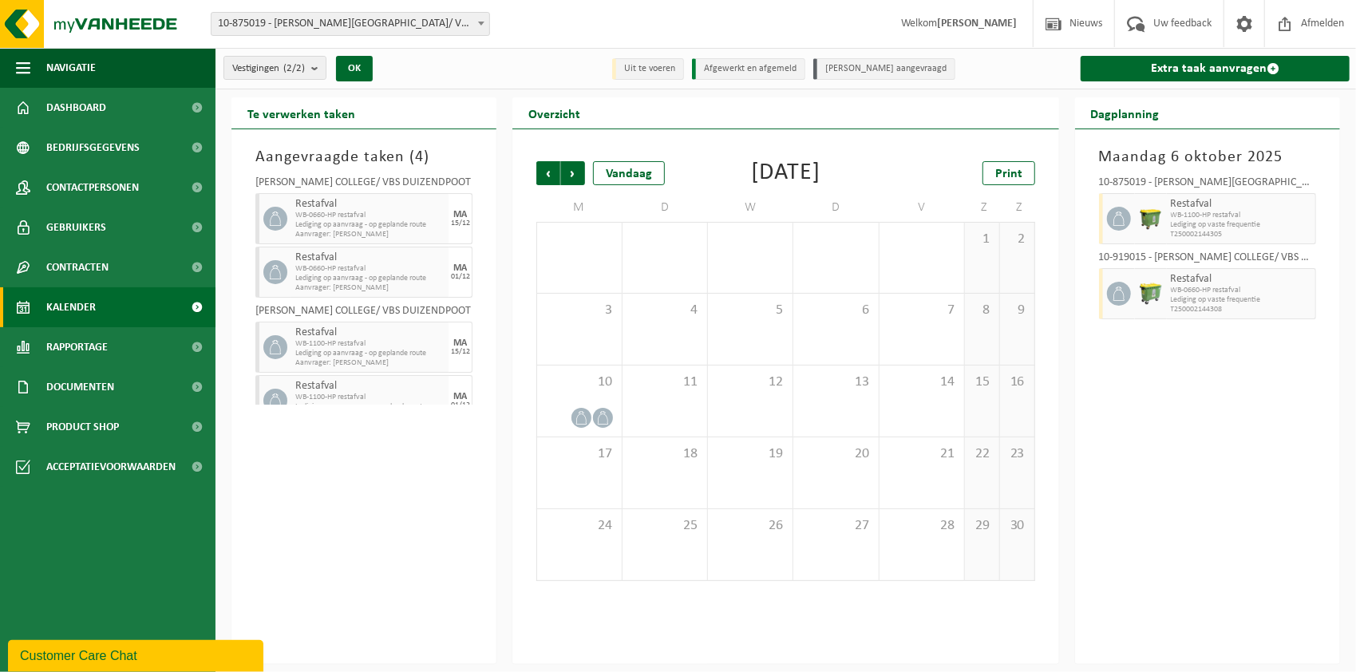
click at [576, 173] on span "Volgende" at bounding box center [573, 173] width 24 height 24
click at [555, 176] on span "Vorige" at bounding box center [548, 173] width 24 height 24
click at [546, 169] on span "Vorige" at bounding box center [548, 173] width 24 height 24
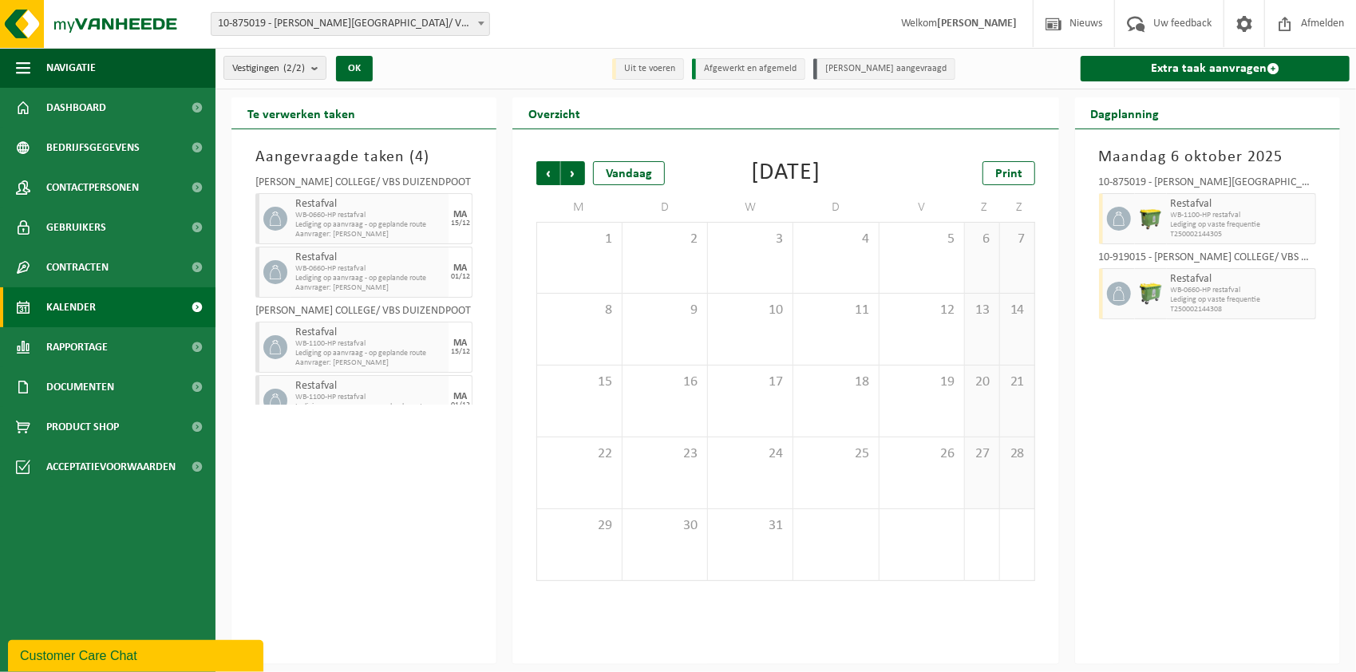
click at [546, 169] on span "Vorige" at bounding box center [548, 173] width 24 height 24
click at [575, 172] on span "Volgende" at bounding box center [573, 173] width 24 height 24
click at [551, 178] on span "Vorige" at bounding box center [548, 173] width 24 height 24
click at [582, 178] on span "Volgende" at bounding box center [573, 173] width 24 height 24
click at [551, 177] on span "Vorige" at bounding box center [548, 173] width 24 height 24
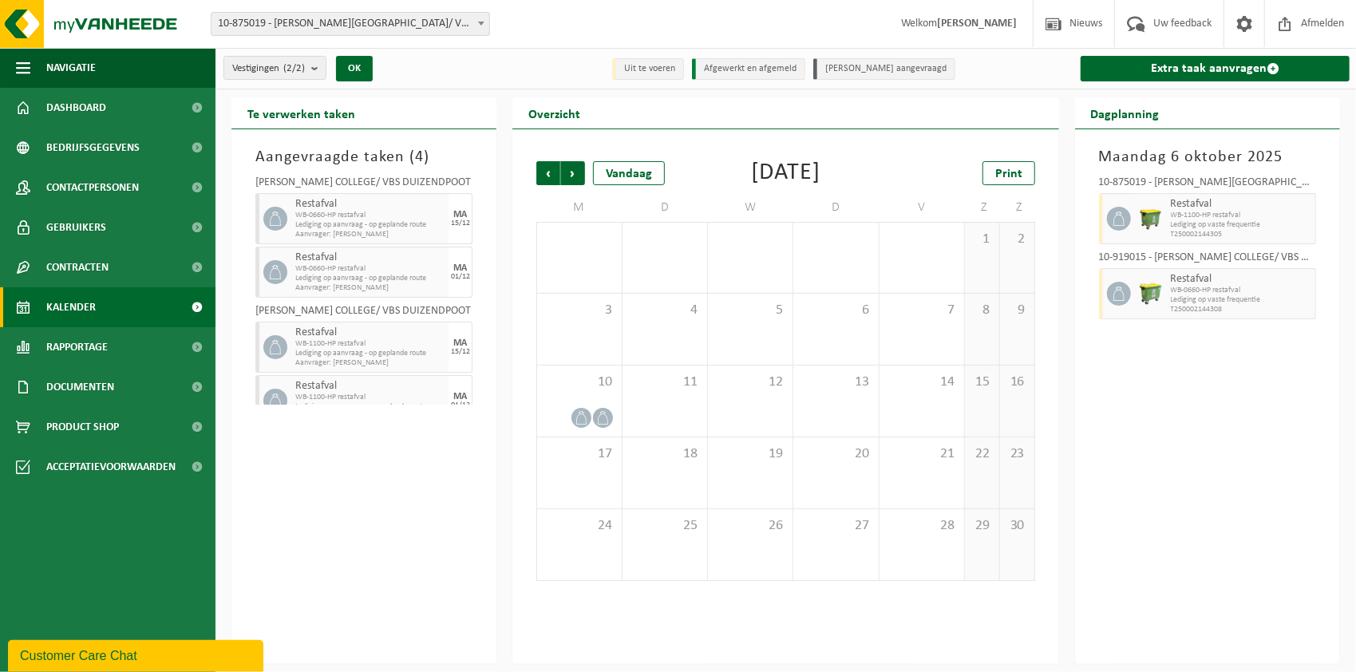
click at [551, 177] on span "Vorige" at bounding box center [548, 173] width 24 height 24
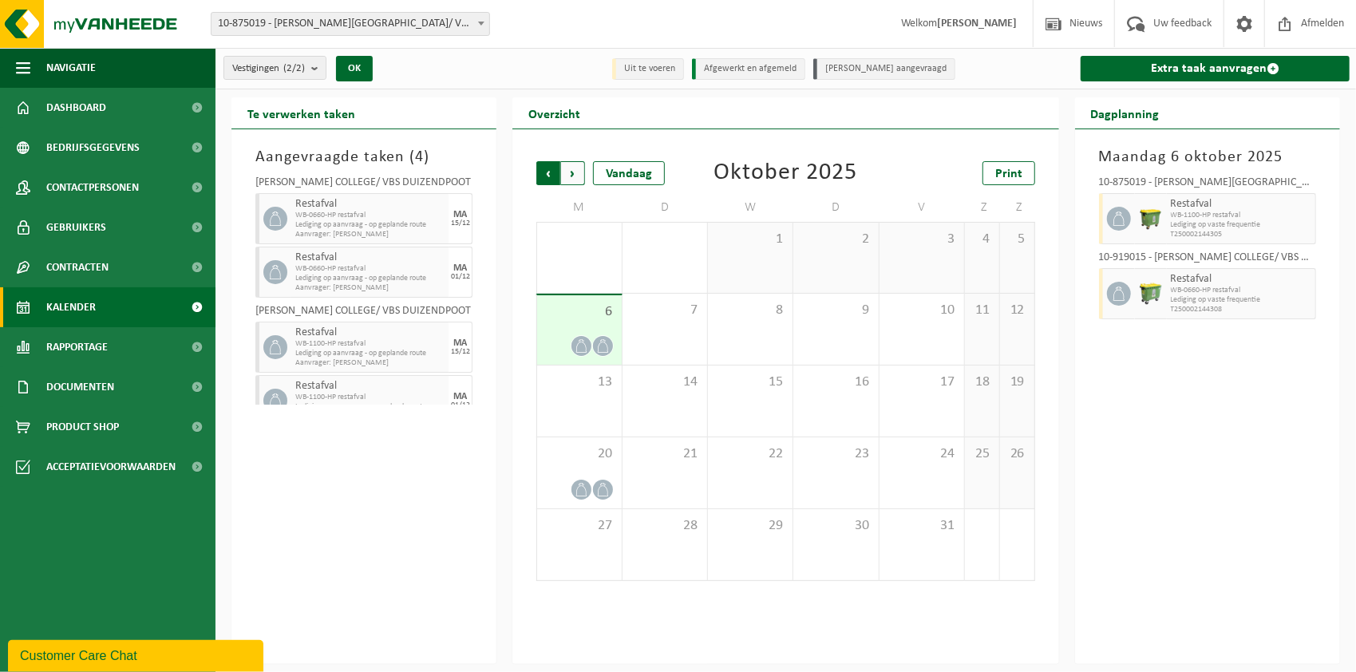
click at [579, 172] on span "Volgende" at bounding box center [573, 173] width 24 height 24
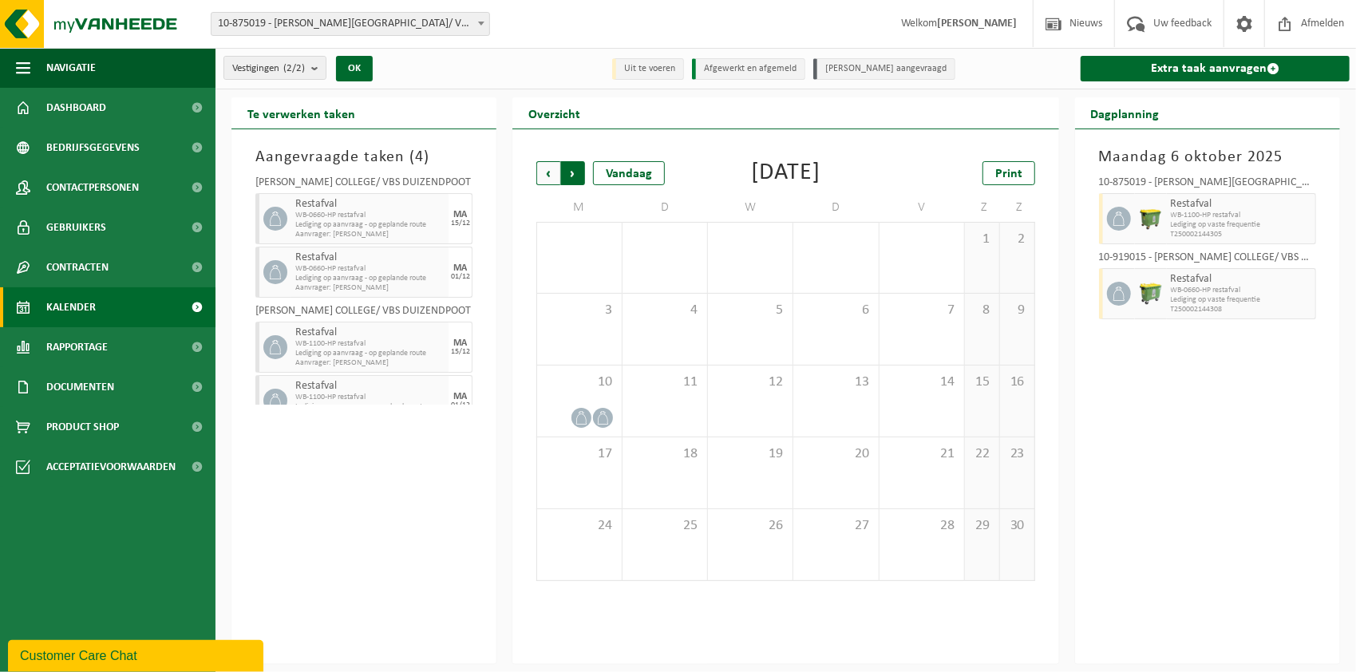
click at [552, 167] on span "Vorige" at bounding box center [548, 173] width 24 height 24
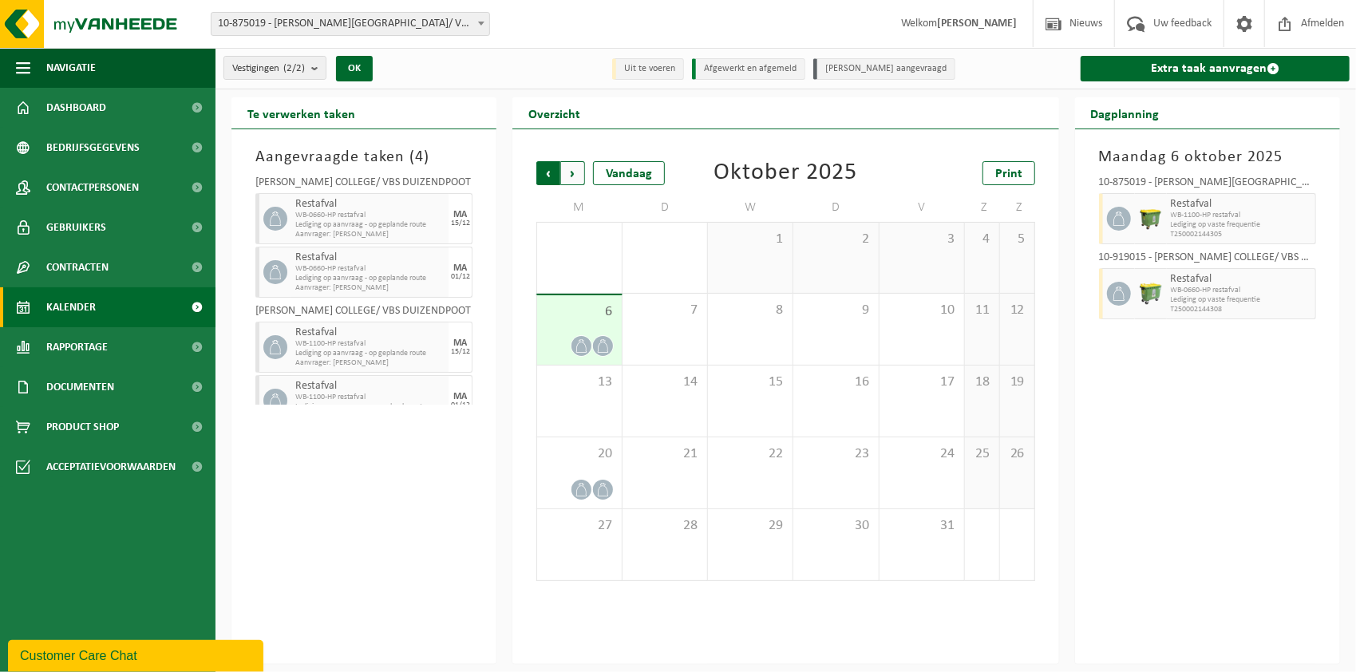
click at [575, 177] on span "Volgende" at bounding box center [573, 173] width 24 height 24
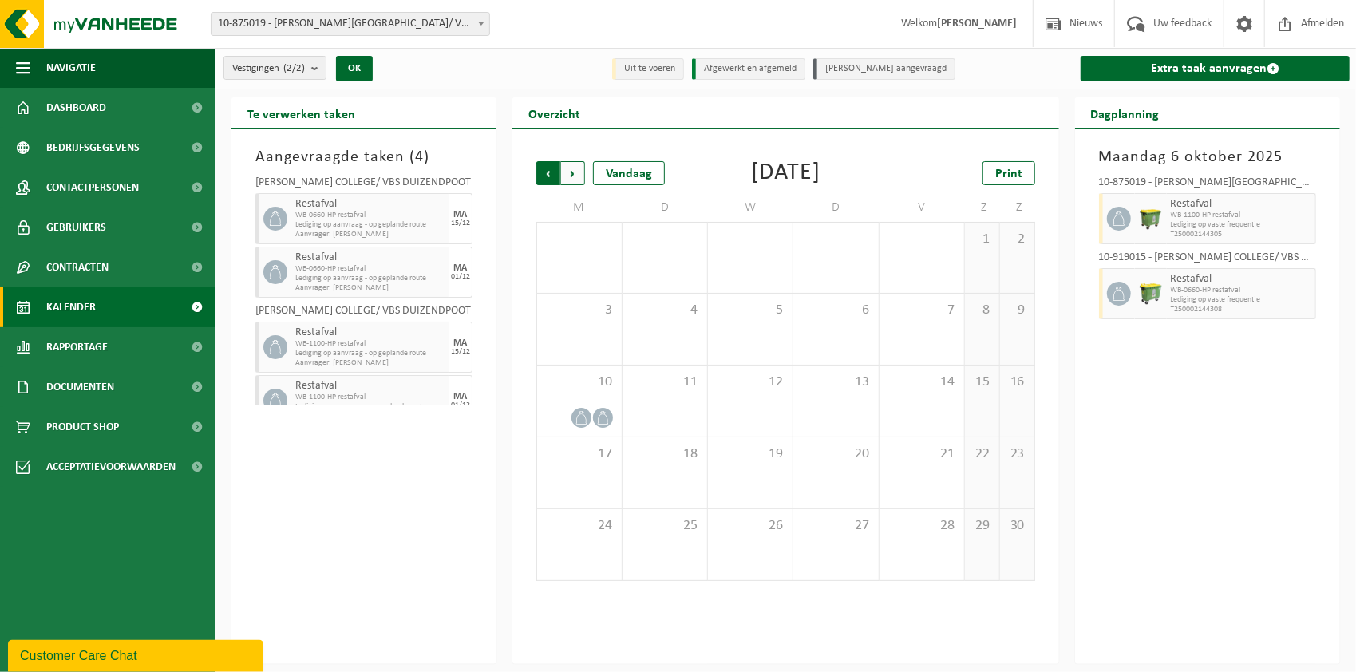
click at [575, 172] on span "Volgende" at bounding box center [573, 173] width 24 height 24
click at [1316, 21] on span "Afmelden" at bounding box center [1322, 23] width 51 height 47
